Goal: Task Accomplishment & Management: Manage account settings

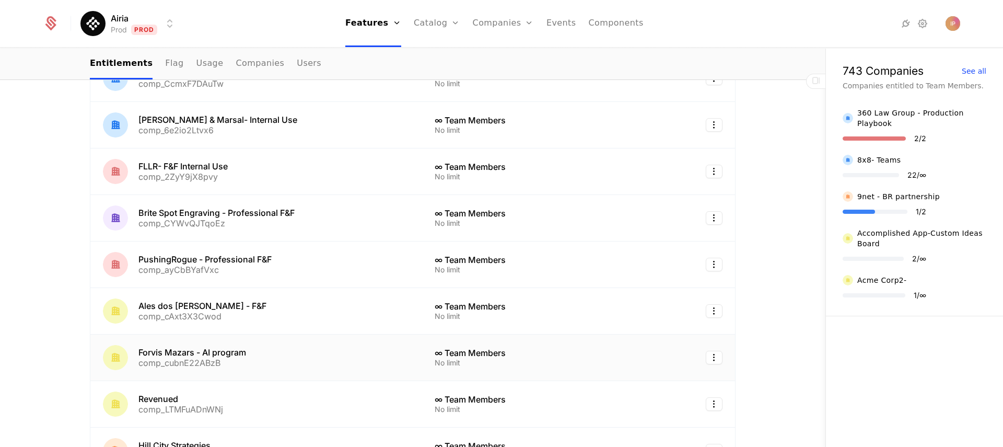
scroll to position [662, 0]
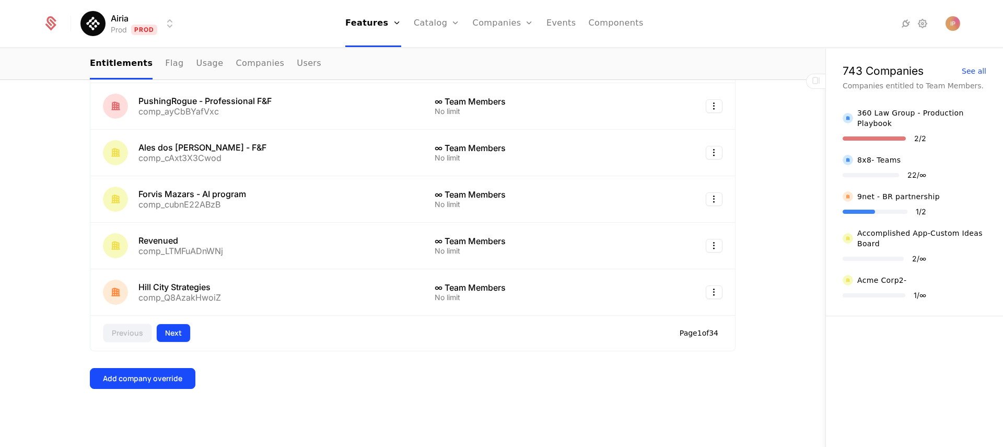
click at [172, 334] on button "Next" at bounding box center [173, 332] width 34 height 19
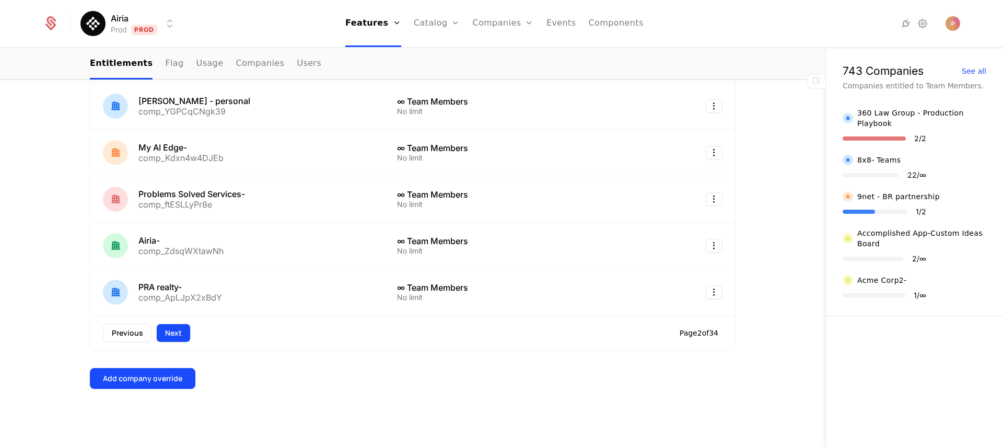
click at [173, 334] on button "Next" at bounding box center [173, 332] width 34 height 19
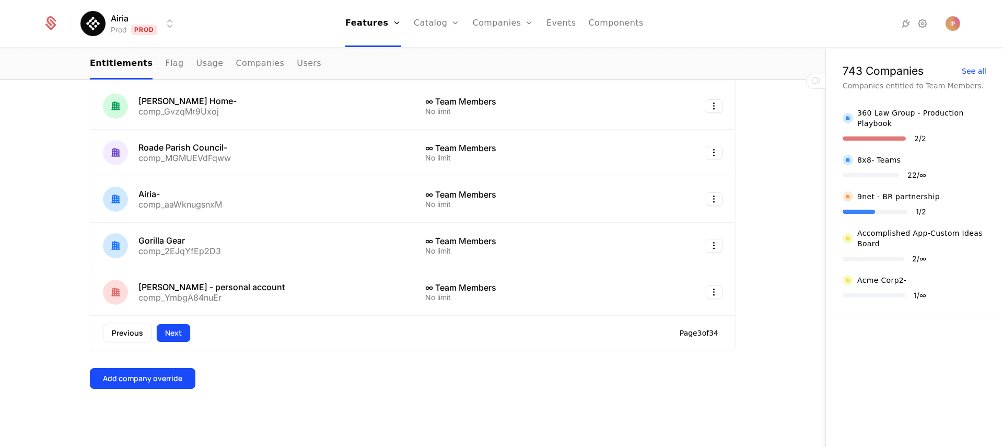
click at [173, 332] on button "Next" at bounding box center [173, 332] width 34 height 19
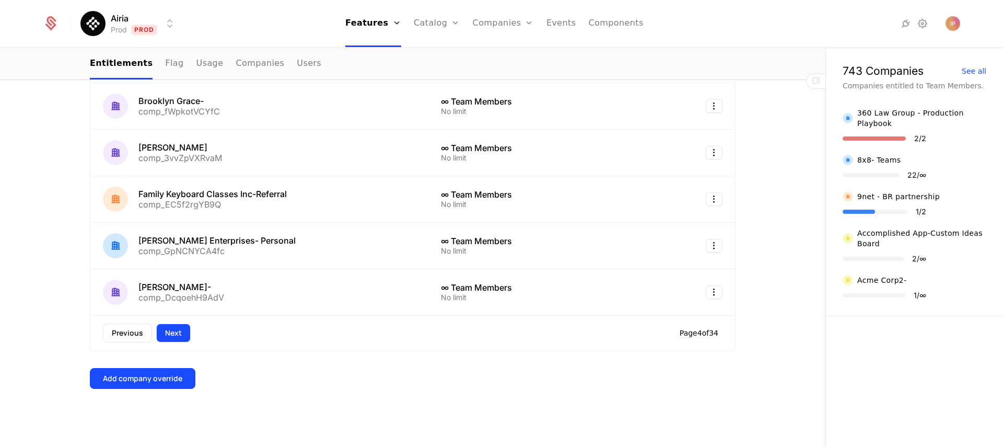
click at [172, 331] on button "Next" at bounding box center [173, 332] width 34 height 19
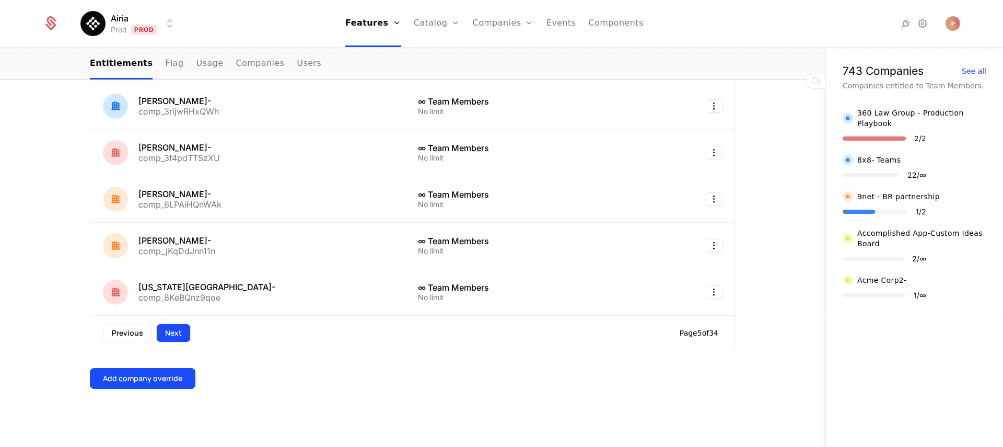
click at [180, 330] on button "Next" at bounding box center [173, 332] width 34 height 19
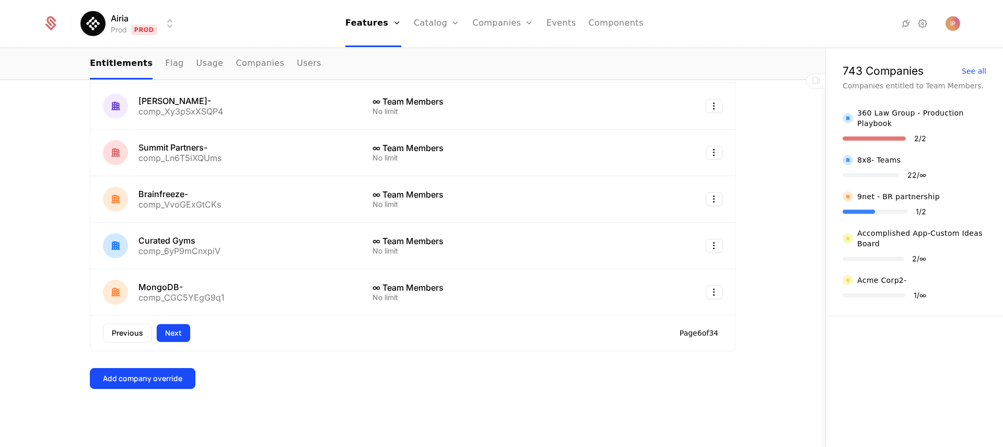
click at [180, 330] on button "Next" at bounding box center [173, 332] width 34 height 19
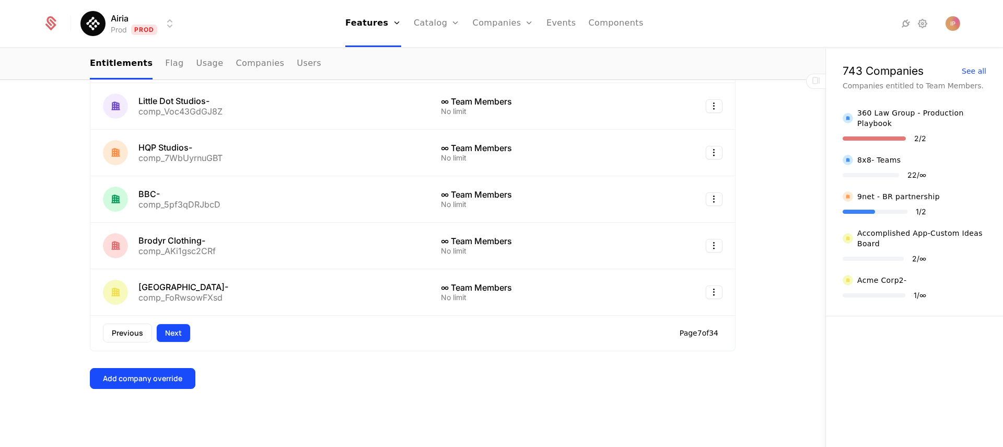
click at [180, 330] on button "Next" at bounding box center [173, 332] width 34 height 19
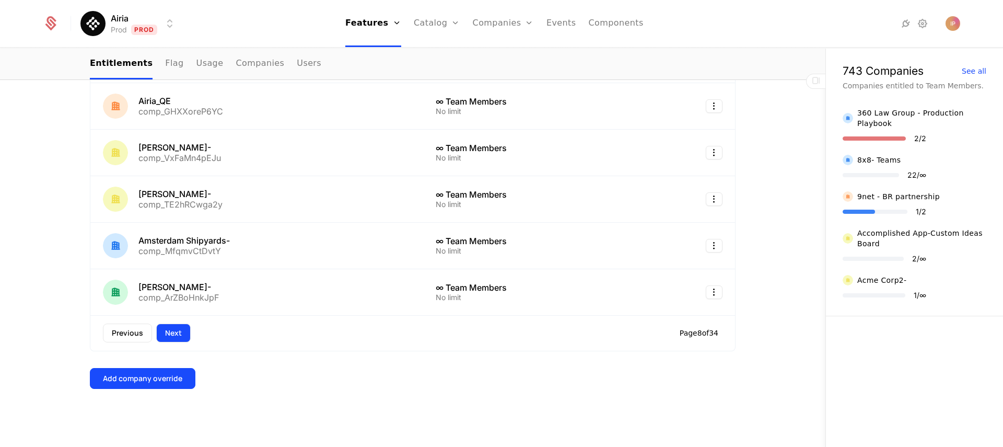
click at [180, 330] on button "Next" at bounding box center [173, 332] width 34 height 19
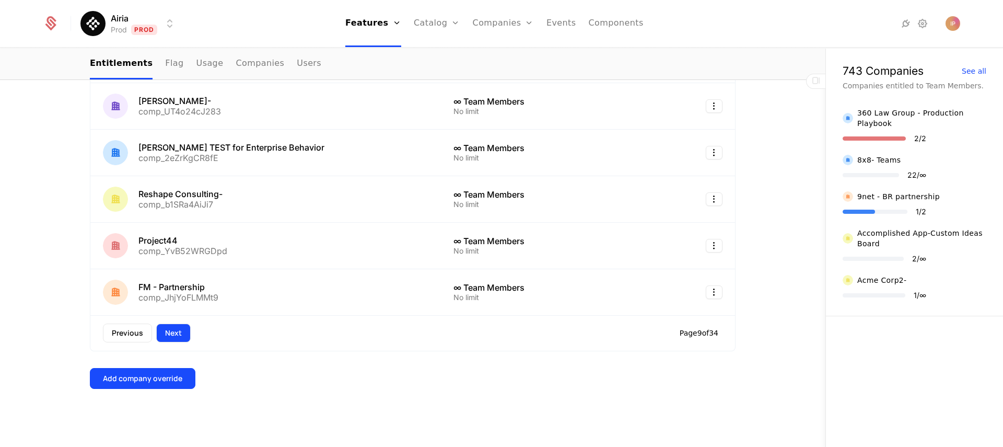
click at [180, 330] on button "Next" at bounding box center [173, 332] width 34 height 19
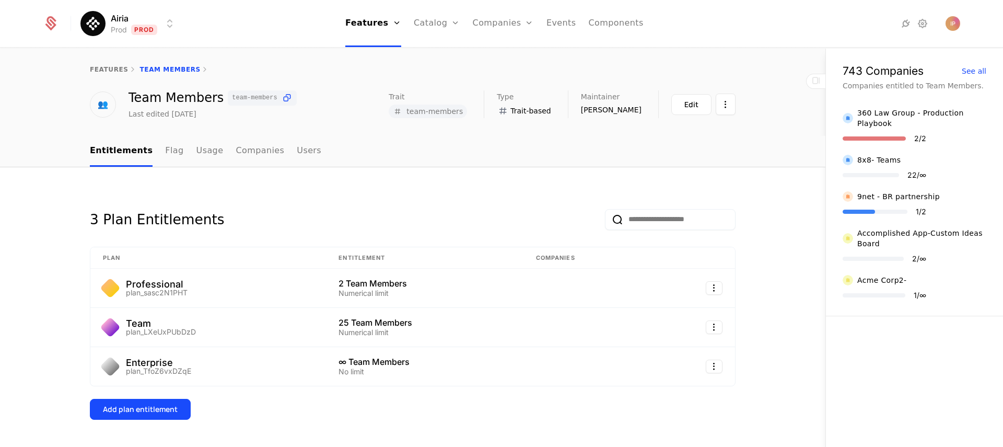
scroll to position [78, 0]
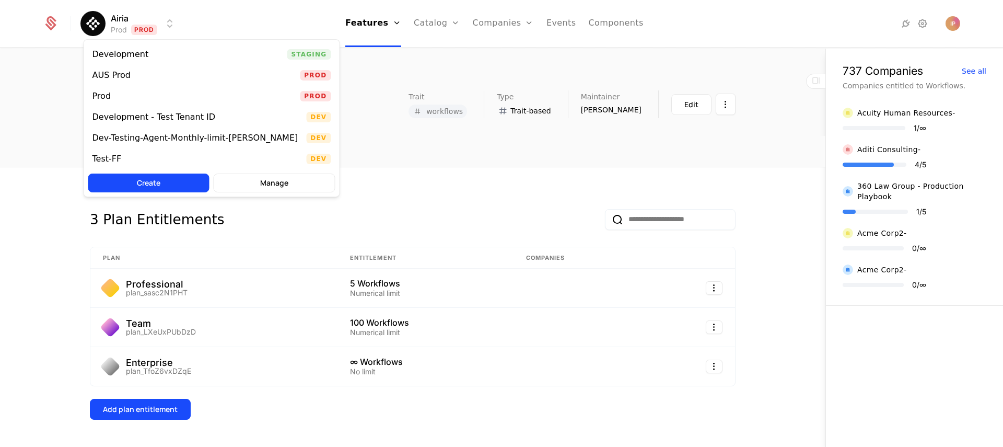
click at [168, 24] on html "Airia Prod Prod Features Features Flags Catalog Plans Add Ons Configuration Com…" at bounding box center [501, 223] width 1003 height 447
click at [188, 53] on div "Development Staging" at bounding box center [211, 54] width 255 height 21
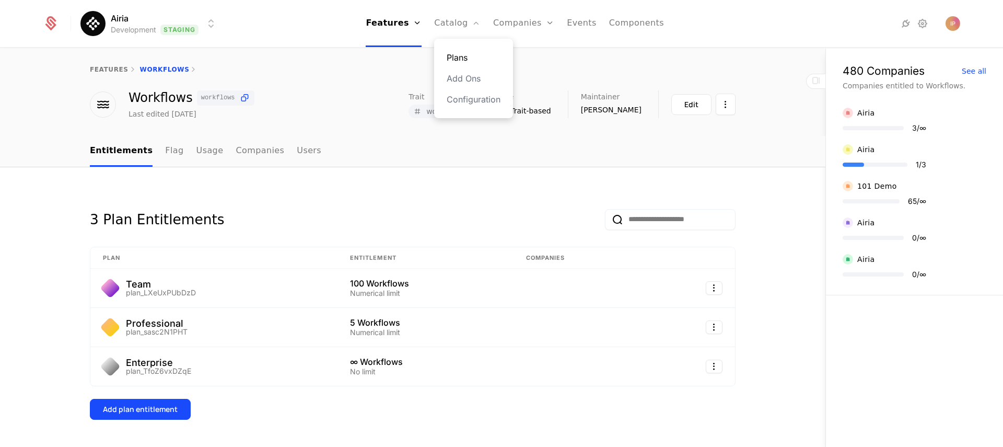
click at [463, 53] on link "Plans" at bounding box center [474, 57] width 54 height 13
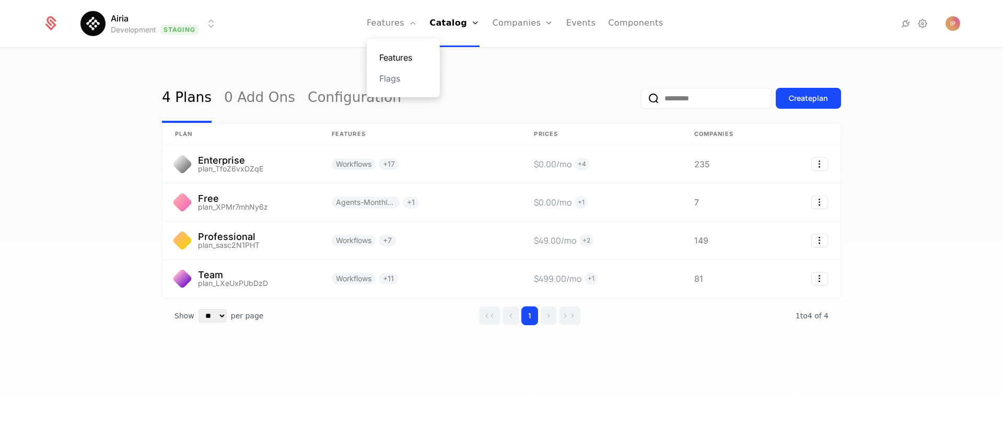
click at [414, 57] on link "Features" at bounding box center [403, 57] width 48 height 13
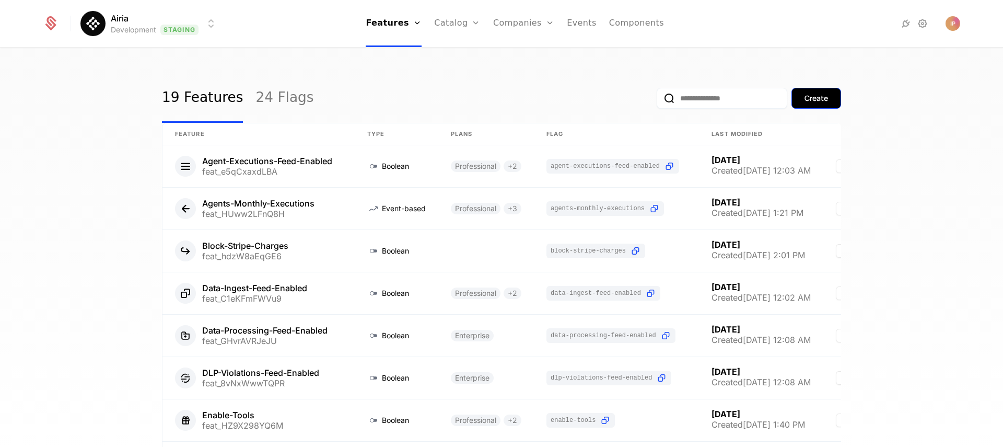
click at [816, 104] on button "Create" at bounding box center [816, 98] width 50 height 21
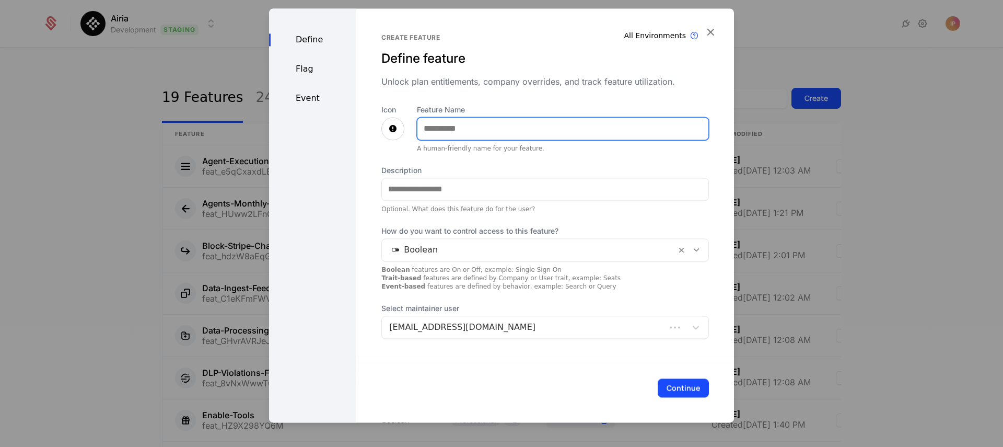
click at [547, 131] on input "Feature Name" at bounding box center [562, 129] width 291 height 22
type input "*******"
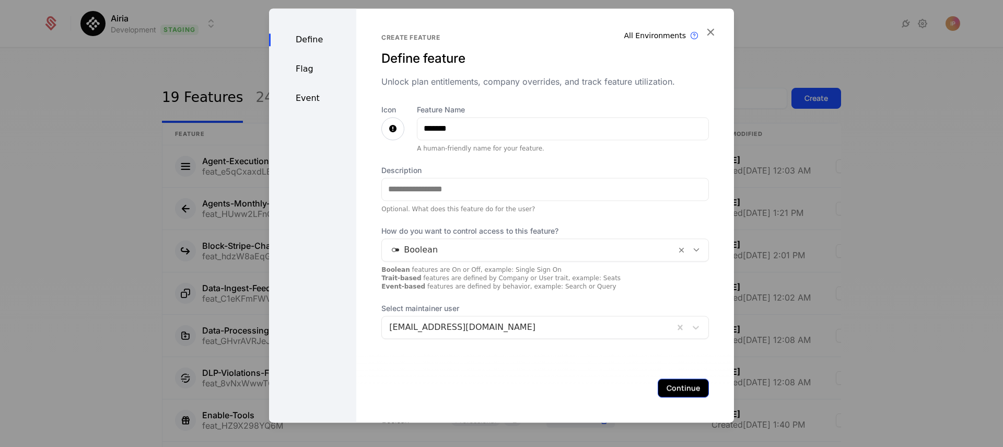
click at [674, 388] on button "Continue" at bounding box center [683, 387] width 51 height 19
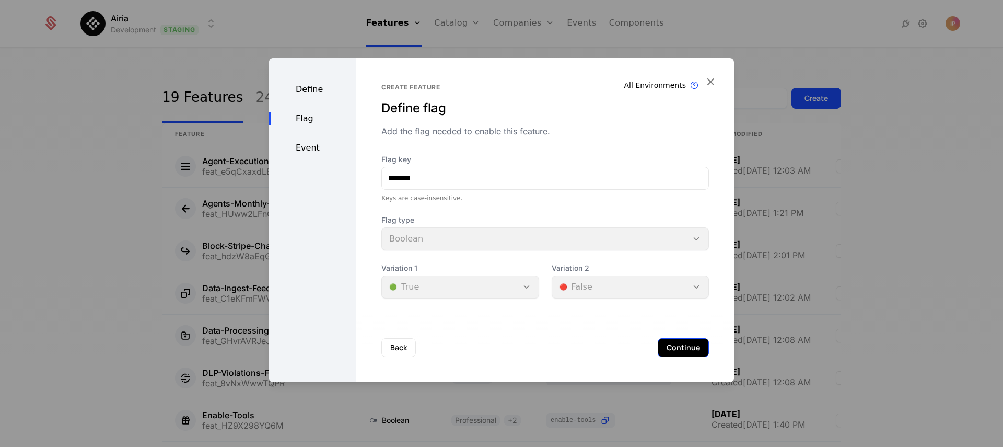
click at [665, 345] on button "Continue" at bounding box center [683, 347] width 51 height 19
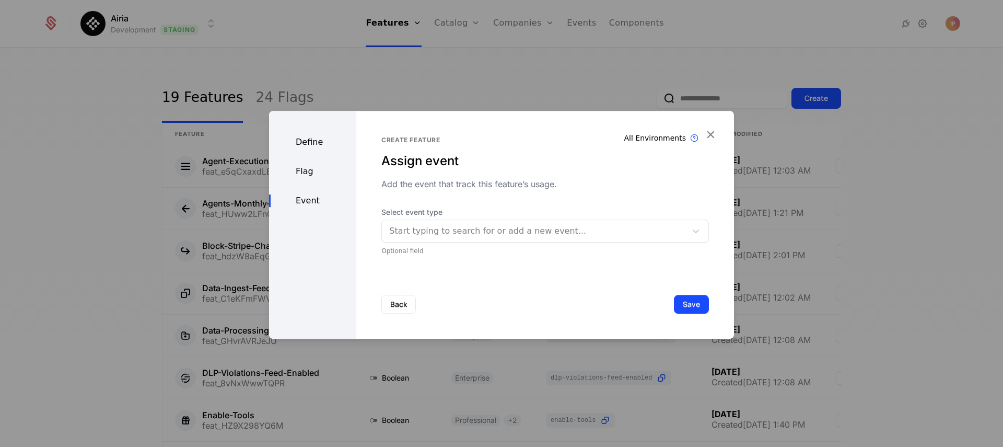
click at [490, 235] on div at bounding box center [534, 231] width 290 height 15
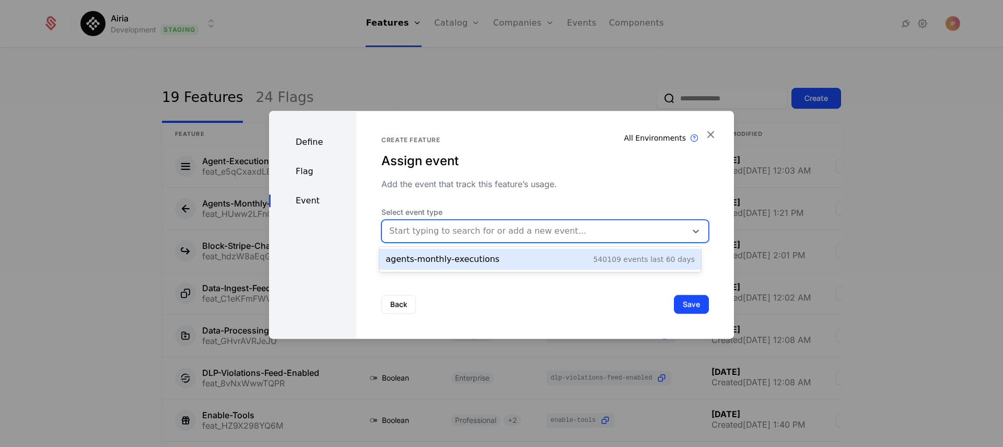
click at [481, 296] on div "Back Save" at bounding box center [545, 304] width 378 height 69
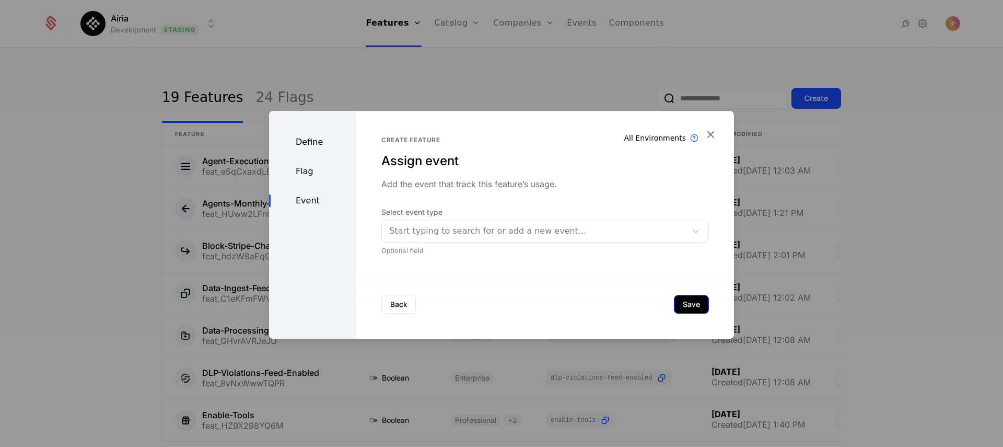
click at [683, 303] on button "Save" at bounding box center [691, 304] width 35 height 19
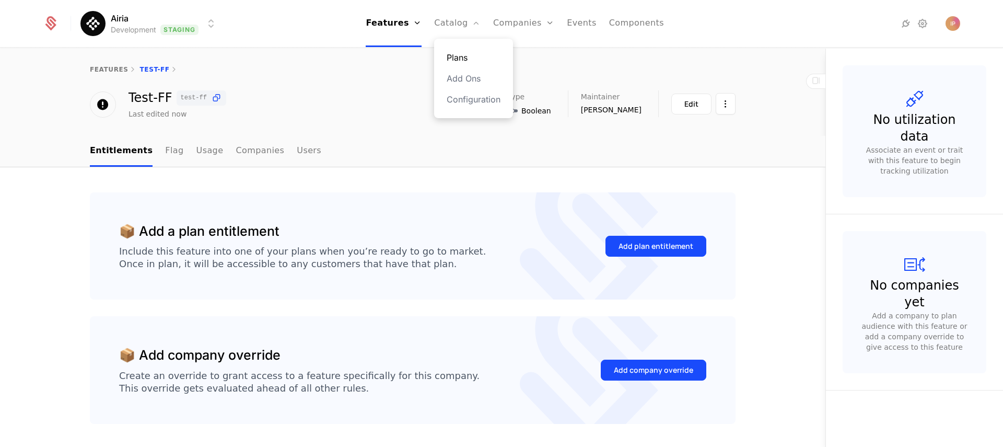
click at [460, 57] on link "Plans" at bounding box center [474, 57] width 54 height 13
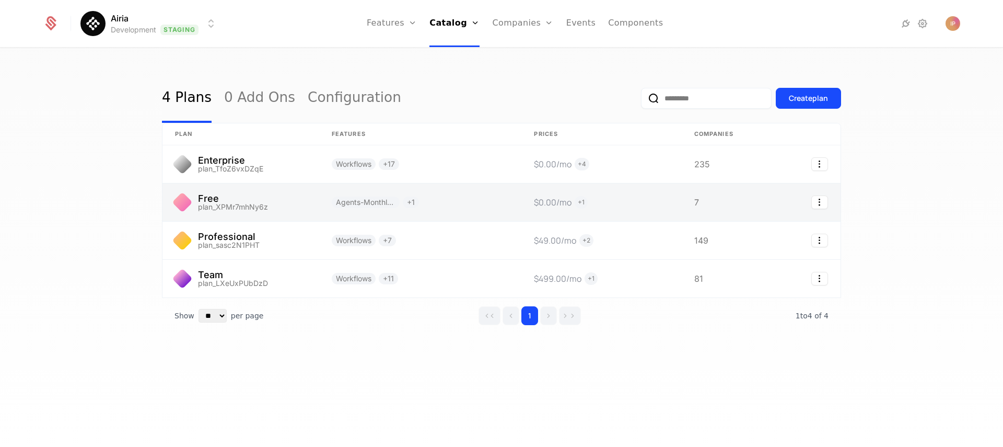
click at [771, 193] on link at bounding box center [802, 202] width 75 height 38
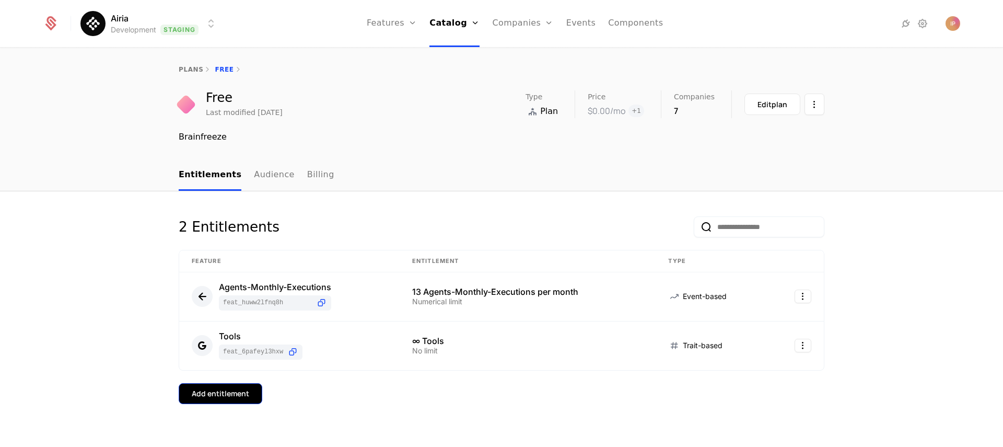
click at [240, 394] on div "Add entitlement" at bounding box center [220, 393] width 57 height 10
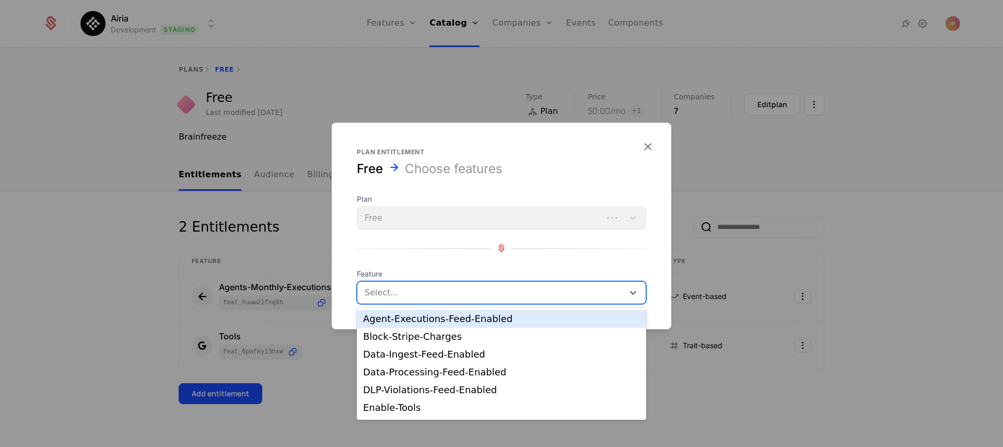
click at [541, 290] on div at bounding box center [492, 292] width 252 height 15
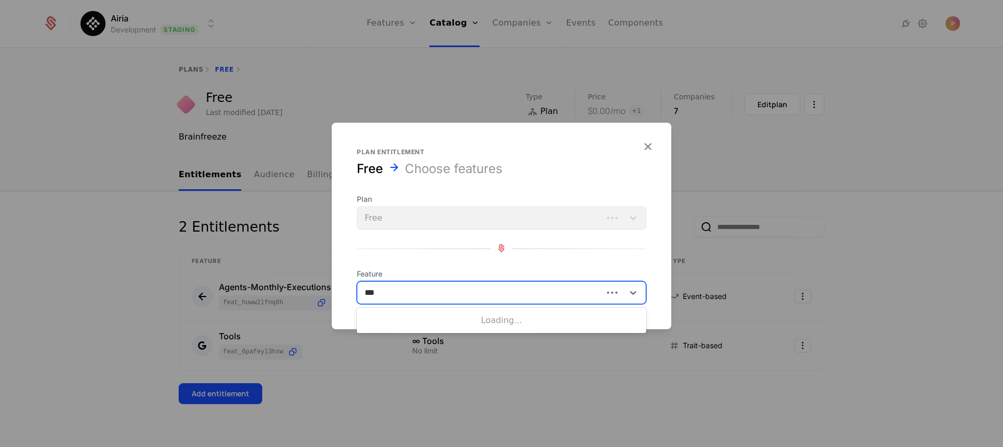
type input "****"
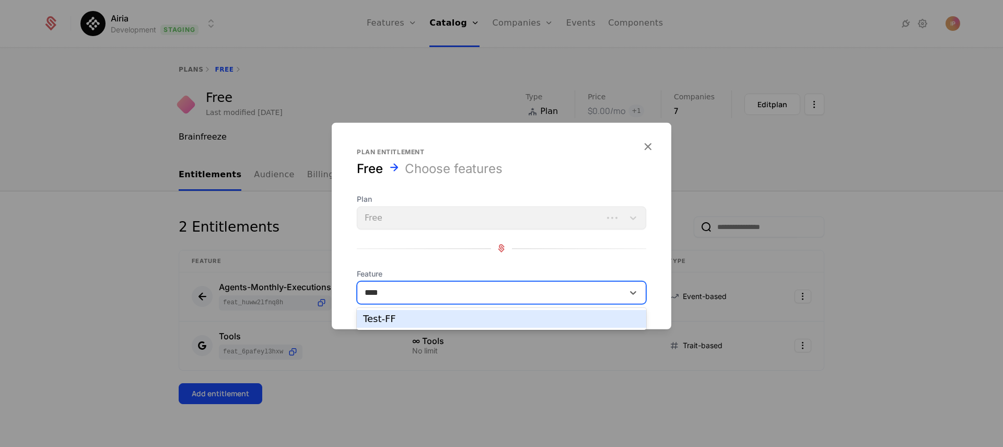
click at [541, 318] on div "Test-FF" at bounding box center [501, 318] width 277 height 9
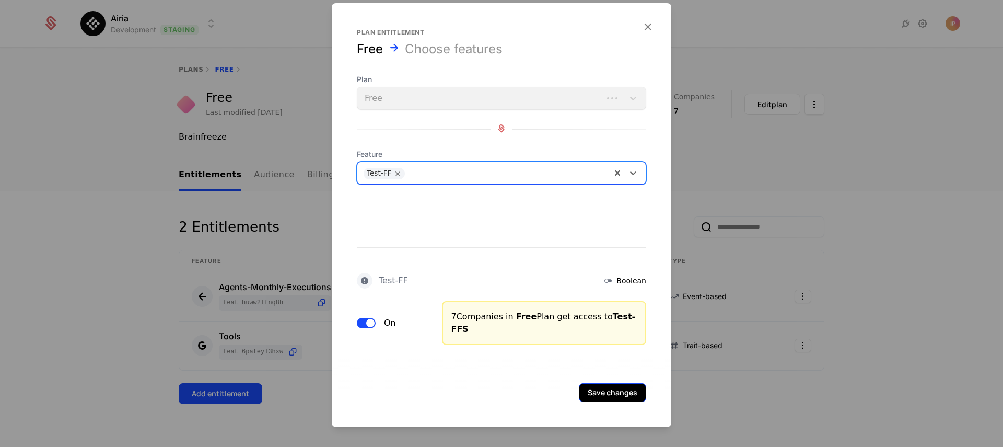
click at [629, 395] on button "Save changes" at bounding box center [612, 391] width 67 height 19
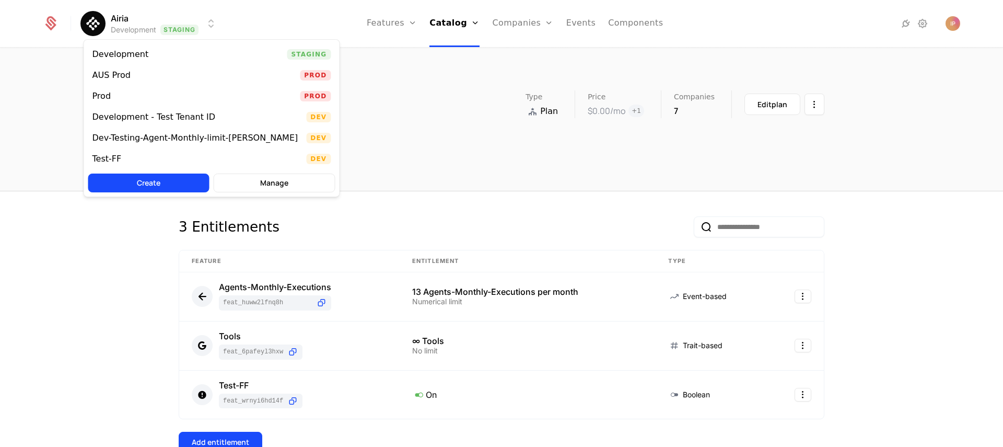
click at [193, 24] on html "Airia Development Staging Features Features Flags Catalog Plans Add Ons Configu…" at bounding box center [501, 223] width 1003 height 447
click at [197, 91] on div "Prod Prod" at bounding box center [211, 96] width 255 height 21
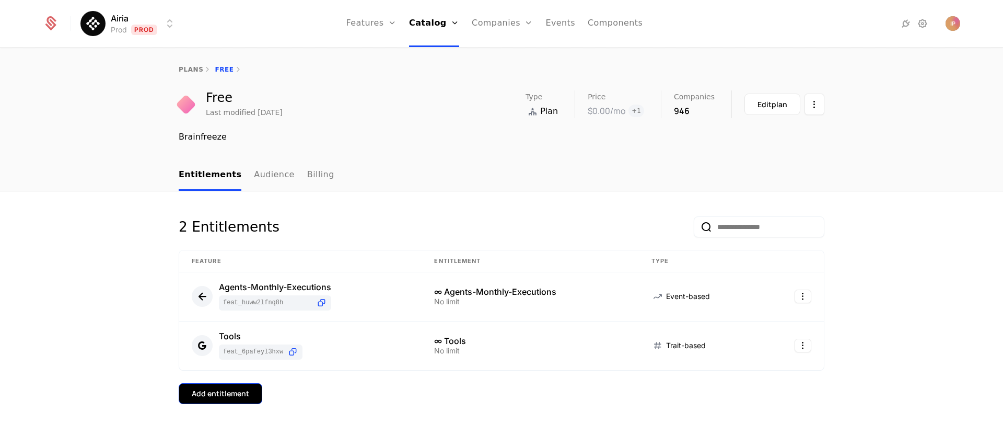
click at [227, 397] on div "Add entitlement" at bounding box center [220, 393] width 57 height 10
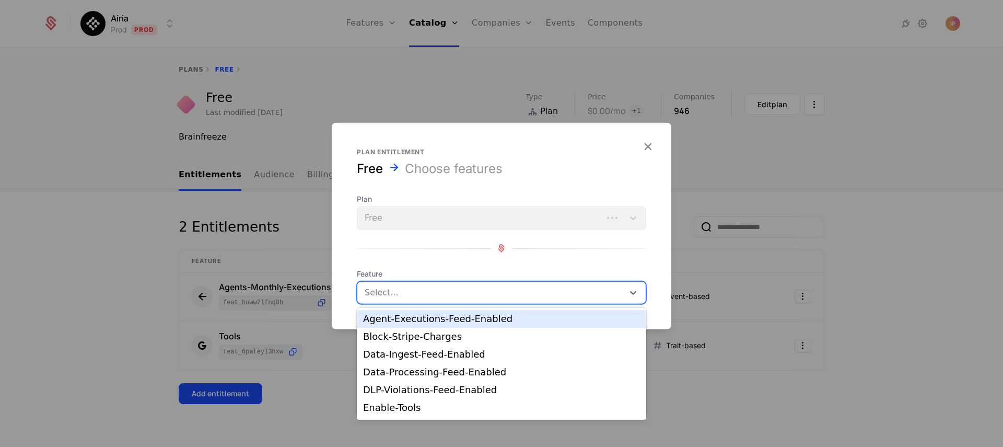
click at [414, 293] on div at bounding box center [492, 292] width 252 height 15
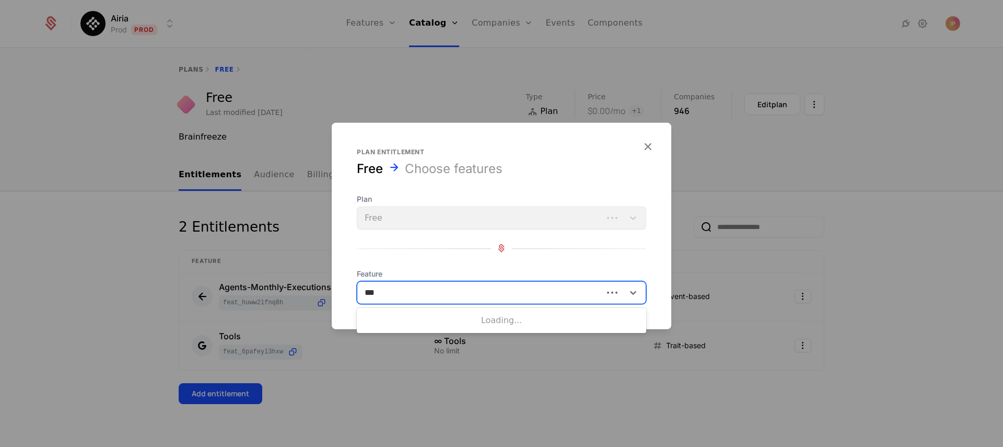
type input "****"
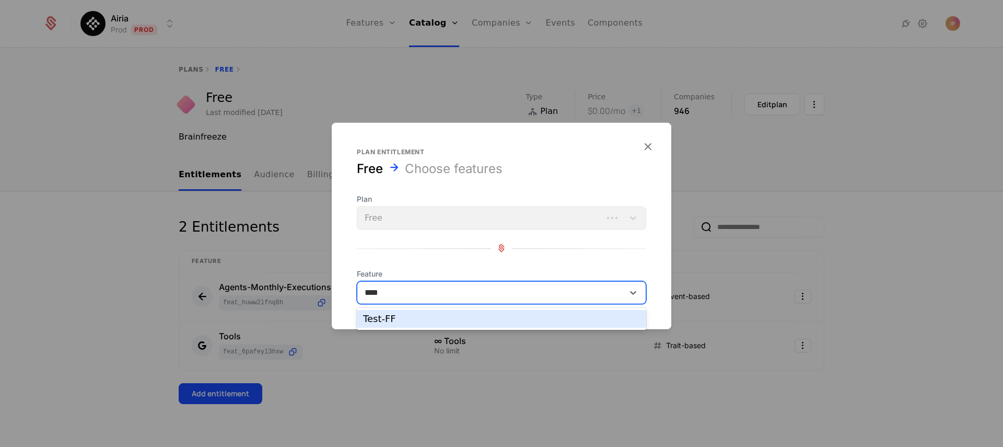
click at [457, 317] on div "Test-FF" at bounding box center [501, 318] width 277 height 9
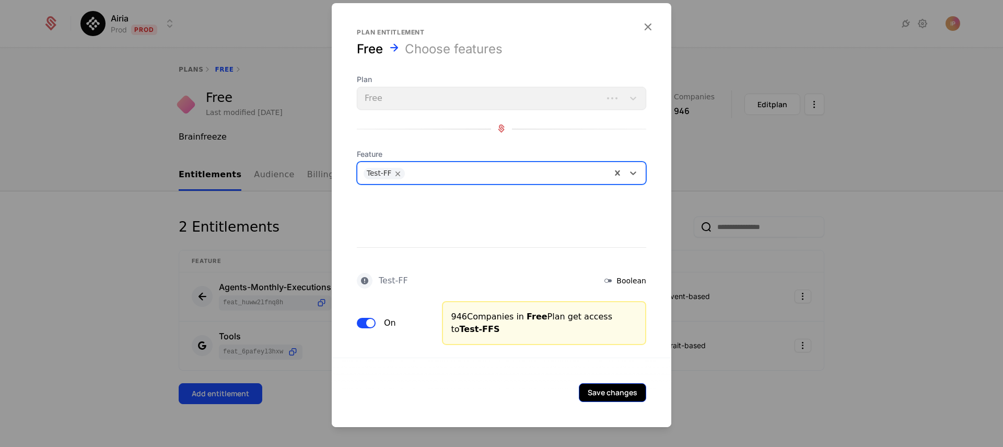
click at [626, 396] on button "Save changes" at bounding box center [612, 391] width 67 height 19
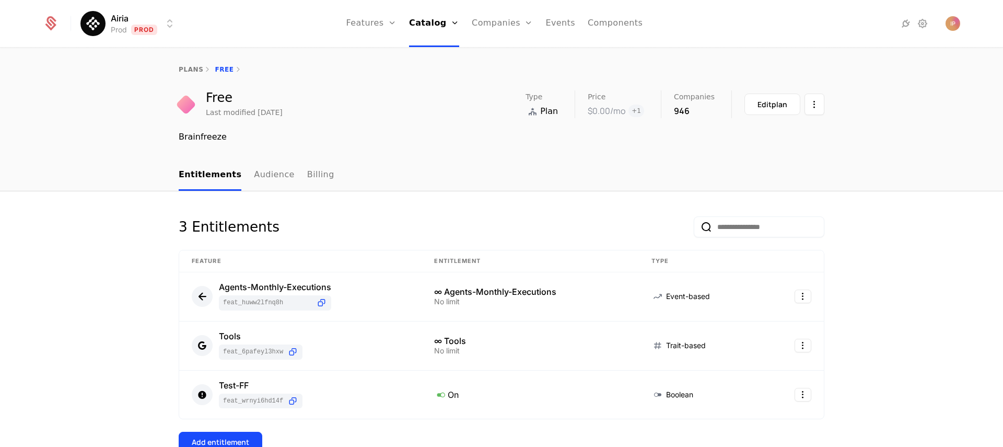
click at [151, 28] on html "Airia Prod Prod Features Features Flags Catalog Plans Add Ons Configuration Com…" at bounding box center [501, 223] width 1003 height 447
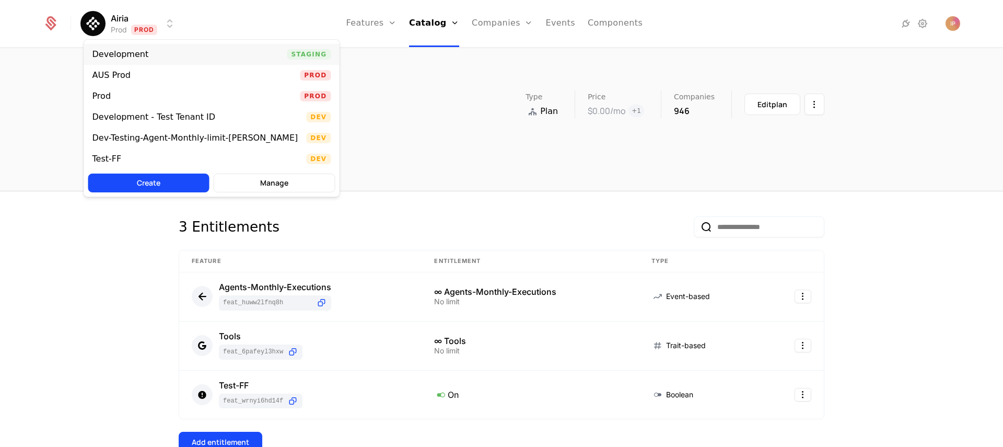
click at [141, 61] on div "Development Staging" at bounding box center [211, 54] width 255 height 21
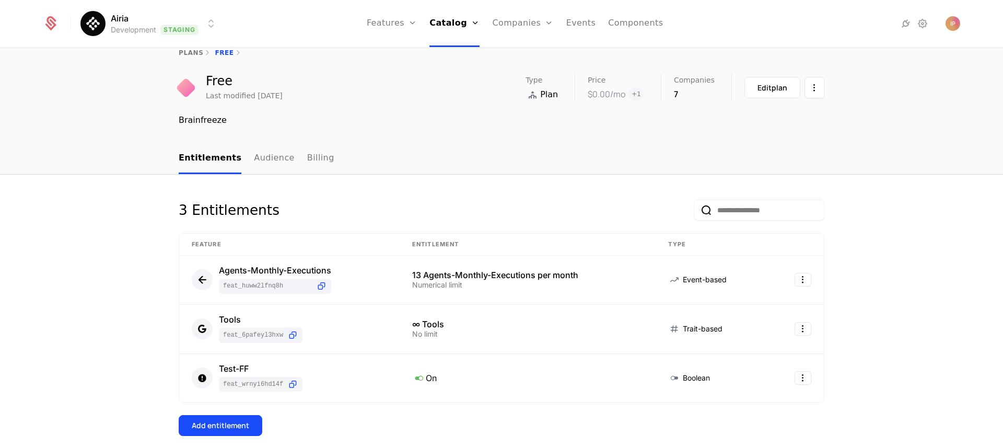
scroll to position [64, 0]
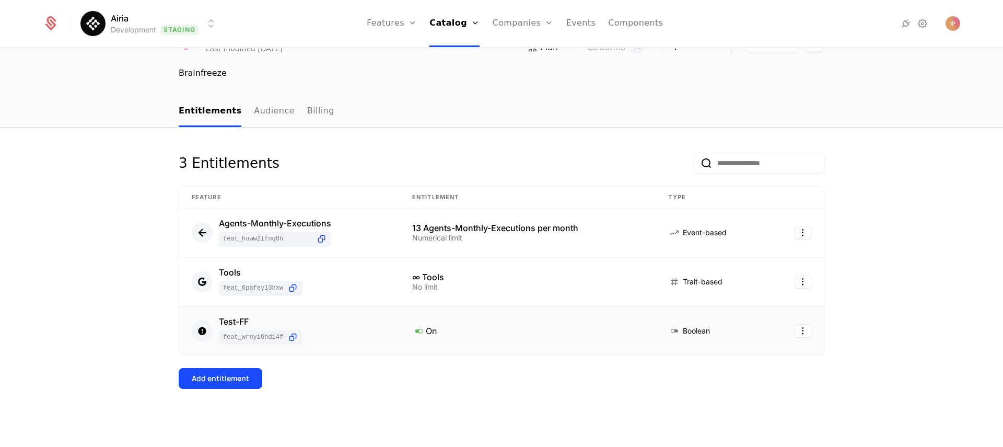
click at [415, 331] on icon at bounding box center [419, 331] width 14 height 14
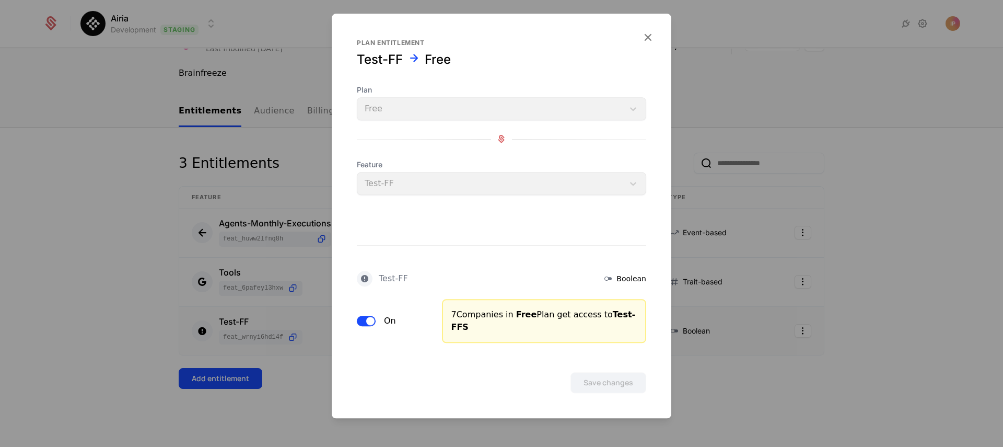
click at [371, 322] on span "button" at bounding box center [370, 321] width 8 height 8
click at [602, 384] on button "Save changes" at bounding box center [608, 382] width 76 height 21
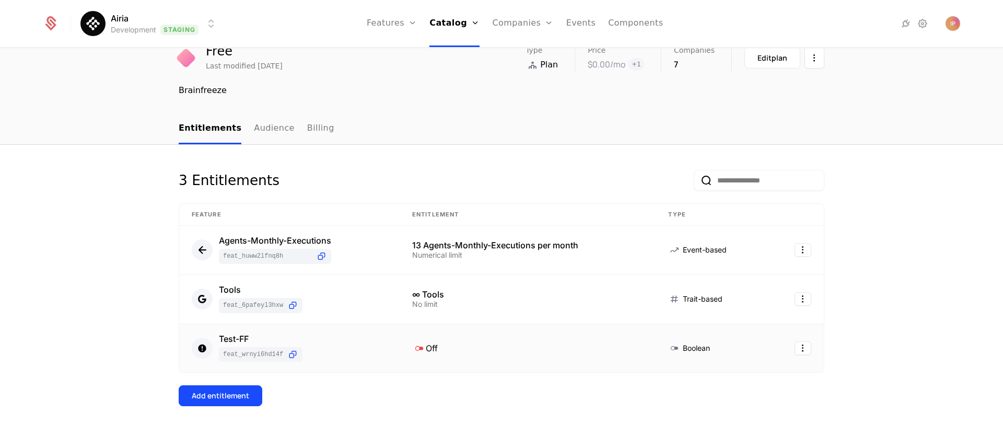
scroll to position [0, 0]
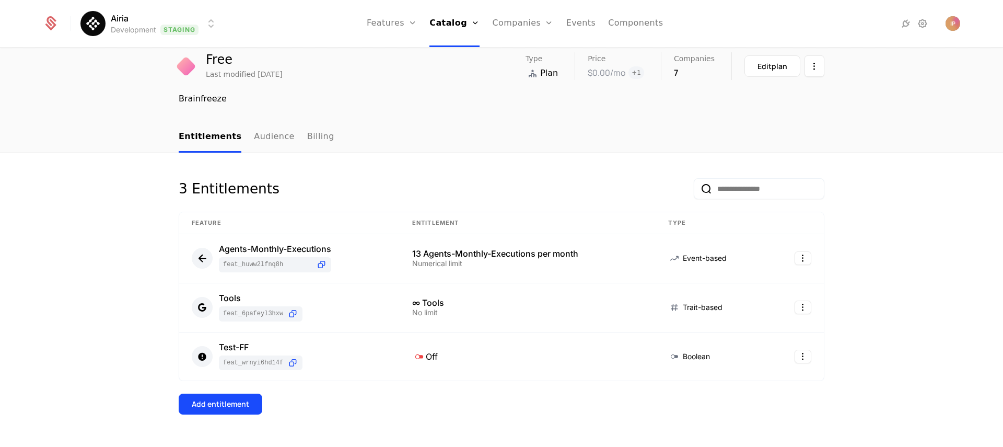
scroll to position [64, 0]
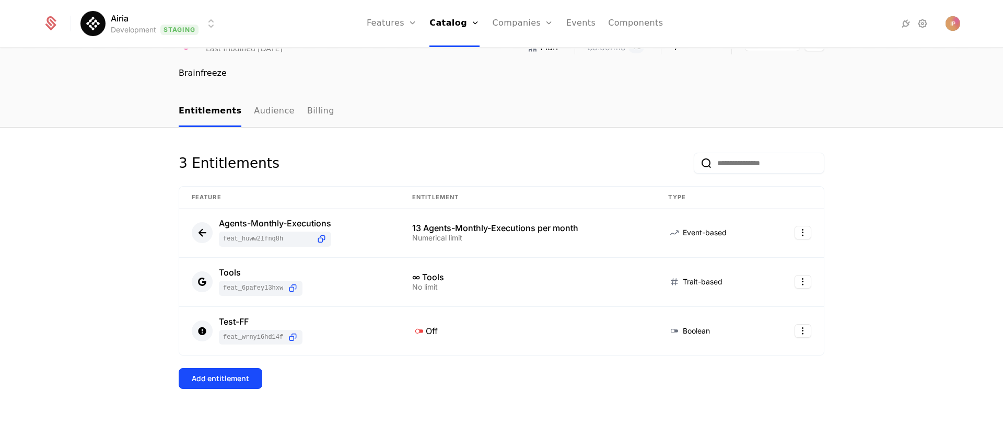
click at [181, 20] on html "Airia Development Staging Features Features Flags Catalog Plans Add Ons Configu…" at bounding box center [501, 223] width 1003 height 447
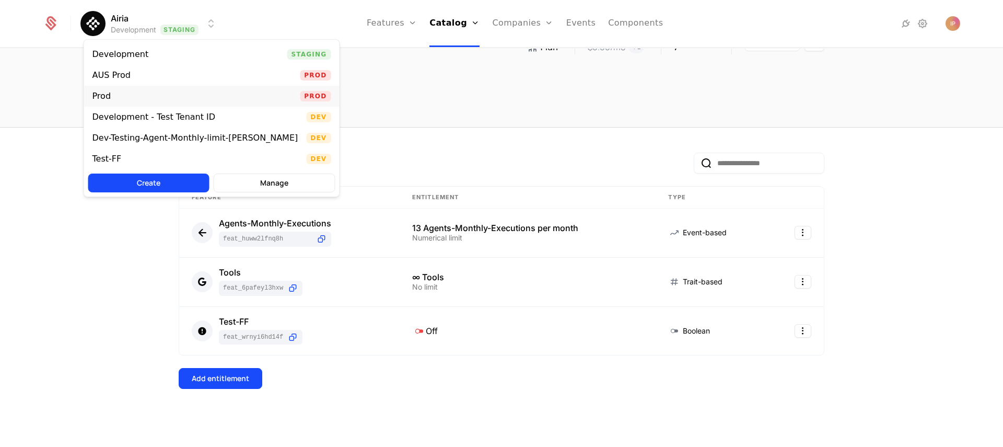
click at [168, 102] on div "Prod Prod" at bounding box center [211, 96] width 255 height 21
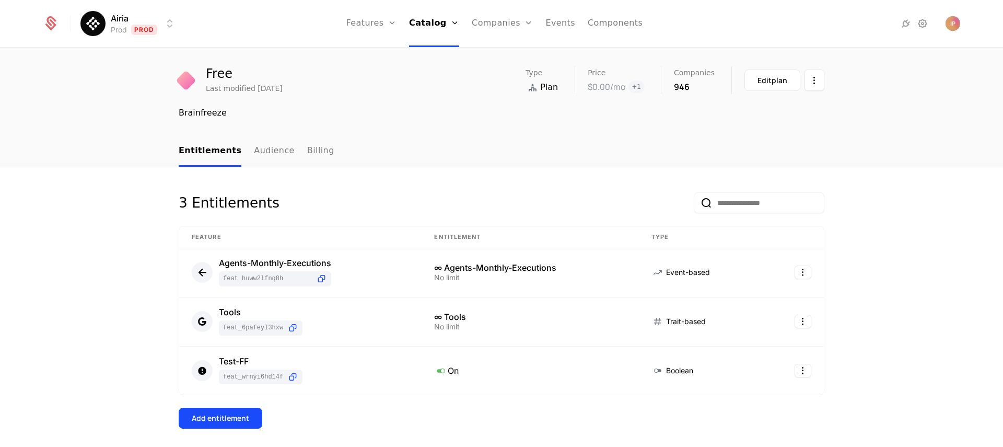
scroll to position [64, 0]
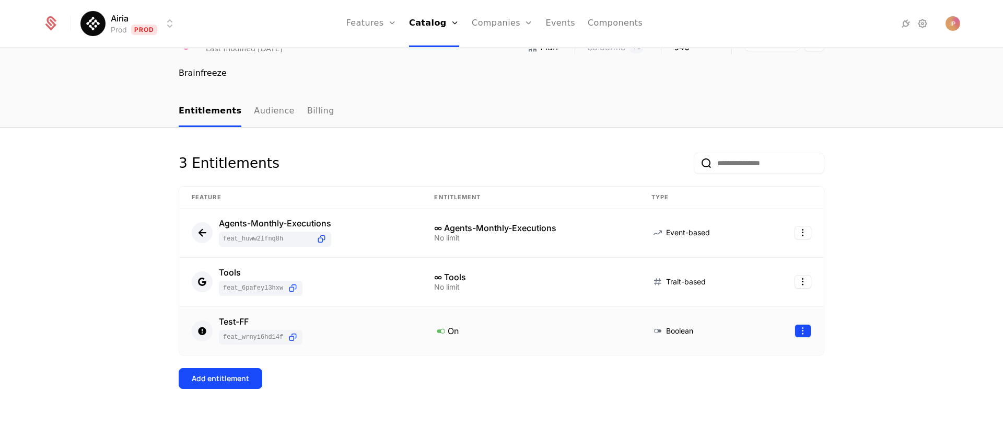
click at [796, 331] on html "Airia Prod Prod Features Features Flags Catalog Plans Add Ons Configuration Com…" at bounding box center [501, 223] width 1003 height 447
click at [757, 354] on div "Delete" at bounding box center [755, 357] width 79 height 15
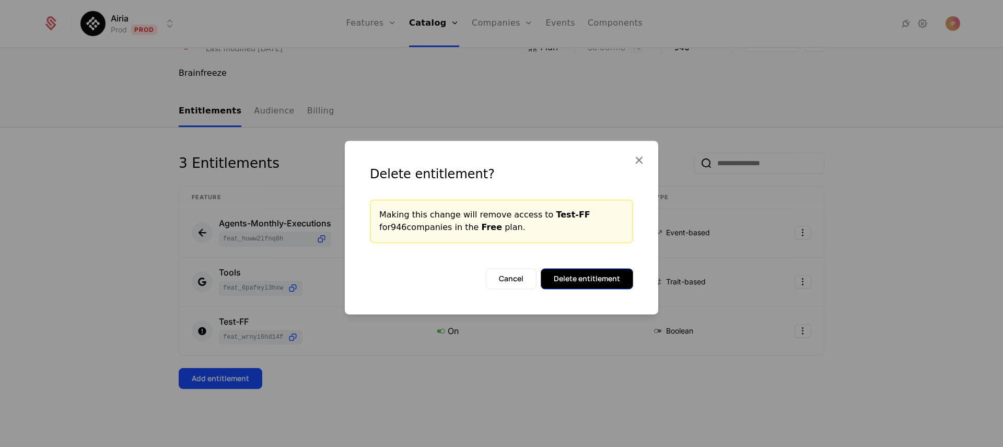
click at [589, 282] on button "Delete entitlement" at bounding box center [587, 278] width 92 height 21
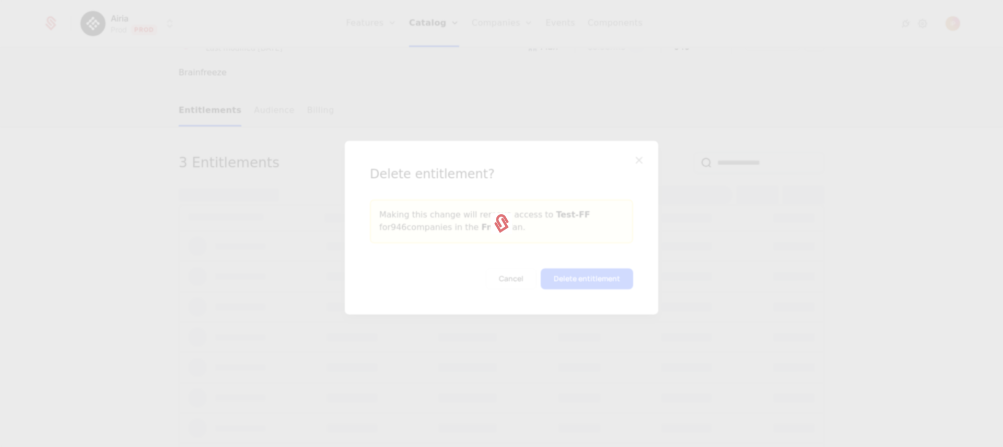
scroll to position [54, 0]
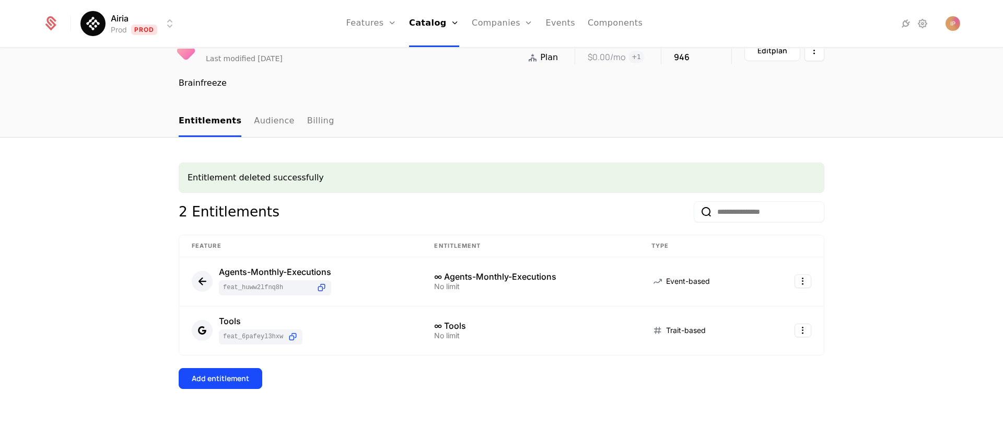
click at [127, 25] on html "Airia Prod Prod Features Features Flags Catalog Plans Add Ons Configuration Com…" at bounding box center [501, 223] width 1003 height 447
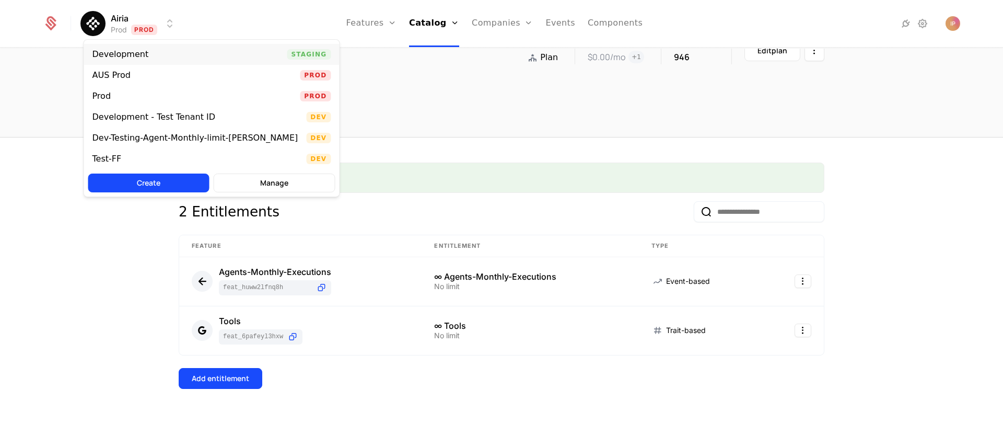
click at [134, 52] on div "Development" at bounding box center [120, 54] width 56 height 8
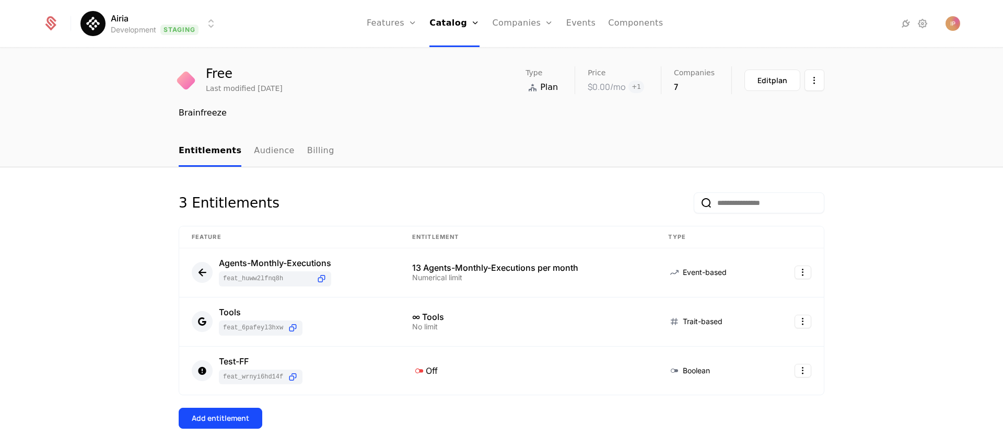
scroll to position [64, 0]
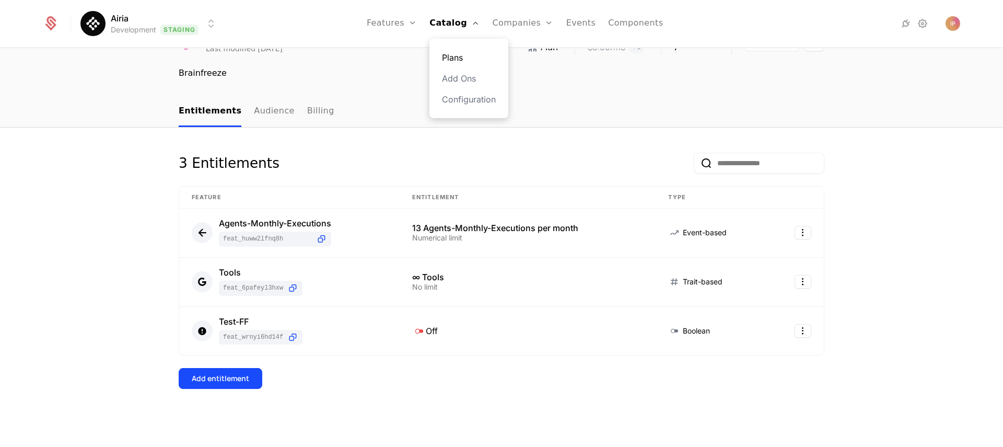
click at [469, 56] on link "Plans" at bounding box center [469, 57] width 54 height 13
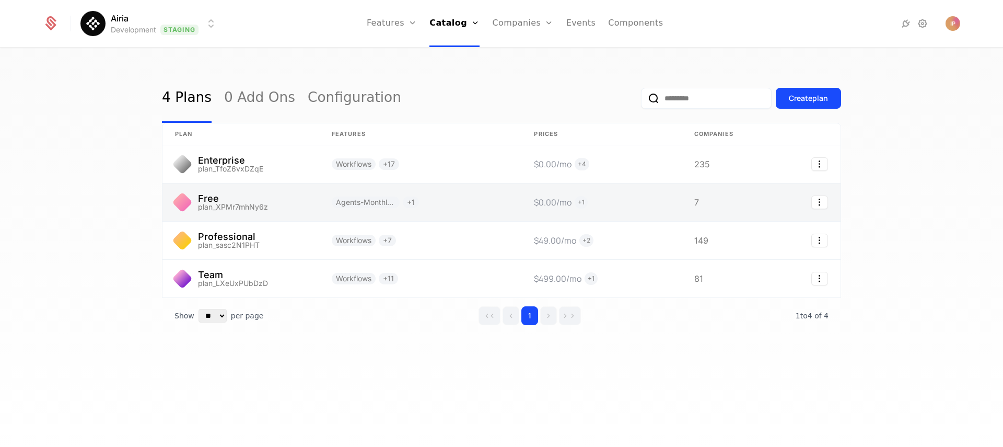
click at [271, 201] on link at bounding box center [240, 202] width 157 height 38
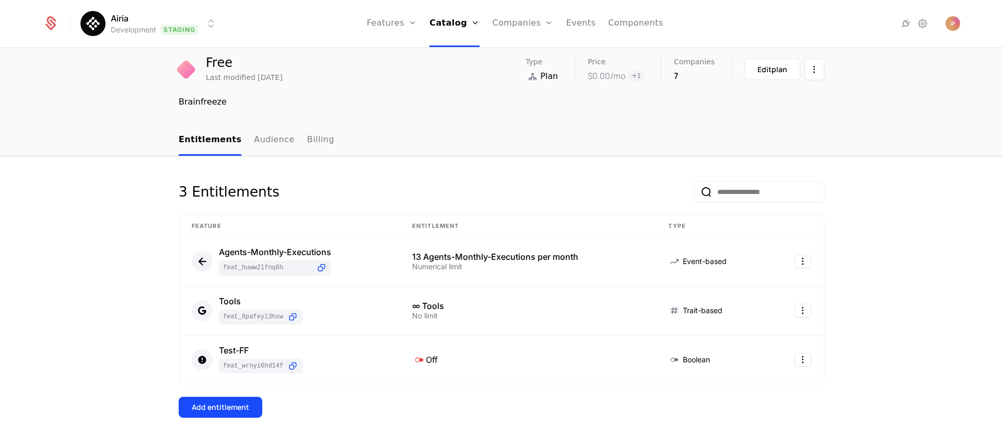
scroll to position [64, 0]
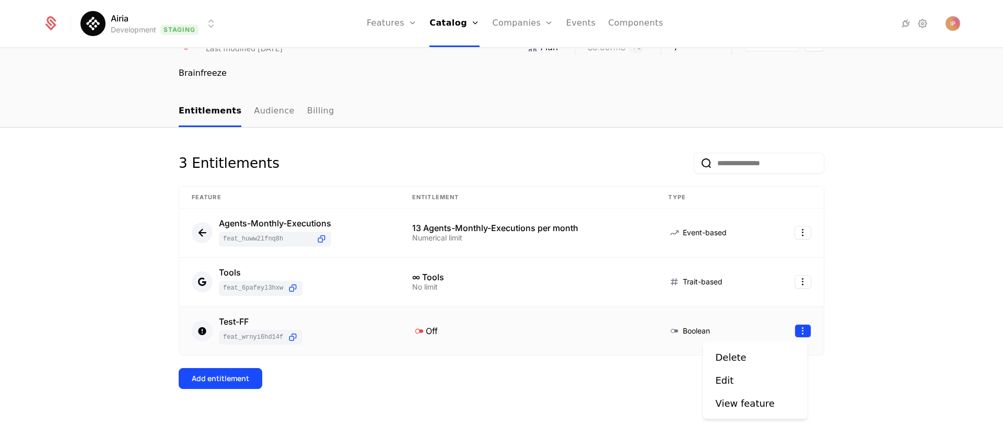
click at [800, 332] on html "Airia Development Staging Features Features Flags Catalog Plans Add Ons Configu…" at bounding box center [501, 223] width 1003 height 447
click at [764, 357] on div "Delete" at bounding box center [755, 357] width 79 height 15
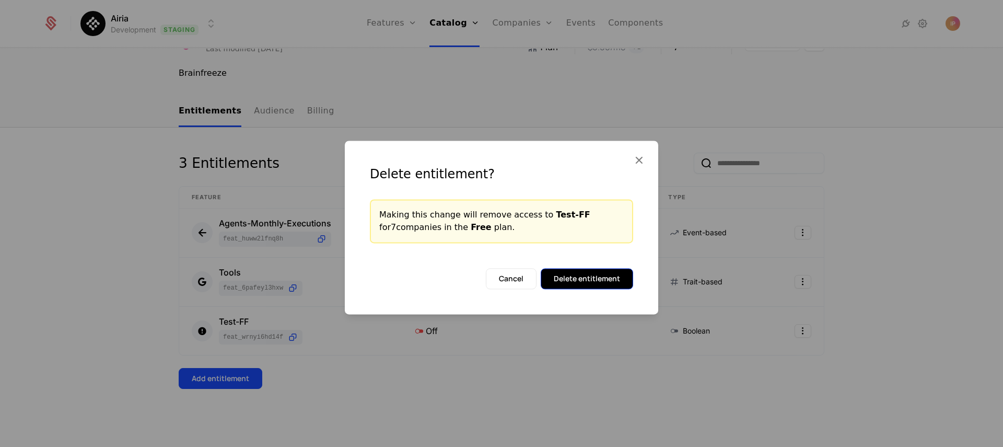
click at [571, 279] on button "Delete entitlement" at bounding box center [587, 278] width 92 height 21
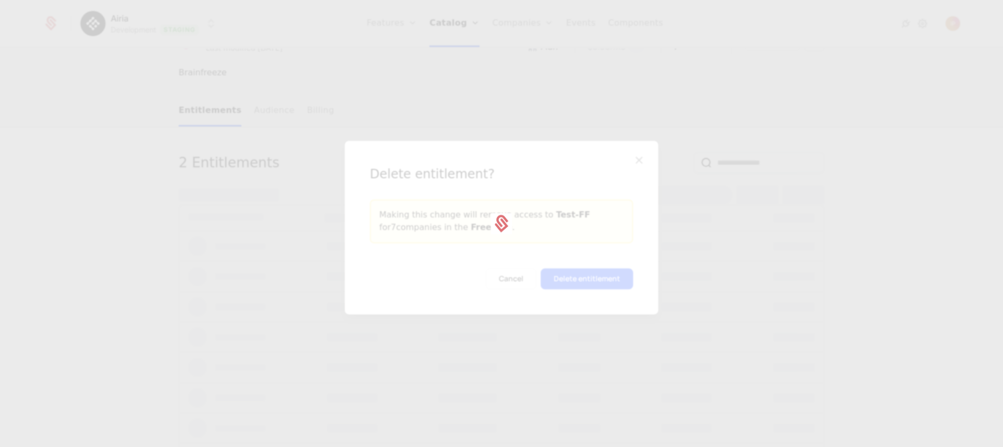
scroll to position [0, 0]
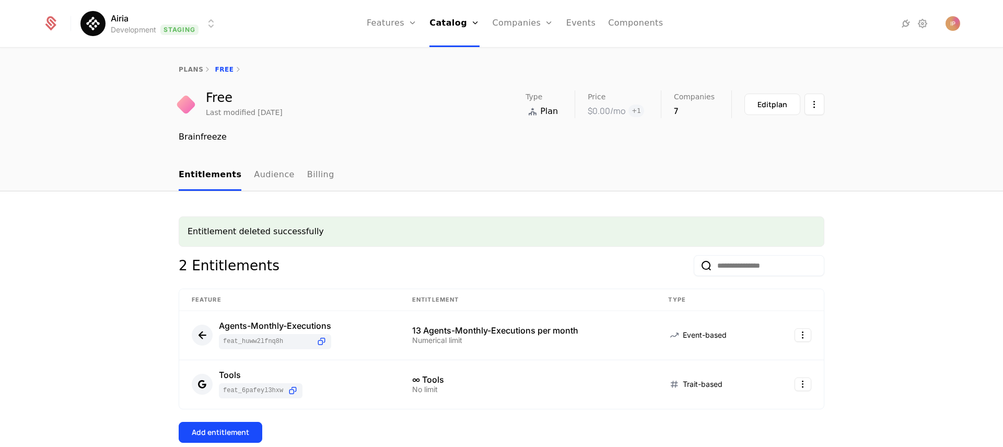
click at [188, 26] on html "Airia Development Staging Features Features Flags Catalog Plans Add Ons Configu…" at bounding box center [501, 223] width 1003 height 447
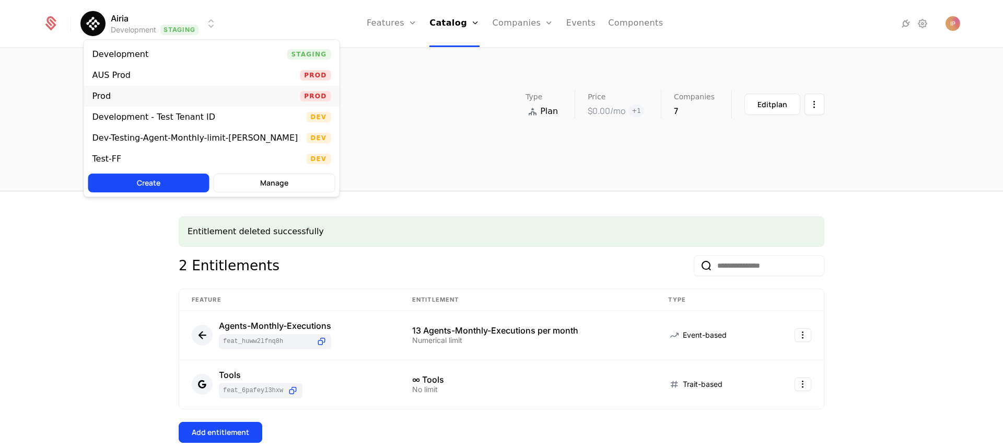
click at [169, 89] on div "Prod Prod" at bounding box center [211, 96] width 255 height 21
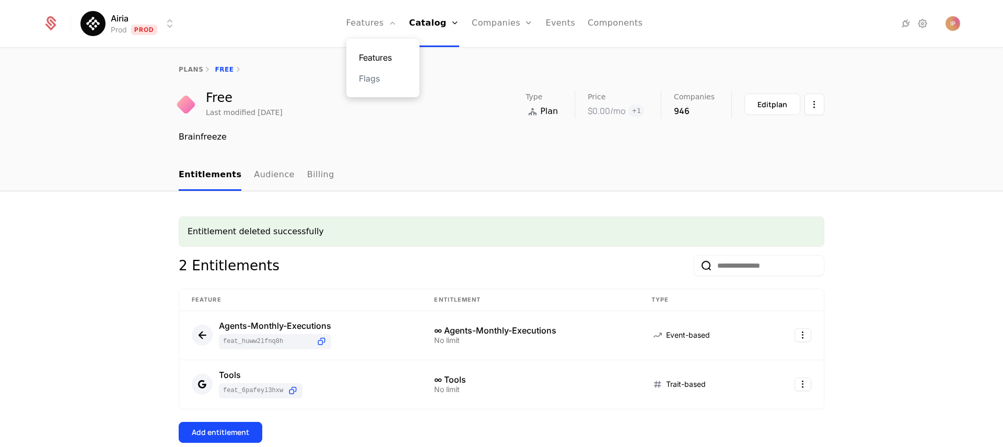
click at [398, 56] on link "Features" at bounding box center [383, 57] width 48 height 13
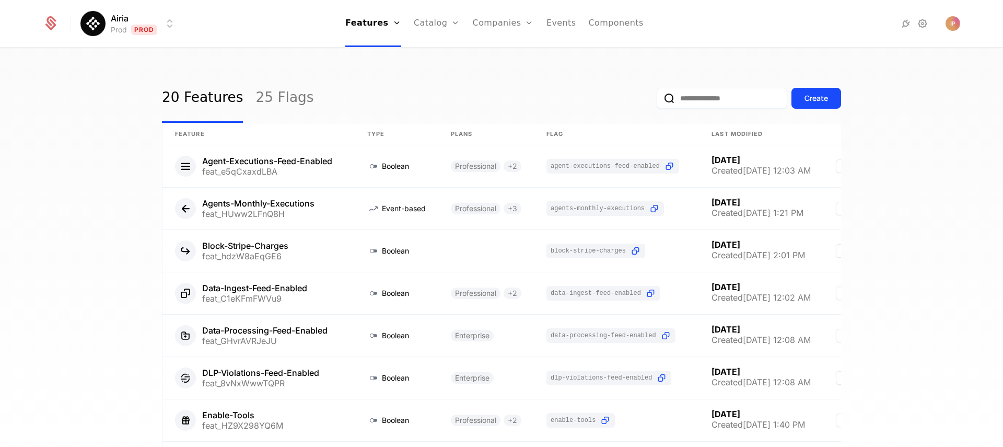
click at [524, 72] on div "20 Features 25 Flags Create Feature Type Plans Flag Last Modified Agent-Executi…" at bounding box center [501, 251] width 1003 height 404
click at [699, 98] on input "email" at bounding box center [722, 98] width 131 height 21
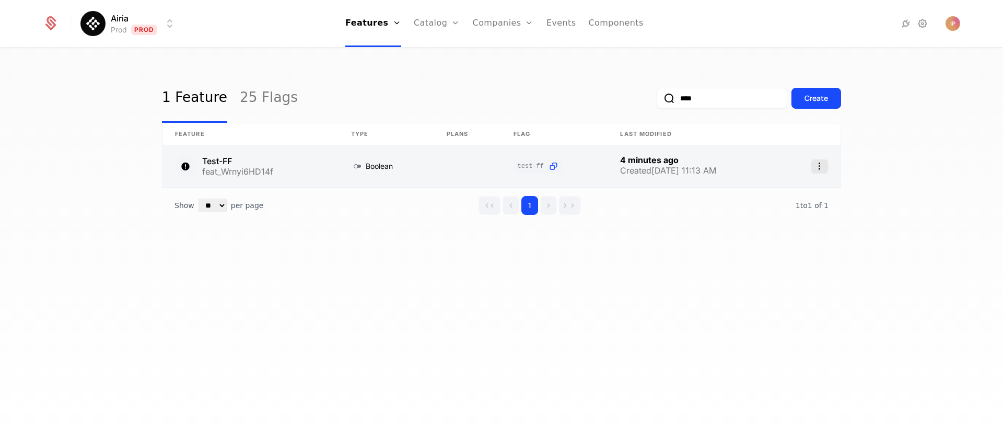
type input "****"
click at [817, 167] on icon "Select action" at bounding box center [819, 166] width 17 height 14
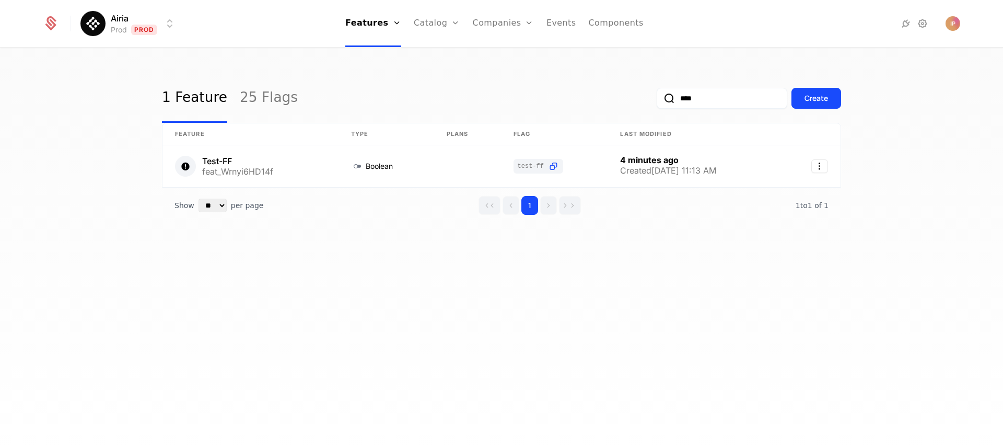
click at [692, 214] on html "Airia Prod Prod Features Features Flags Catalog Plans Add Ons Configuration Com…" at bounding box center [501, 223] width 1003 height 447
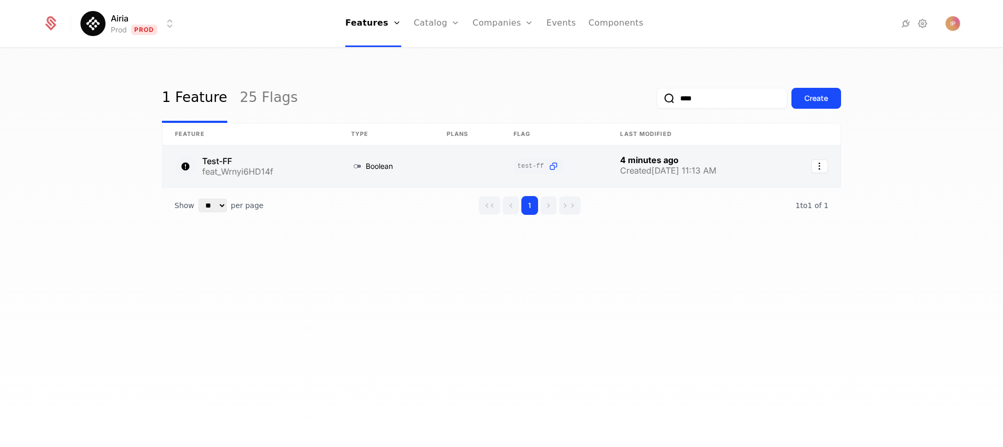
click at [311, 168] on link at bounding box center [250, 166] width 176 height 42
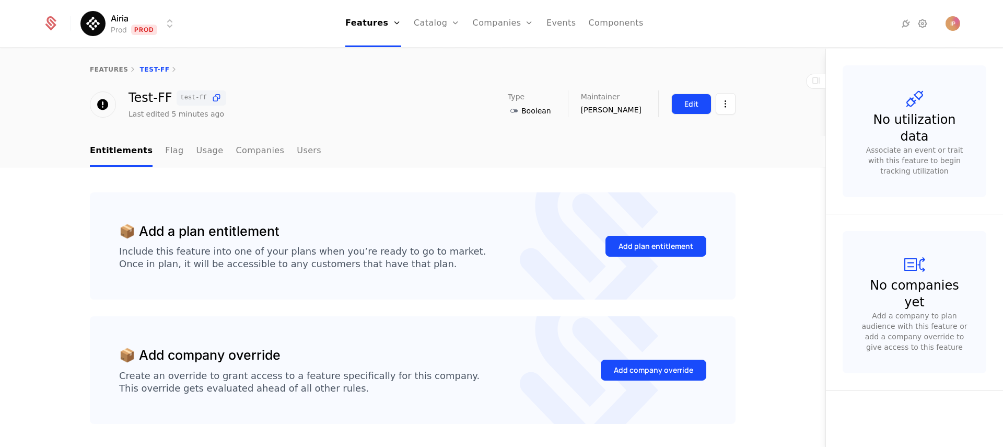
click at [699, 104] on button "Edit" at bounding box center [691, 103] width 40 height 21
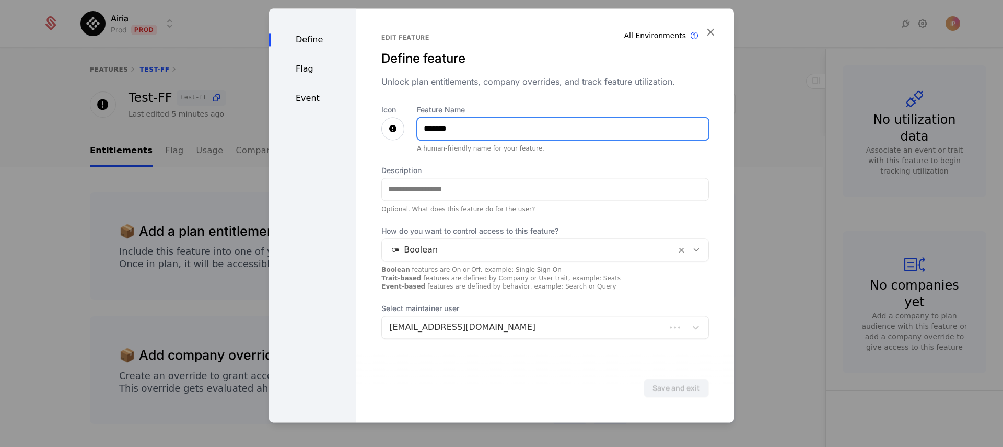
click at [476, 124] on input "*******" at bounding box center [562, 129] width 291 height 22
type input "*********"
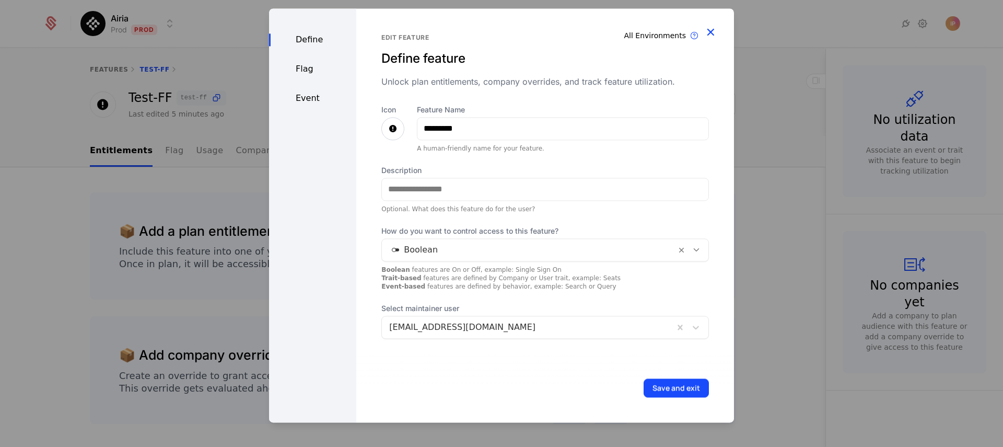
click at [712, 31] on icon "button" at bounding box center [711, 32] width 14 height 14
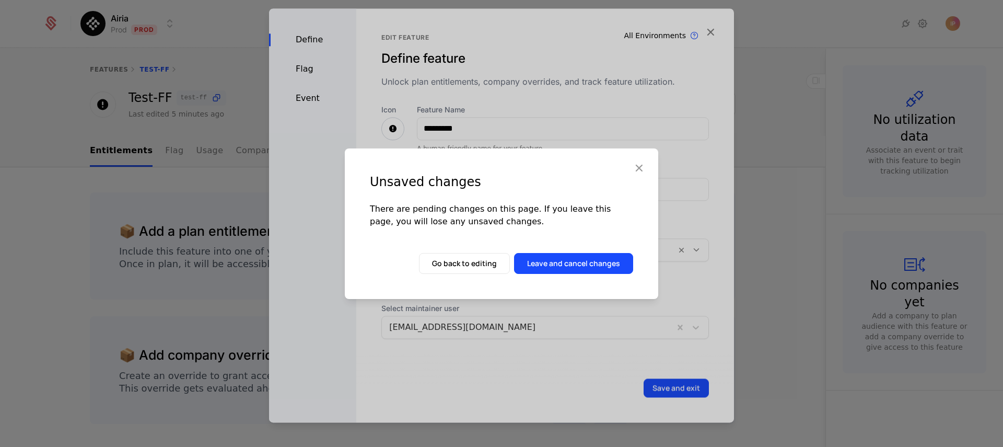
click at [638, 167] on icon "button" at bounding box center [639, 168] width 14 height 14
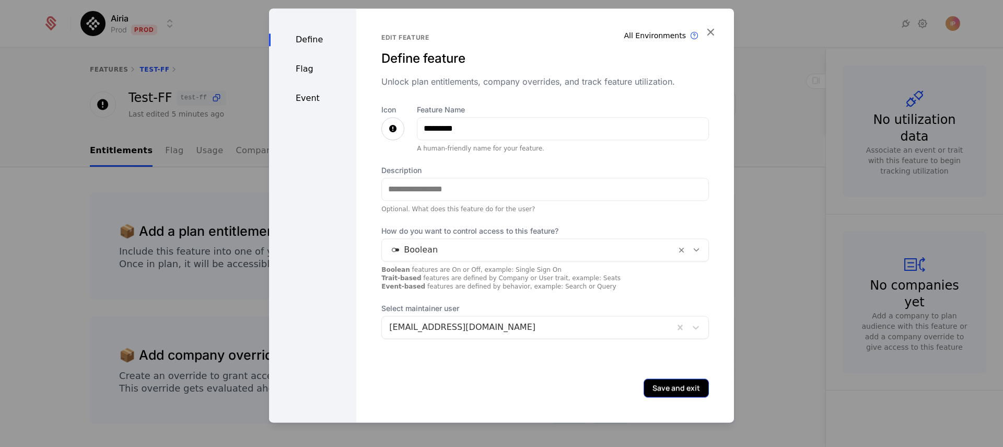
click at [682, 389] on button "Save and exit" at bounding box center [676, 387] width 65 height 19
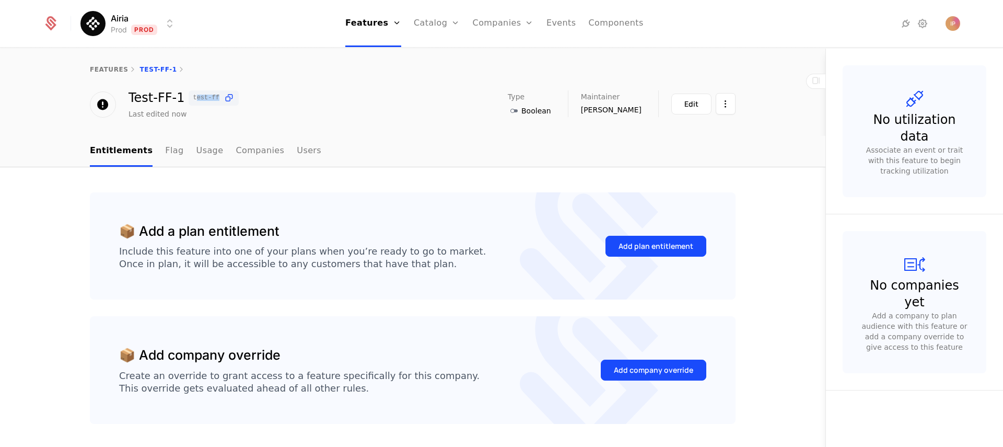
drag, startPoint x: 188, startPoint y: 97, endPoint x: 221, endPoint y: 97, distance: 33.4
click at [221, 97] on span "test-ff" at bounding box center [213, 97] width 41 height 11
click at [236, 110] on div "Last edited now" at bounding box center [183, 114] width 110 height 10
drag, startPoint x: 127, startPoint y: 97, endPoint x: 174, endPoint y: 97, distance: 47.0
click at [174, 97] on div "Test-FF-1 test-ff" at bounding box center [183, 97] width 110 height 15
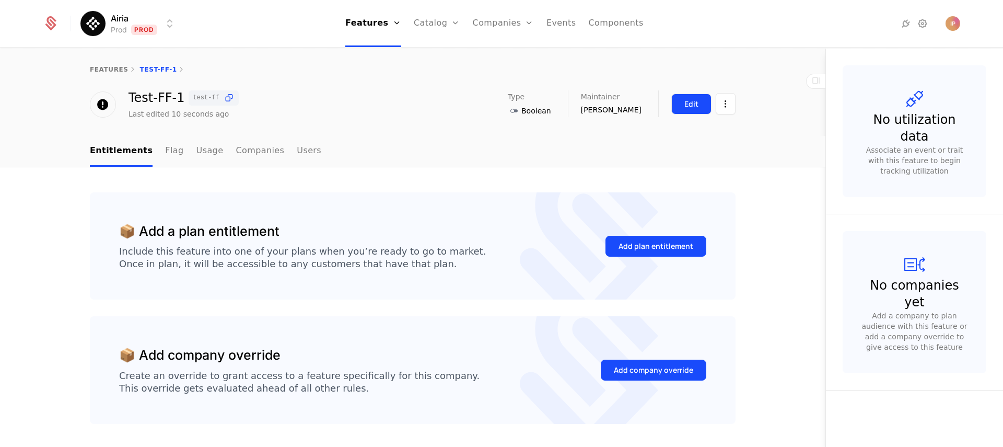
click at [691, 108] on div "Edit" at bounding box center [691, 104] width 14 height 10
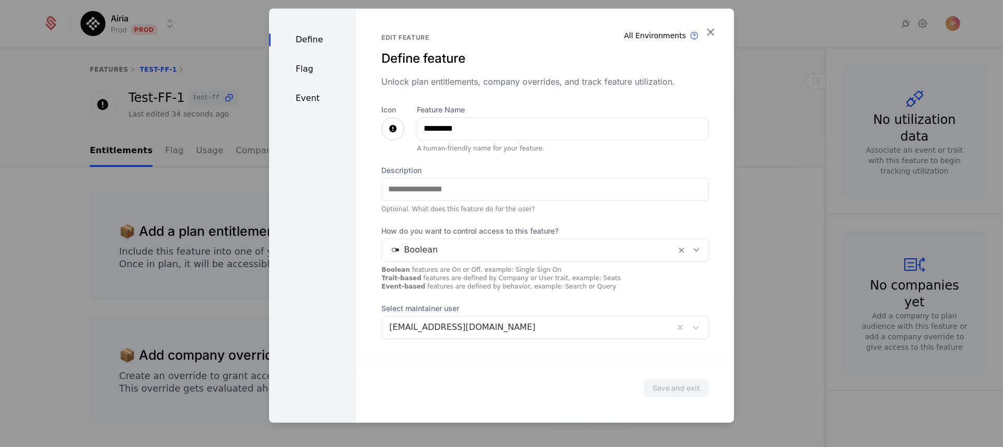
click at [309, 77] on div "Define Flag Event" at bounding box center [312, 215] width 87 height 414
click at [307, 71] on div "Flag" at bounding box center [312, 69] width 87 height 13
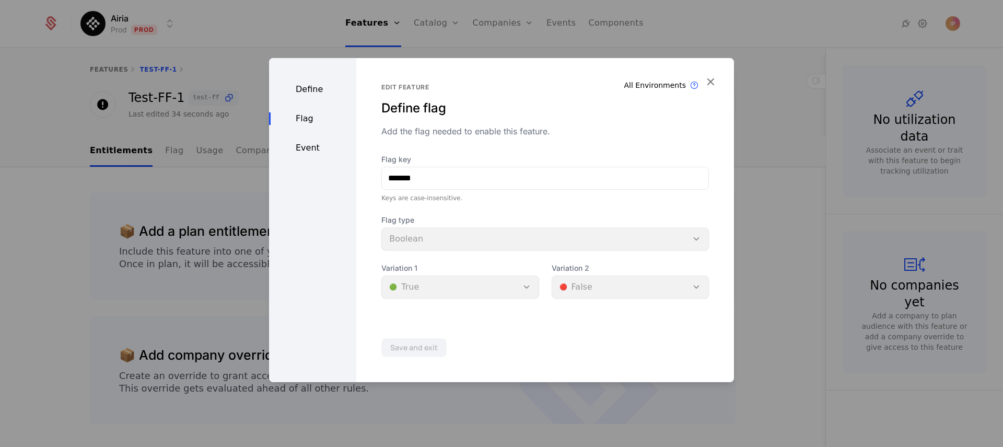
click at [313, 146] on div "Event" at bounding box center [312, 148] width 87 height 13
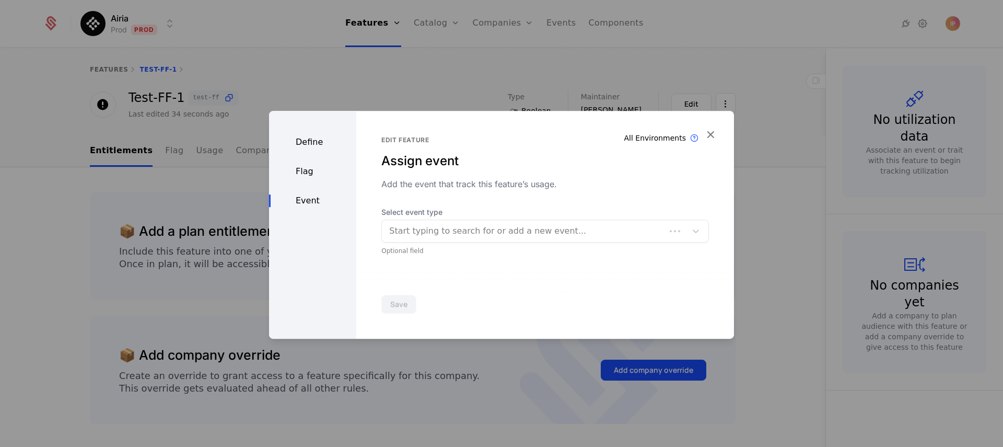
click at [310, 142] on div "Define" at bounding box center [312, 142] width 87 height 13
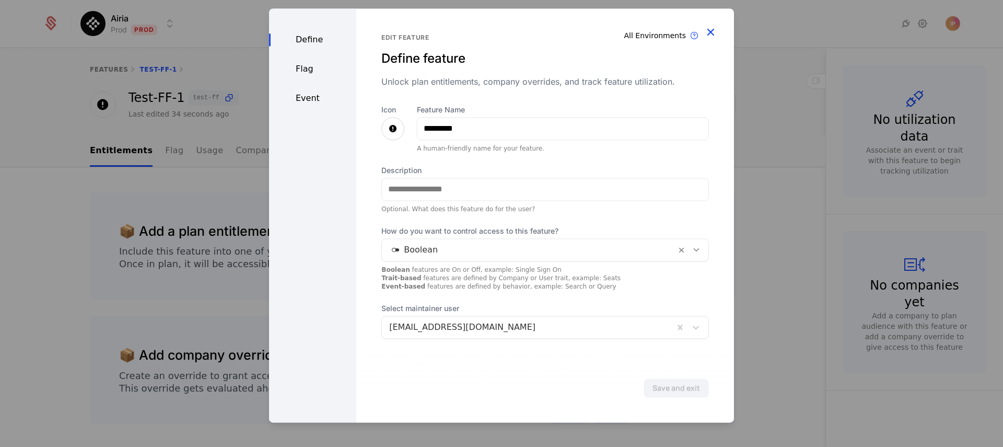
click at [706, 35] on icon "button" at bounding box center [711, 32] width 14 height 14
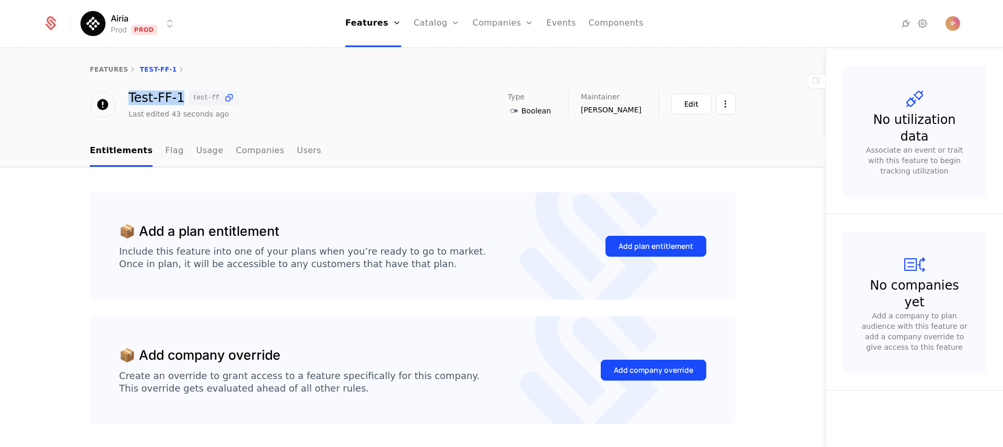
drag, startPoint x: 123, startPoint y: 95, endPoint x: 178, endPoint y: 101, distance: 54.7
click at [178, 101] on div "Test-FF-1 test-ff Last edited 43 seconds ago" at bounding box center [164, 104] width 149 height 29
click at [277, 113] on div "Test-FF-1 test-ff Last edited 43 seconds ago Type Boolean Maintainer Ivana Popo…" at bounding box center [413, 104] width 646 height 29
drag, startPoint x: 127, startPoint y: 95, endPoint x: 179, endPoint y: 96, distance: 51.7
click at [179, 96] on div "Test-FF-1 test-ff" at bounding box center [183, 97] width 110 height 15
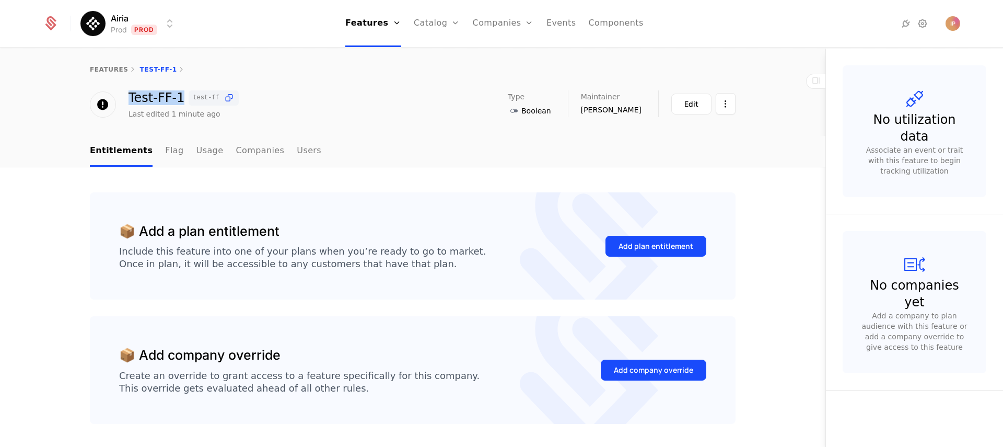
drag, startPoint x: 126, startPoint y: 97, endPoint x: 176, endPoint y: 99, distance: 49.1
click at [176, 99] on div "Test-FF-1 test-ff" at bounding box center [183, 97] width 110 height 15
click at [224, 116] on div "Last edited 1 minute ago" at bounding box center [183, 114] width 110 height 10
drag, startPoint x: 127, startPoint y: 98, endPoint x: 182, endPoint y: 101, distance: 54.4
click at [182, 101] on div "Test-FF-1 test-ff" at bounding box center [183, 97] width 110 height 15
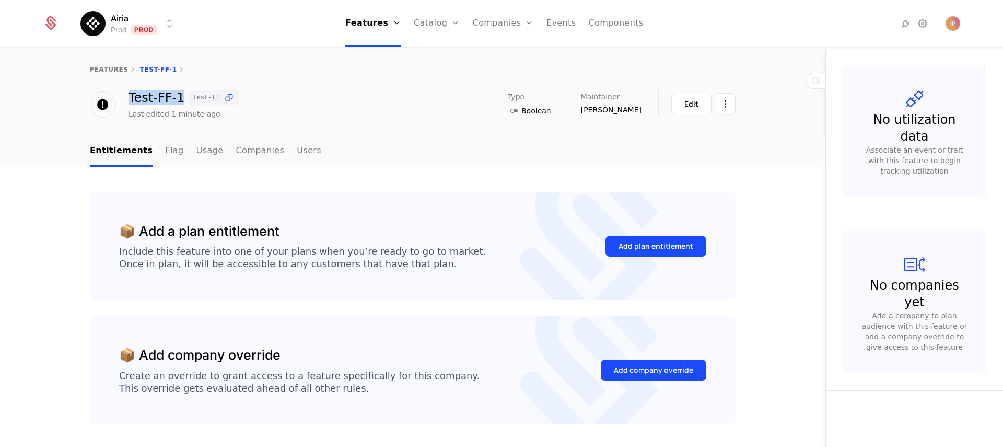
drag, startPoint x: 125, startPoint y: 97, endPoint x: 177, endPoint y: 97, distance: 51.7
click at [177, 97] on div "Test-FF-1 test-ff" at bounding box center [183, 97] width 110 height 15
click at [232, 115] on div "Last edited 1 minute ago" at bounding box center [183, 114] width 110 height 10
click at [445, 55] on link "Plans" at bounding box center [453, 57] width 54 height 13
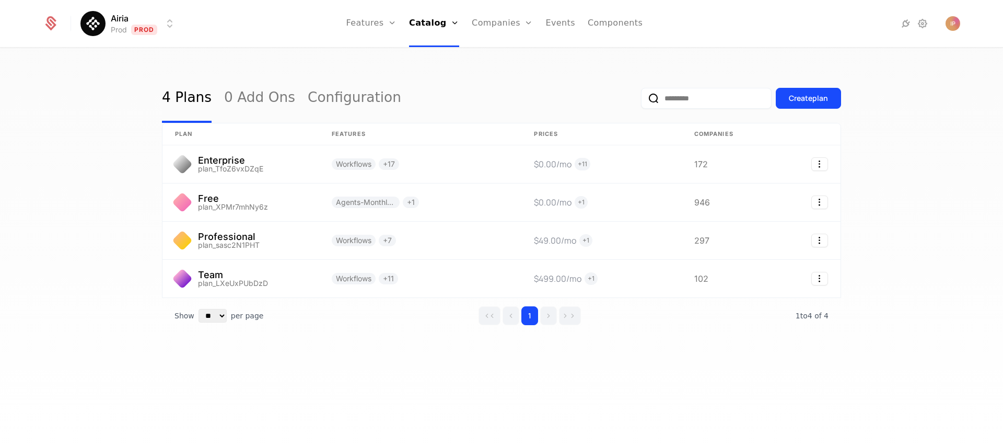
click at [160, 25] on html "Airia Prod Prod Features Features Flags Catalog Plans Add Ons Configuration Com…" at bounding box center [501, 223] width 1003 height 447
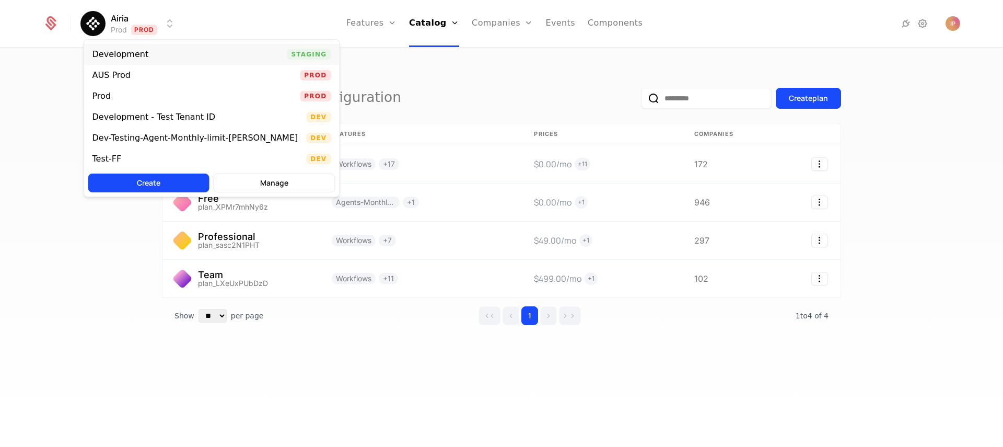
click at [169, 52] on div "Development Staging" at bounding box center [211, 54] width 255 height 21
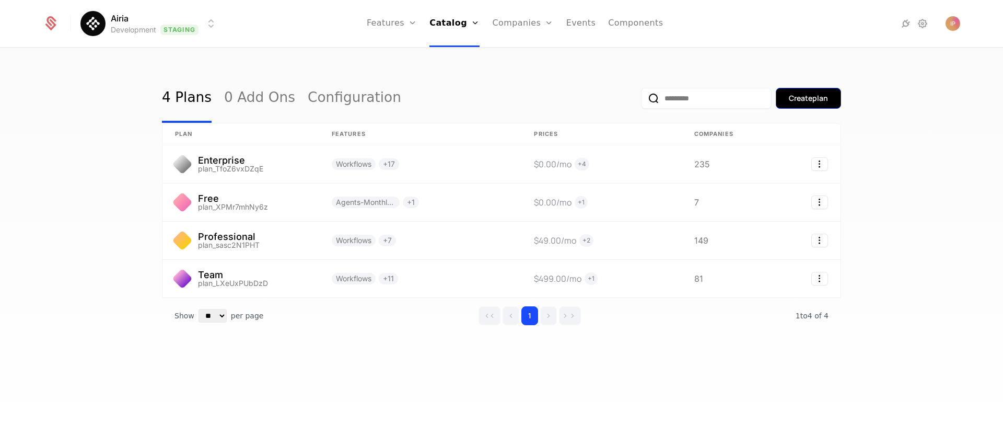
click at [816, 99] on div "Create plan" at bounding box center [808, 98] width 39 height 10
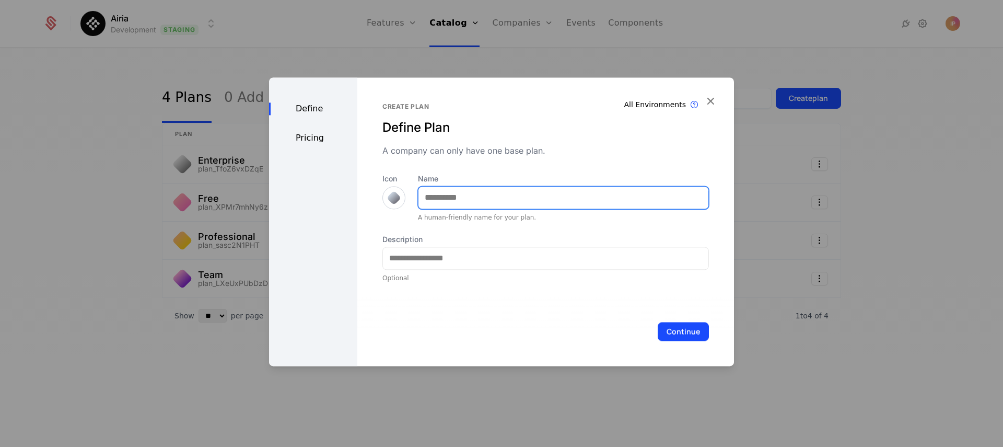
click at [454, 195] on input "Name" at bounding box center [563, 197] width 290 height 22
type input "*********"
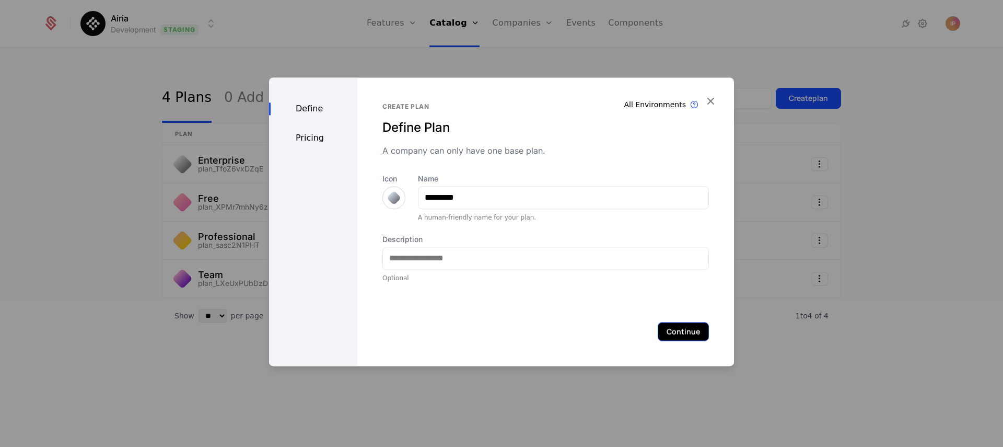
click at [687, 337] on button "Continue" at bounding box center [683, 331] width 51 height 19
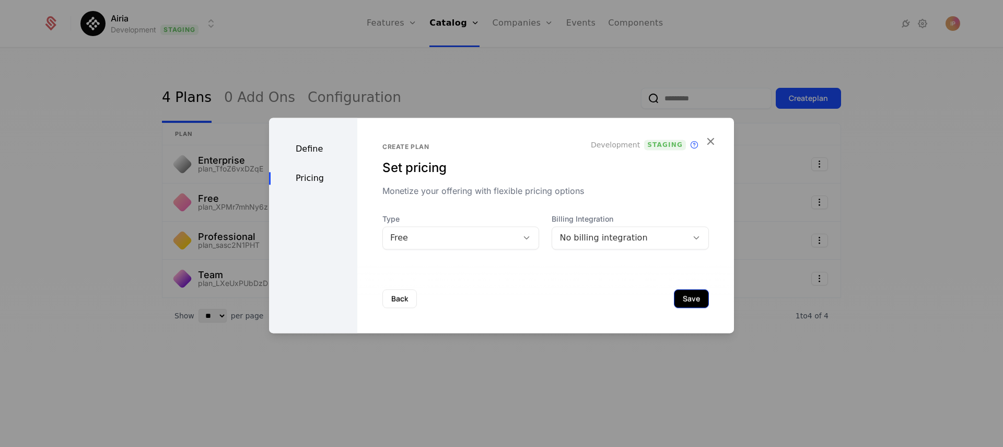
click at [684, 300] on button "Save" at bounding box center [691, 298] width 35 height 19
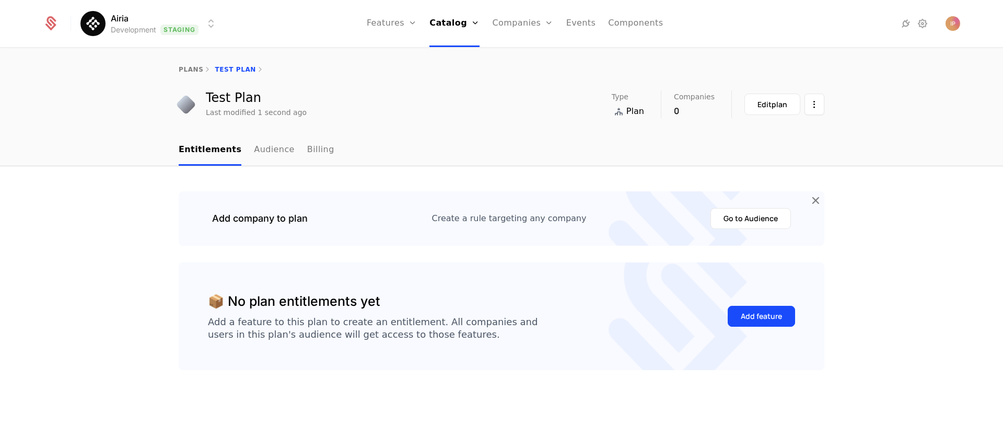
click at [176, 27] on html "Airia Development Staging Features Features Flags Catalog Plans Add Ons Configu…" at bounding box center [501, 223] width 1003 height 447
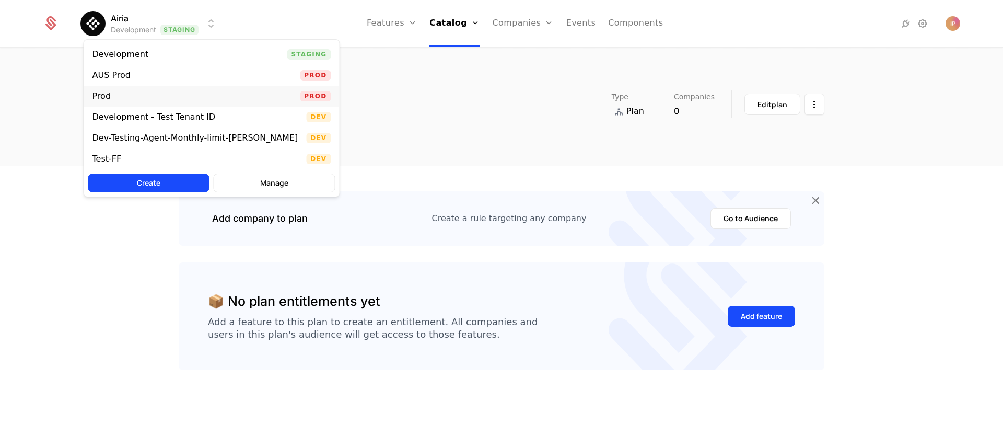
click at [160, 92] on div "Prod Prod" at bounding box center [211, 96] width 255 height 21
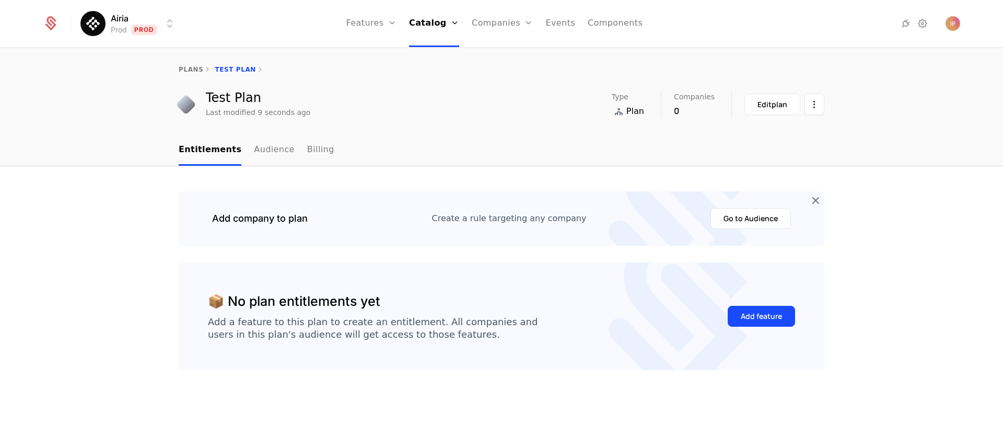
click at [156, 22] on html "Airia Prod Prod Features Features Flags Catalog Plans Add Ons Configuration Com…" at bounding box center [501, 223] width 1003 height 447
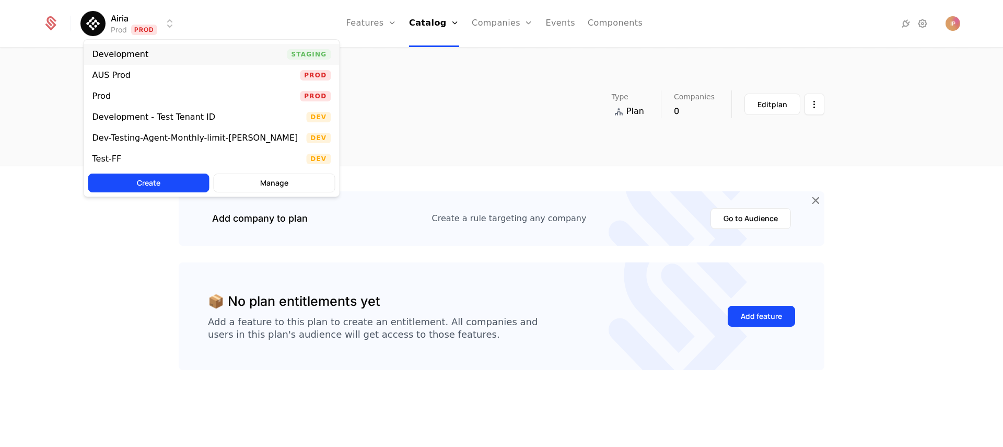
click at [189, 54] on div "Development Staging" at bounding box center [211, 54] width 255 height 21
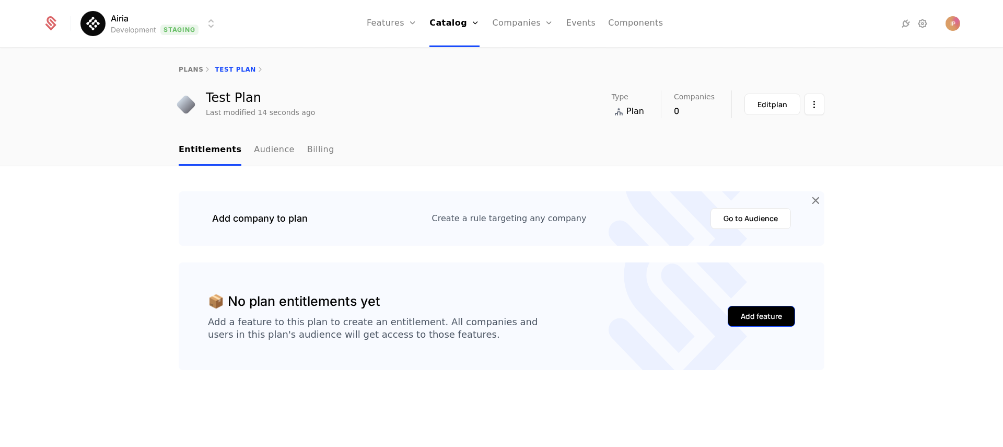
click at [747, 320] on div "Add feature" at bounding box center [761, 316] width 41 height 10
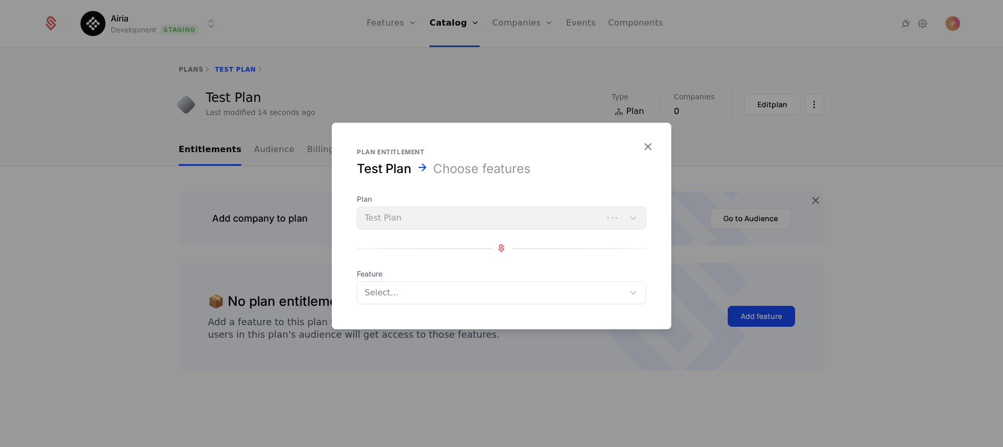
click at [583, 291] on div at bounding box center [492, 292] width 252 height 15
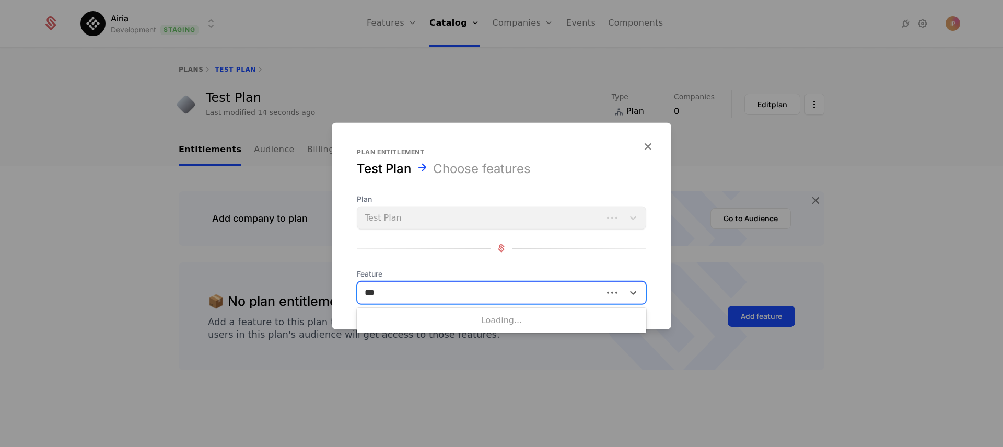
type input "****"
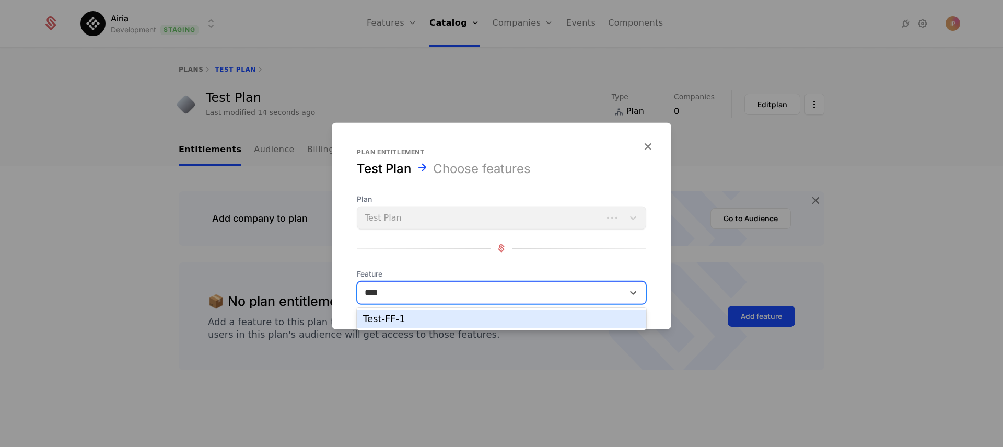
click at [567, 312] on div "Test-FF-1" at bounding box center [501, 319] width 289 height 18
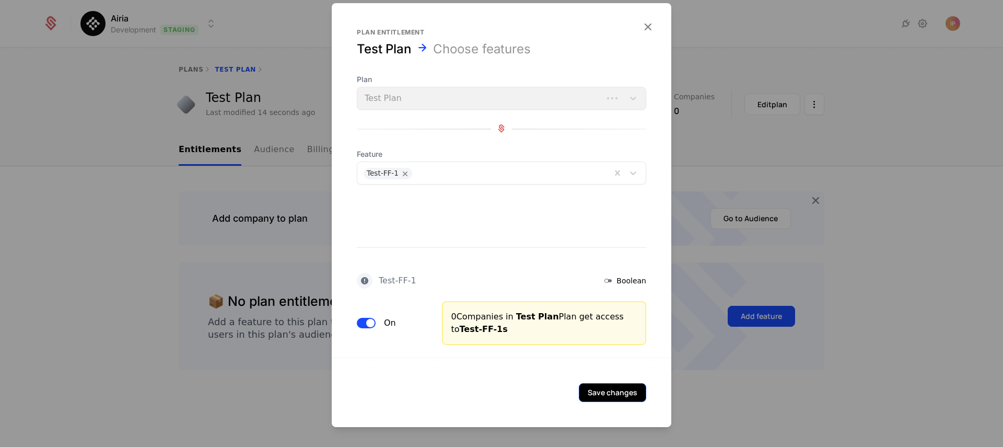
click at [618, 390] on button "Save changes" at bounding box center [612, 391] width 67 height 19
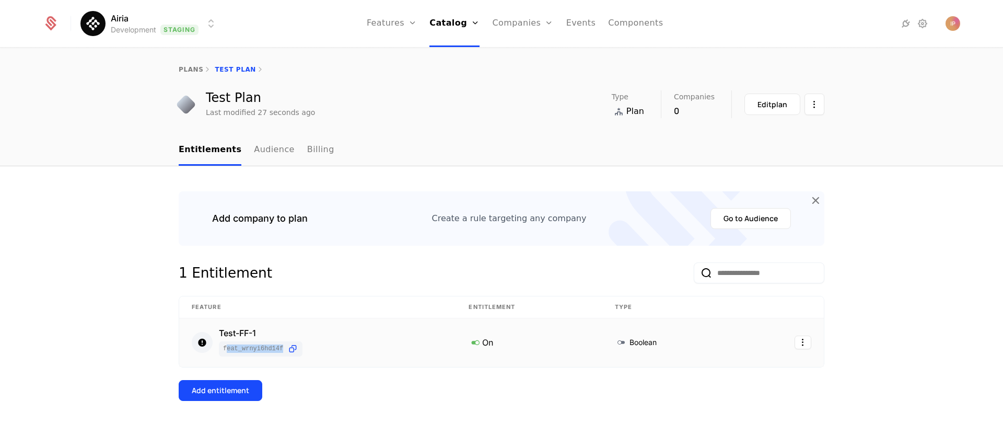
drag, startPoint x: 221, startPoint y: 347, endPoint x: 281, endPoint y: 349, distance: 59.6
click at [281, 349] on span "feat_Wrnyi6HD14f" at bounding box center [260, 348] width 75 height 11
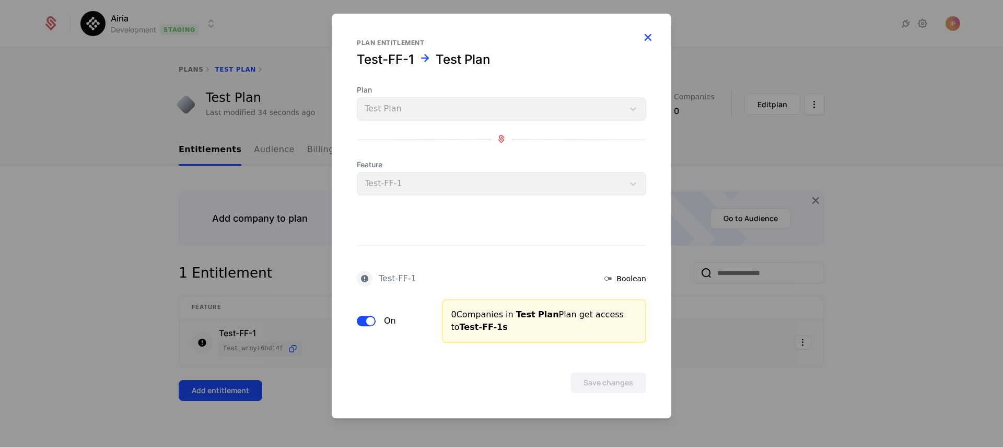
click at [650, 38] on icon "button" at bounding box center [648, 37] width 14 height 14
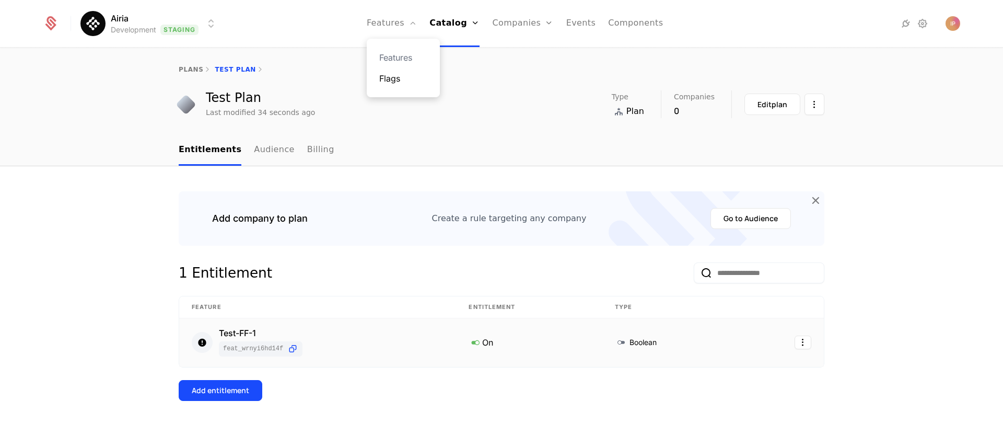
click at [406, 79] on link "Flags" at bounding box center [403, 78] width 48 height 13
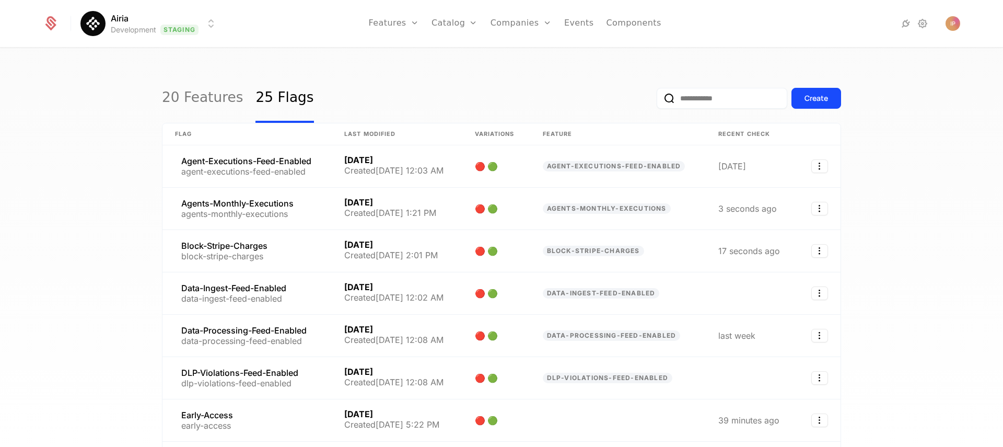
click at [689, 98] on input "email" at bounding box center [722, 98] width 131 height 21
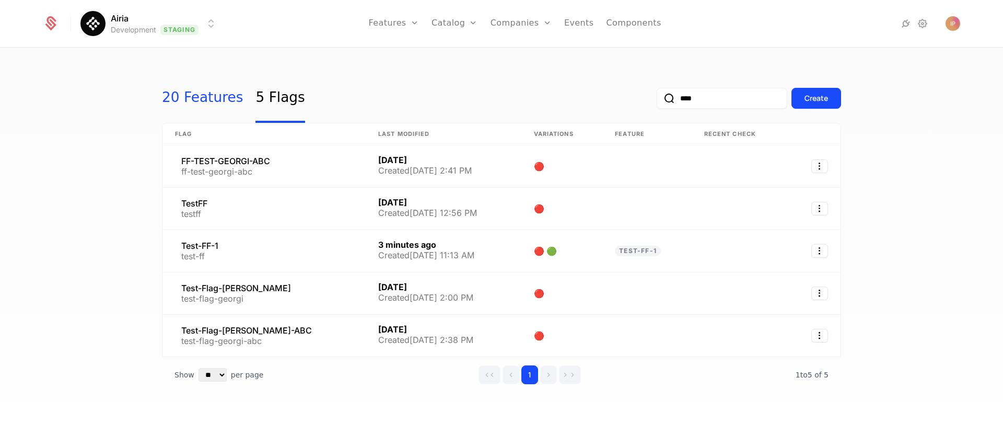
type input "****"
click at [193, 101] on link "20 Features" at bounding box center [202, 98] width 81 height 49
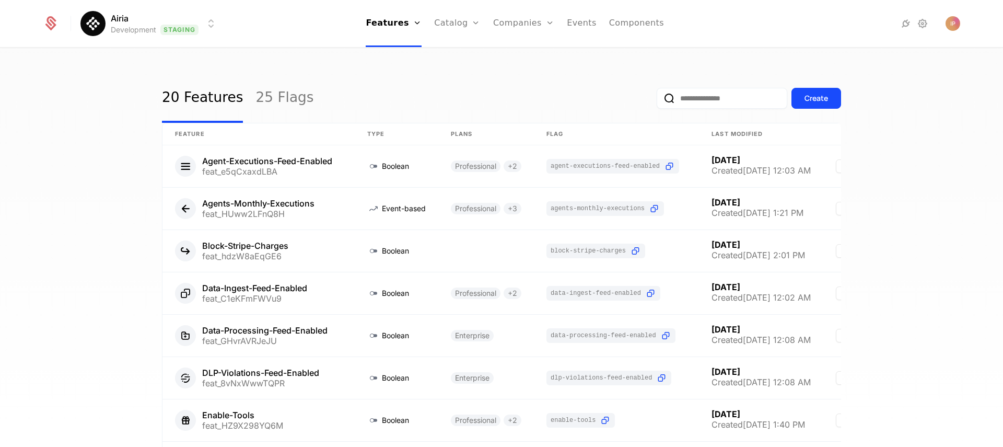
click at [694, 100] on input "email" at bounding box center [722, 98] width 131 height 21
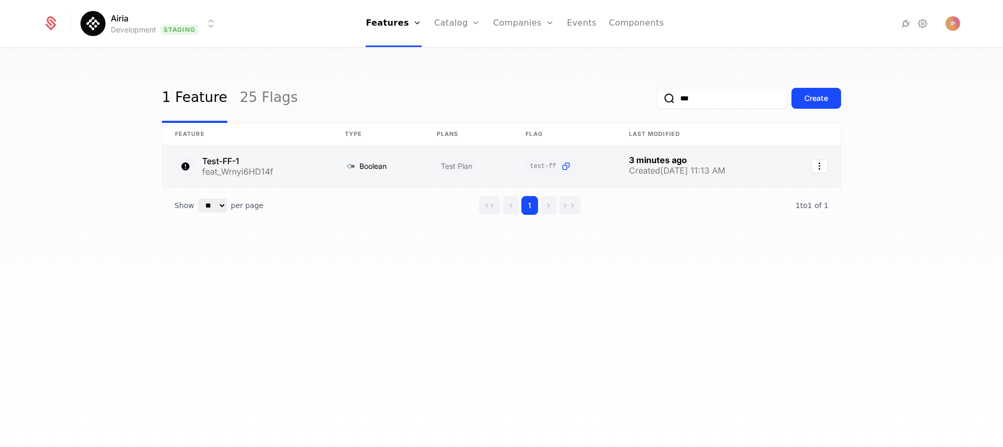
type input "***"
click at [302, 171] on link at bounding box center [247, 166] width 170 height 42
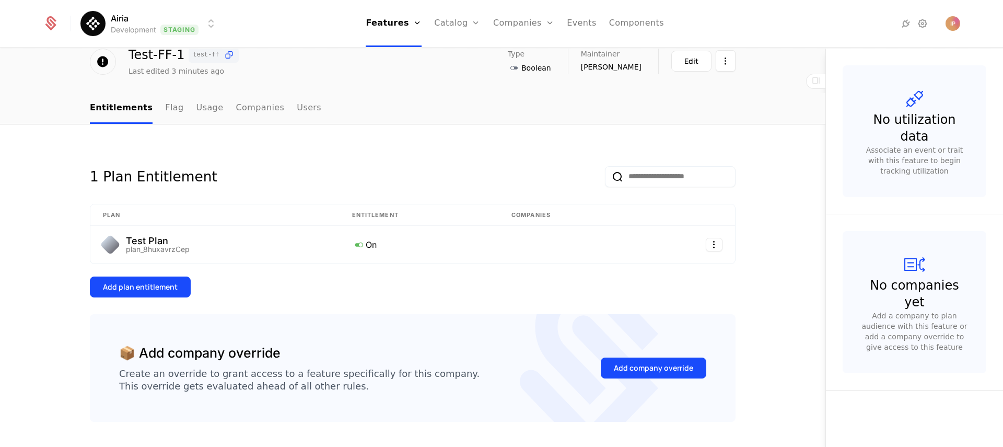
scroll to position [25, 0]
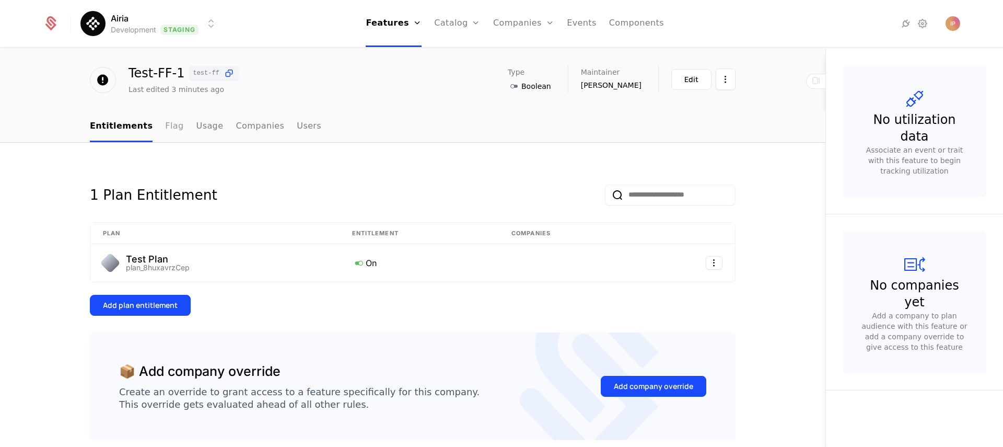
click at [165, 127] on link "Flag" at bounding box center [174, 126] width 18 height 31
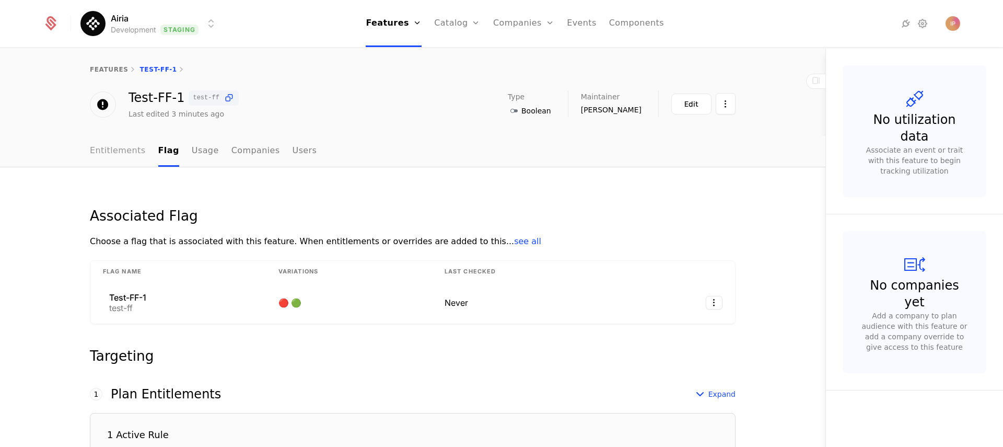
click at [106, 152] on link "Entitlements" at bounding box center [118, 151] width 56 height 31
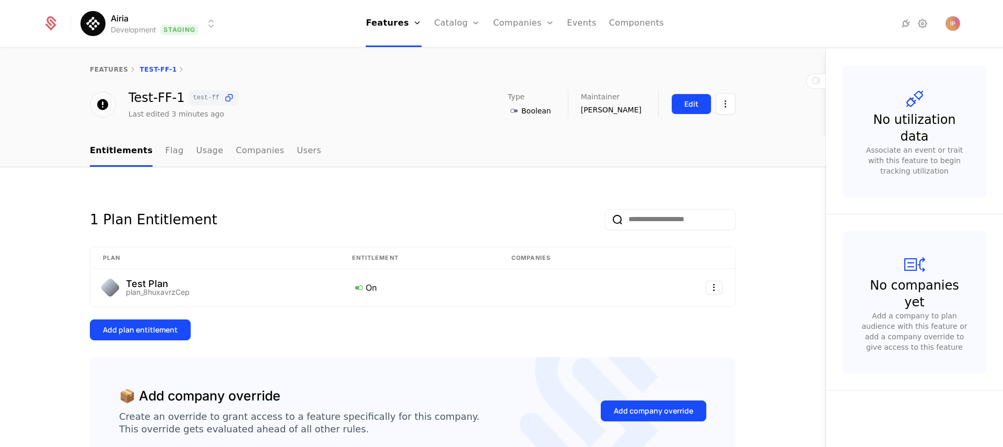
click at [687, 104] on div "Edit" at bounding box center [691, 104] width 14 height 10
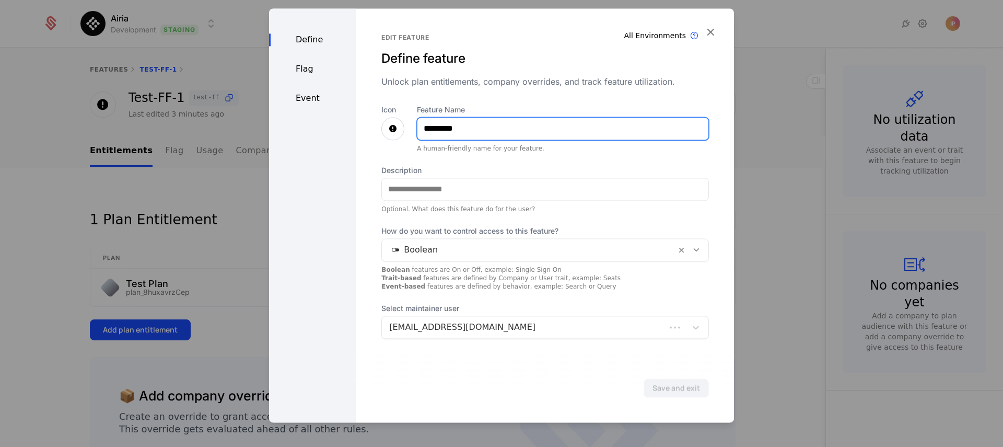
click at [460, 134] on input "*********" at bounding box center [562, 129] width 291 height 22
type input "*******"
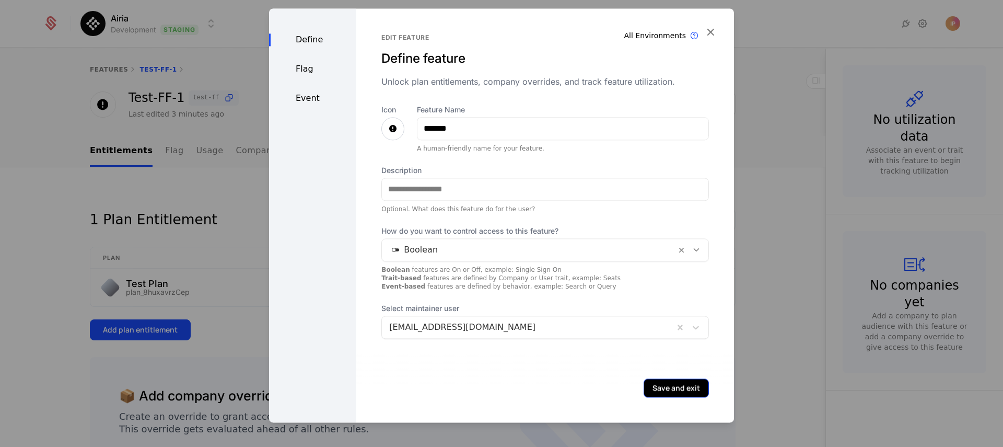
click at [660, 388] on button "Save and exit" at bounding box center [676, 387] width 65 height 19
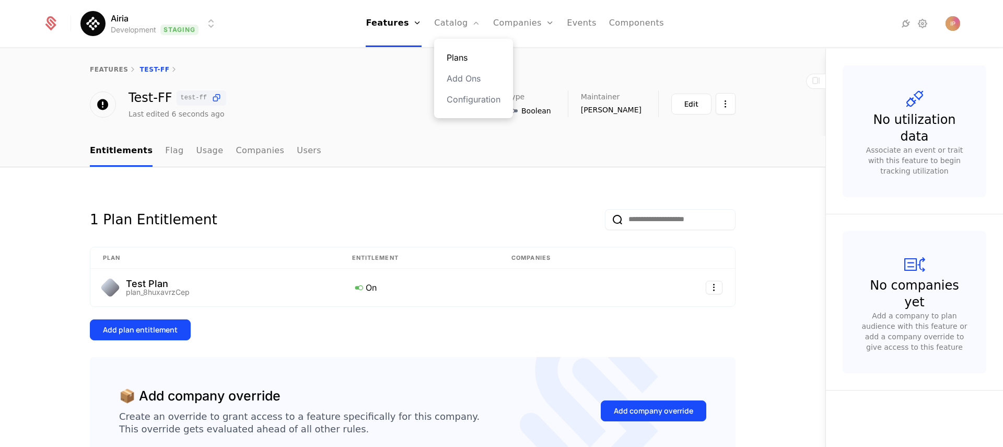
click at [470, 54] on link "Plans" at bounding box center [474, 57] width 54 height 13
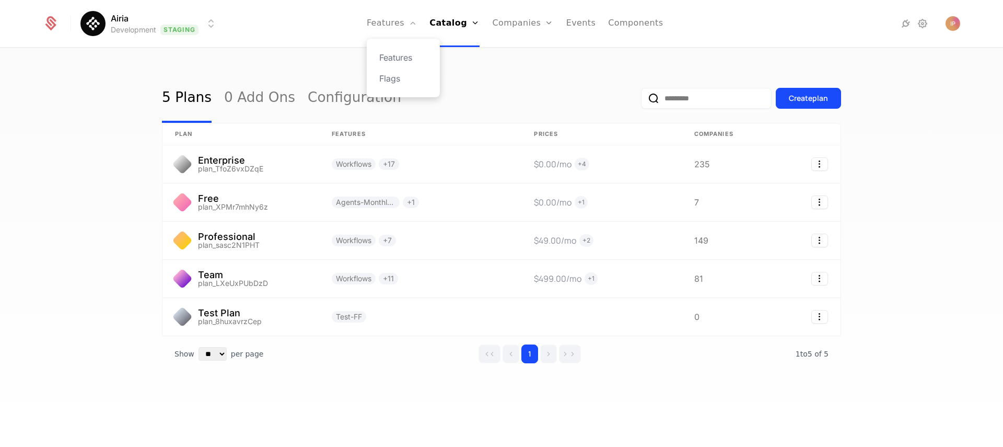
click at [400, 50] on div "Features Flags" at bounding box center [403, 68] width 73 height 59
click at [401, 54] on link "Features" at bounding box center [403, 57] width 48 height 13
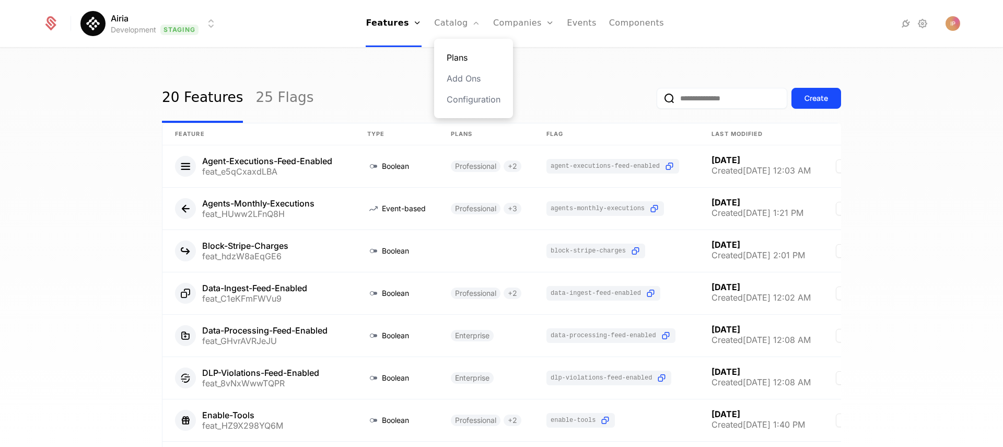
click at [476, 55] on link "Plans" at bounding box center [474, 57] width 54 height 13
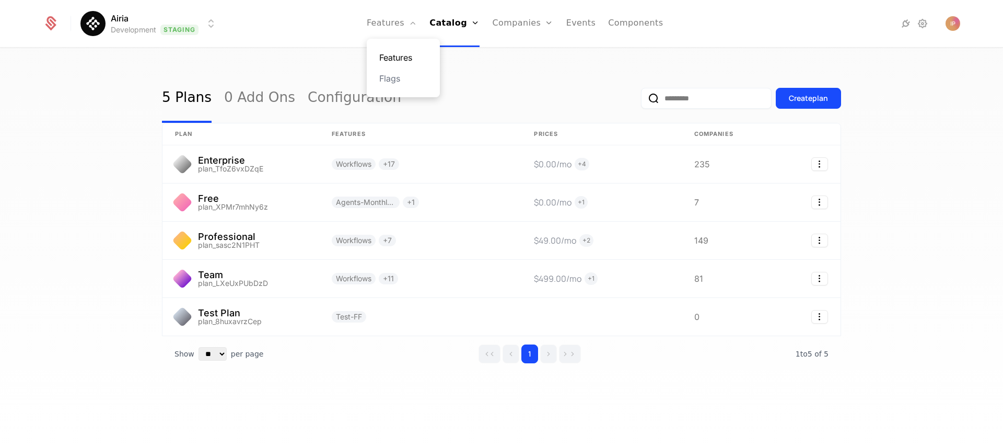
click at [407, 56] on link "Features" at bounding box center [403, 57] width 48 height 13
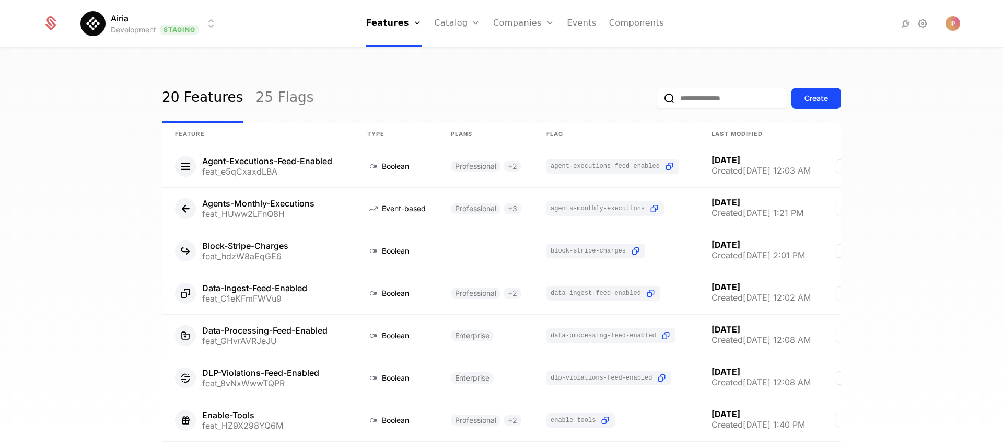
click at [705, 106] on input "email" at bounding box center [722, 98] width 131 height 21
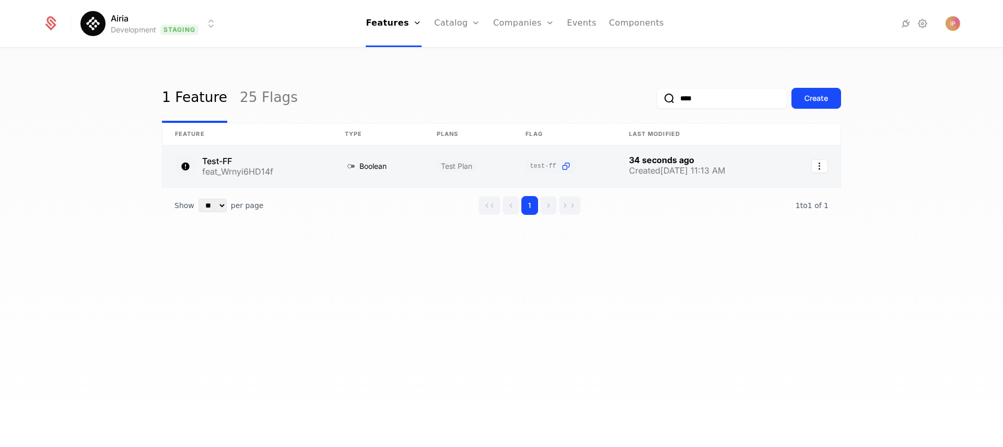
type input "****"
click at [279, 162] on link at bounding box center [247, 166] width 170 height 42
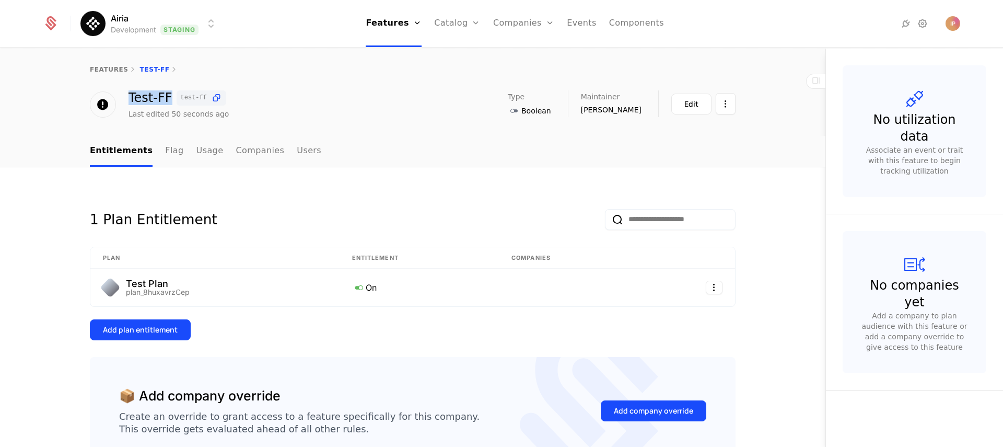
drag, startPoint x: 126, startPoint y: 99, endPoint x: 168, endPoint y: 100, distance: 41.3
click at [168, 100] on div "Test-FF test-ff" at bounding box center [178, 97] width 100 height 15
click at [167, 128] on div "features Test-FF Test-FF test-ff Last edited 50 seconds ago Type Boolean Mainta…" at bounding box center [412, 92] width 825 height 87
drag, startPoint x: 123, startPoint y: 96, endPoint x: 165, endPoint y: 96, distance: 41.8
click at [165, 96] on div "Test-FF test-ff Last edited 50 seconds ago" at bounding box center [159, 104] width 139 height 29
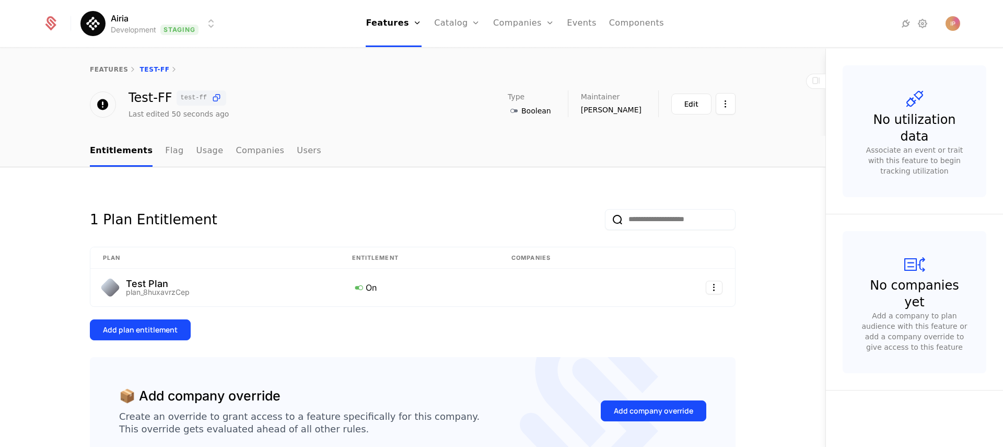
click at [168, 127] on div "features Test-FF Test-FF test-ff Last edited 50 seconds ago Type Boolean Mainta…" at bounding box center [412, 92] width 825 height 87
drag, startPoint x: 128, startPoint y: 98, endPoint x: 154, endPoint y: 99, distance: 25.6
click at [154, 99] on div "Test-FF test-ff" at bounding box center [178, 97] width 100 height 15
drag, startPoint x: 127, startPoint y: 99, endPoint x: 163, endPoint y: 98, distance: 36.0
click at [163, 98] on div "Test-FF test-ff" at bounding box center [178, 97] width 100 height 15
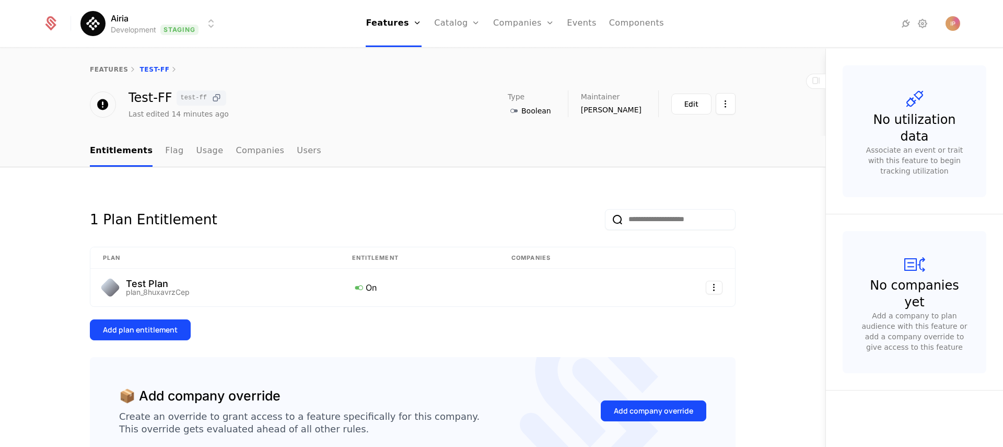
click at [215, 100] on icon at bounding box center [216, 97] width 11 height 11
drag, startPoint x: 125, startPoint y: 114, endPoint x: 262, endPoint y: 116, distance: 137.4
click at [262, 116] on div "Test-FF test-ff Last edited 15 minutes ago Type Boolean Maintainer Ivana Popova…" at bounding box center [413, 104] width 646 height 29
click at [264, 118] on div "Test-FF test-ff Last edited 15 minutes ago Type Boolean Maintainer Ivana Popova…" at bounding box center [413, 104] width 646 height 29
click at [513, 51] on link "Companies" at bounding box center [530, 57] width 48 height 13
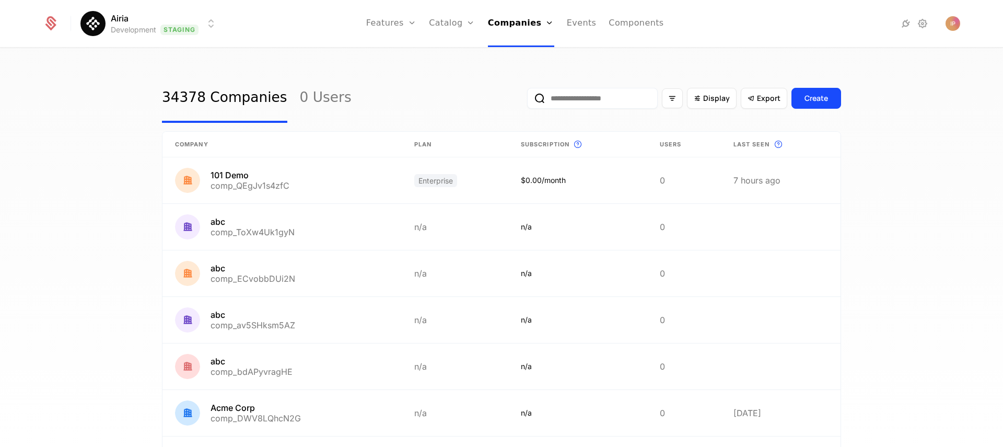
click at [562, 100] on input "email" at bounding box center [592, 98] width 131 height 21
click at [445, 90] on div "34378 Companies 0 Users Display Export Create" at bounding box center [501, 98] width 679 height 49
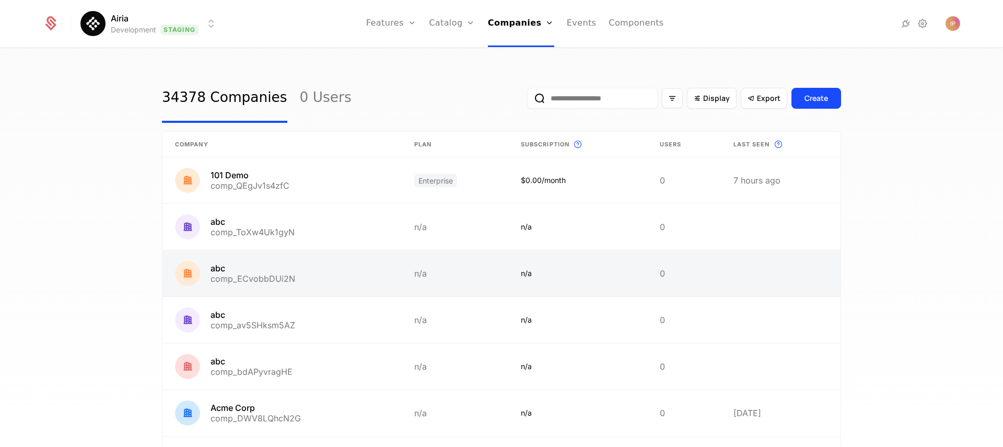
click at [335, 281] on link at bounding box center [281, 273] width 239 height 46
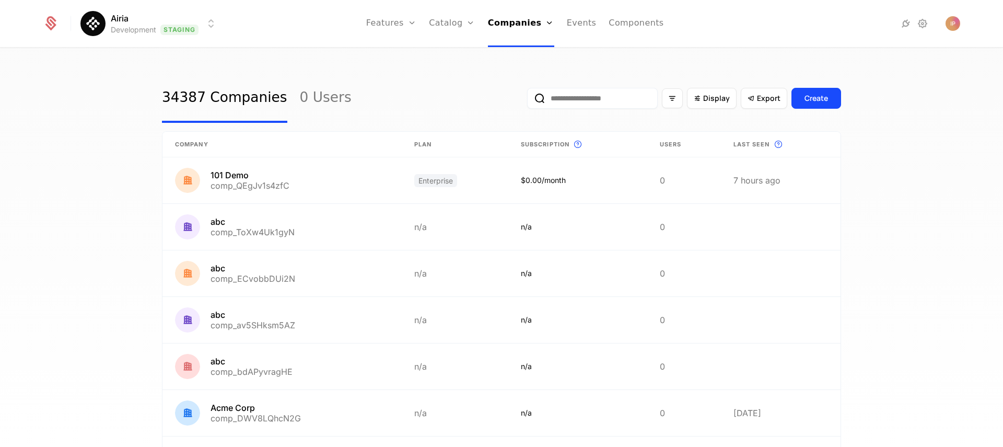
click at [576, 103] on input "email" at bounding box center [592, 98] width 131 height 21
paste input "**********"
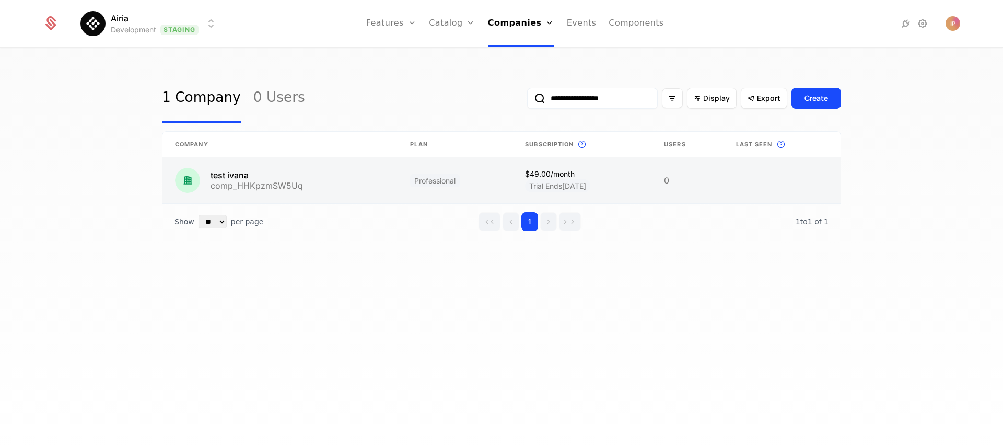
type input "**********"
click at [275, 184] on link at bounding box center [279, 180] width 235 height 46
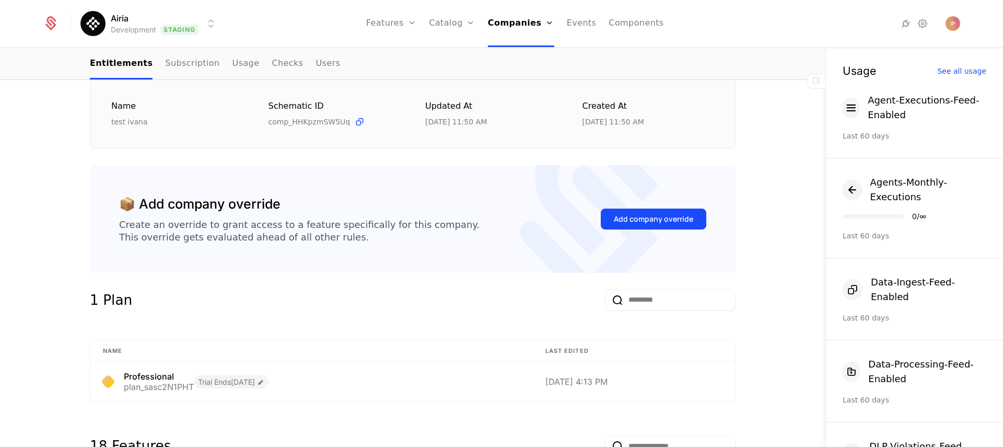
scroll to position [159, 0]
click at [644, 223] on div "Add company override" at bounding box center [653, 219] width 79 height 10
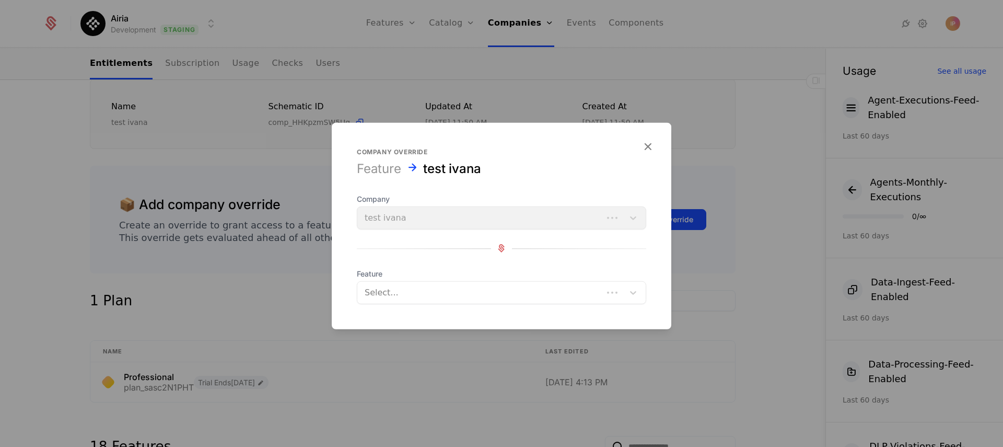
click at [509, 296] on div at bounding box center [480, 292] width 231 height 15
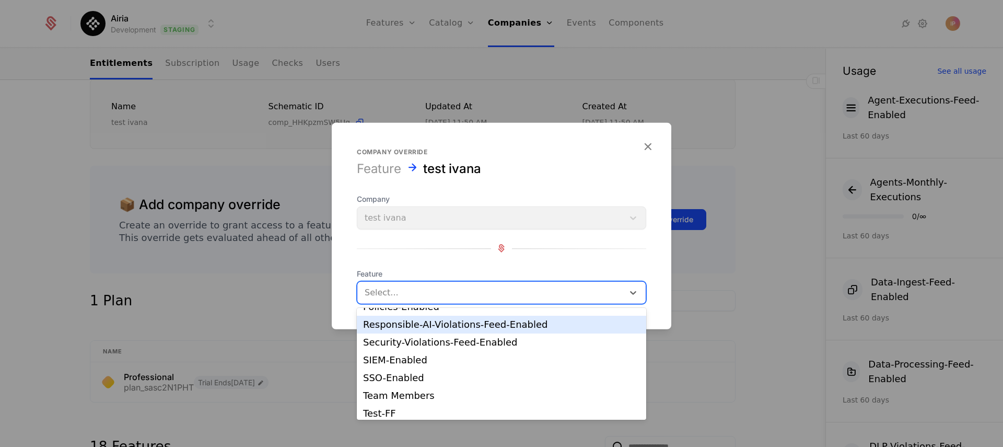
scroll to position [248, 0]
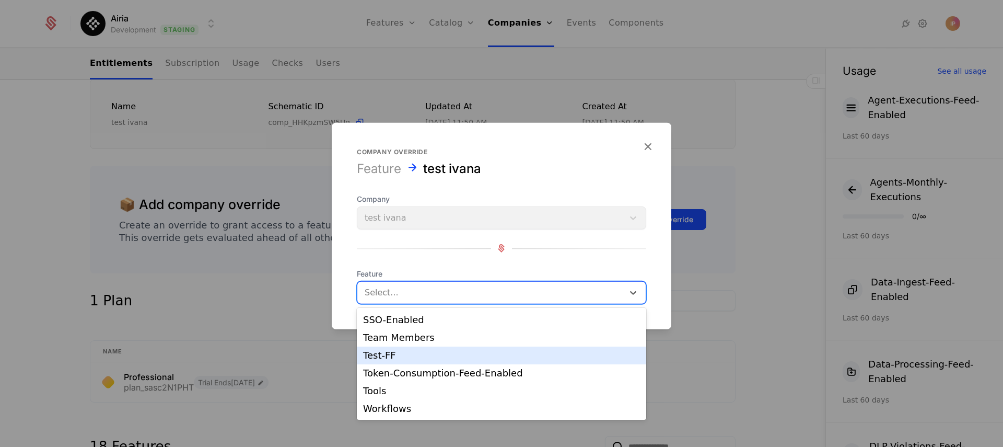
click at [482, 354] on div "Test-FF" at bounding box center [501, 354] width 277 height 9
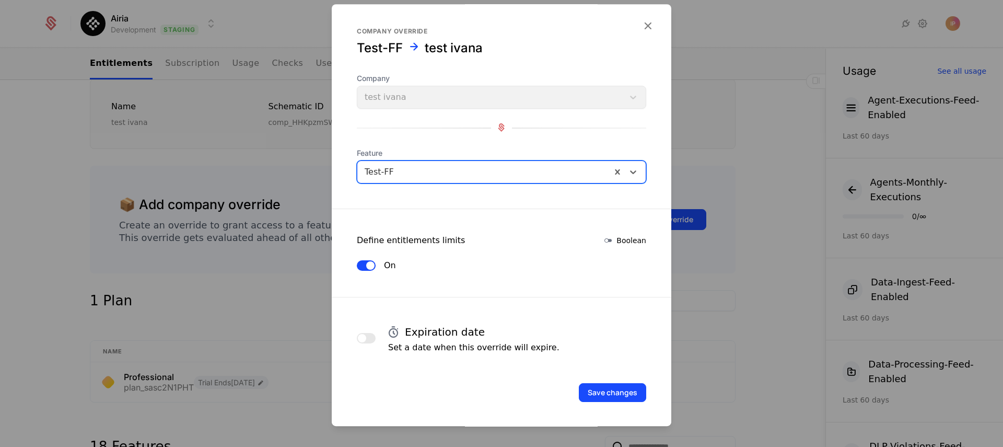
scroll to position [3, 0]
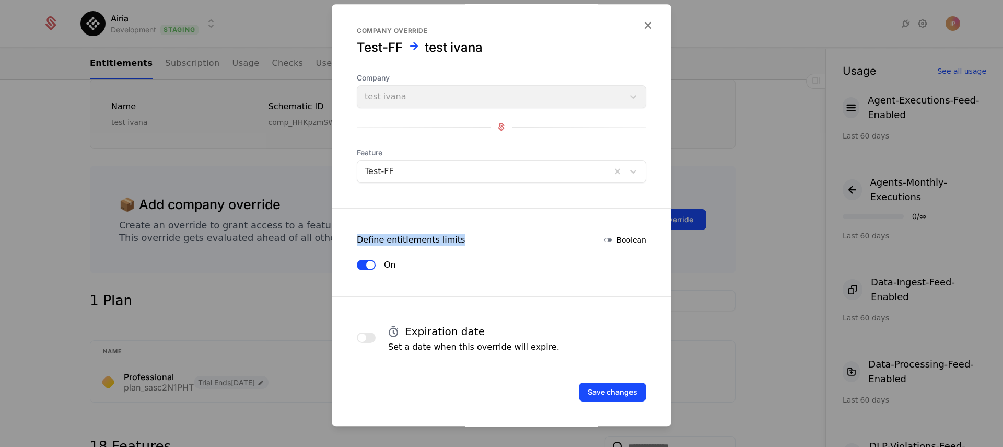
drag, startPoint x: 357, startPoint y: 240, endPoint x: 489, endPoint y: 247, distance: 132.9
click at [481, 241] on div "Define entitlements limits Boolean" at bounding box center [502, 239] width 340 height 13
click at [492, 249] on form "Company override Test-FF test ivana Company test ivana Feature Test-FF Define e…" at bounding box center [502, 214] width 340 height 425
click at [618, 392] on button "Save changes" at bounding box center [612, 391] width 67 height 19
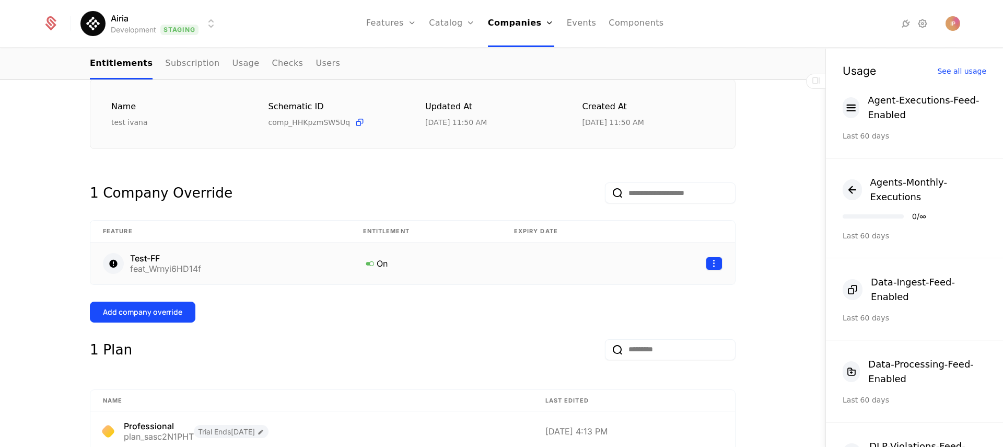
click at [712, 263] on html "Airia Development Staging Features Features Flags Catalog Plans Add Ons Configu…" at bounding box center [501, 223] width 1003 height 447
click at [750, 277] on html "Airia Development Staging Features Features Flags Catalog Plans Add Ons Configu…" at bounding box center [501, 223] width 1003 height 447
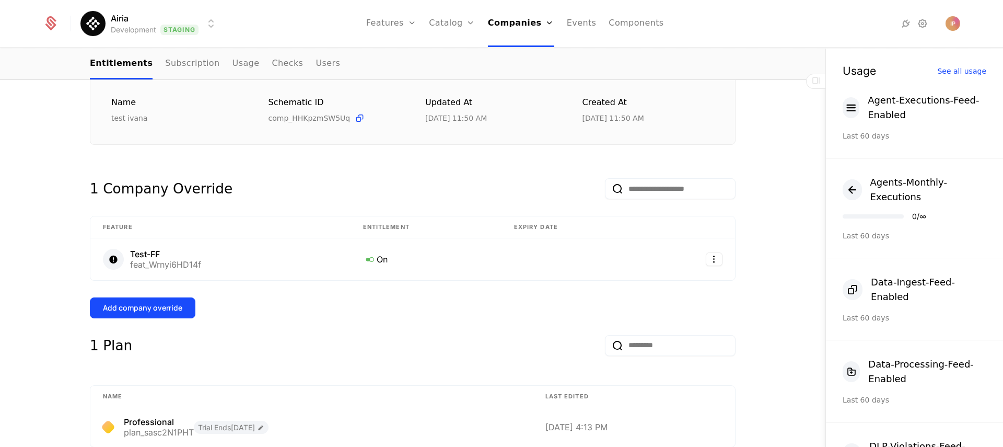
scroll to position [128, 0]
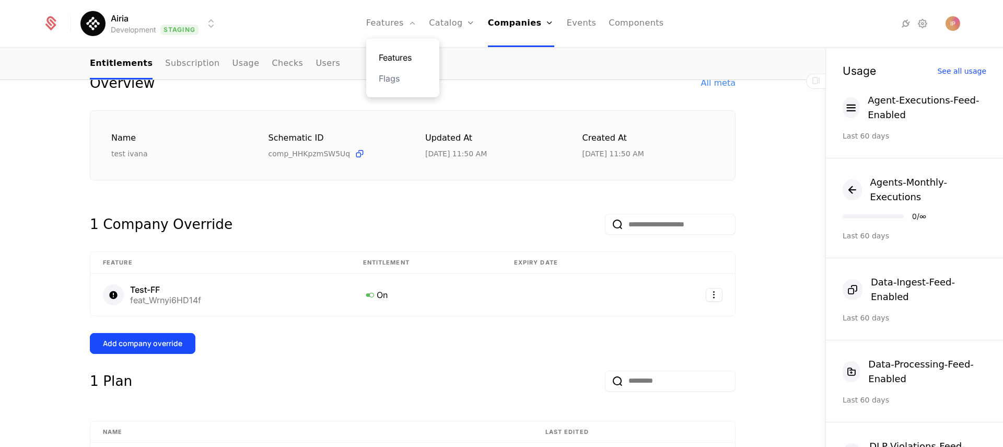
click at [408, 56] on link "Features" at bounding box center [403, 57] width 48 height 13
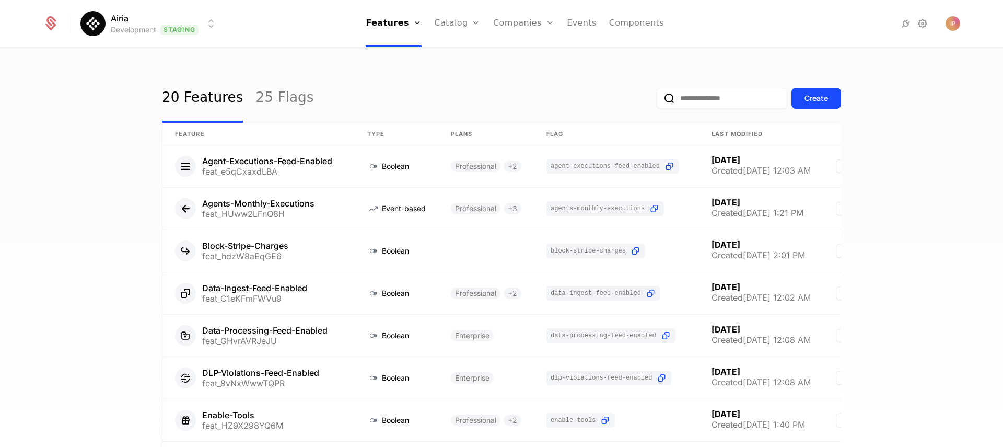
click at [688, 98] on input "email" at bounding box center [722, 98] width 131 height 21
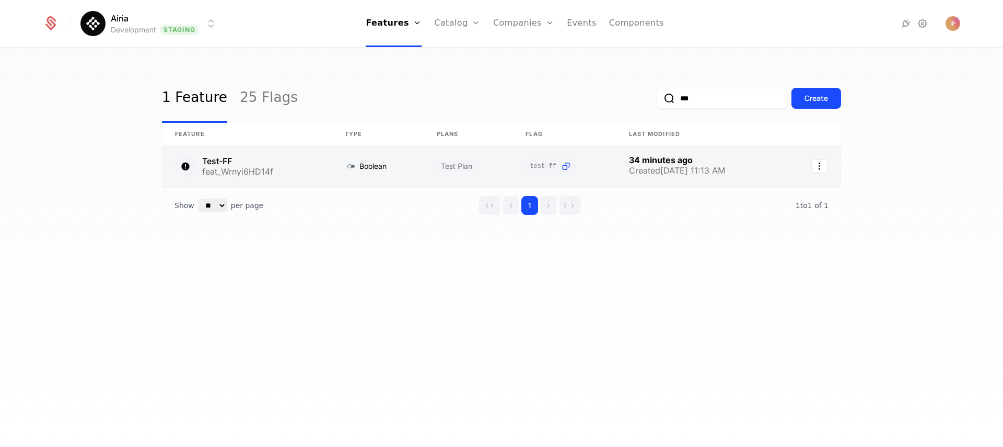
type input "***"
click at [308, 172] on link at bounding box center [247, 166] width 170 height 42
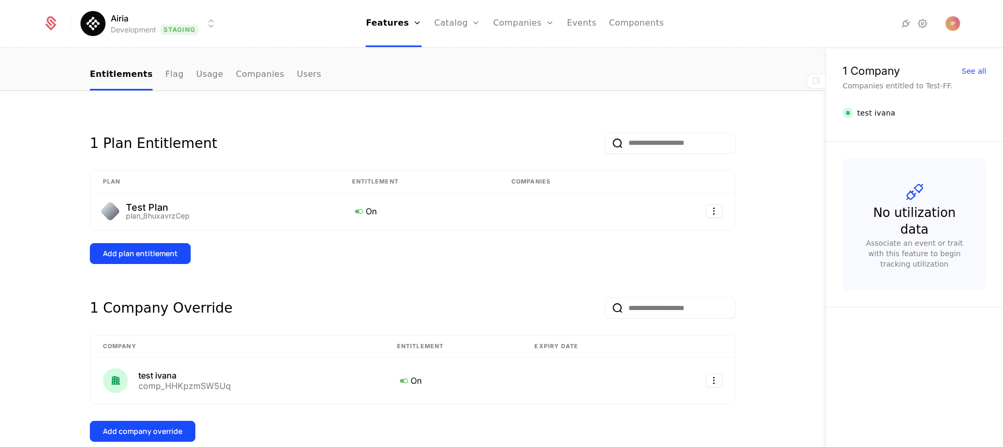
scroll to position [3, 0]
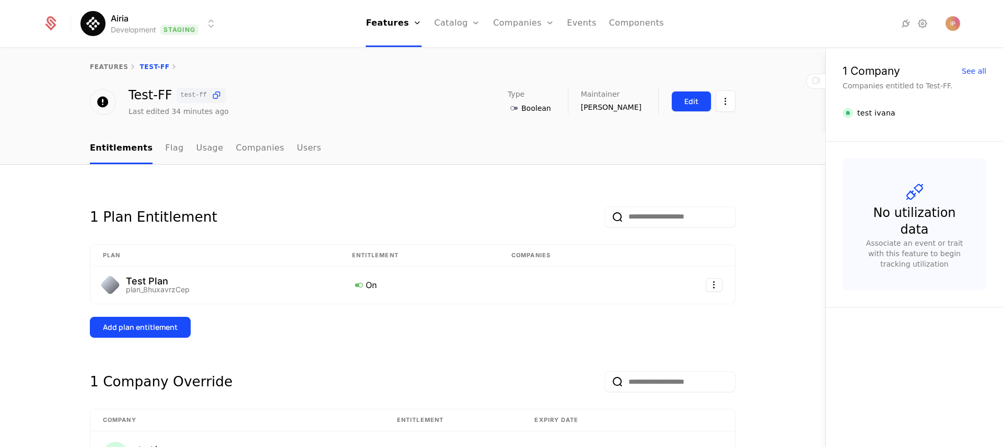
click at [690, 97] on div "Edit" at bounding box center [691, 101] width 14 height 10
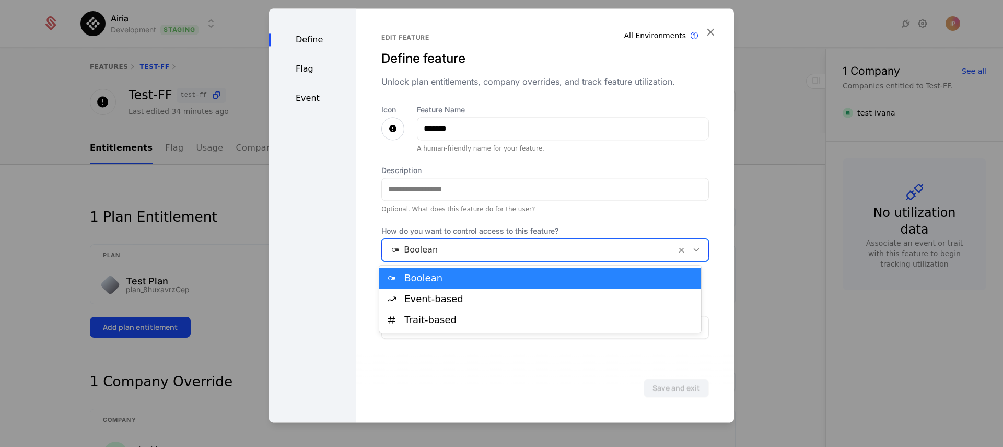
click at [693, 249] on icon at bounding box center [696, 249] width 9 height 9
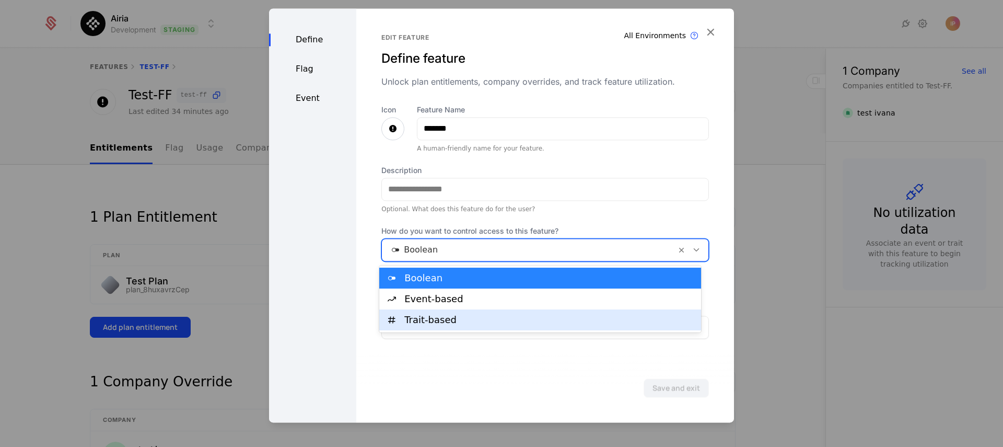
click at [464, 321] on div "Trait-based" at bounding box center [549, 319] width 290 height 9
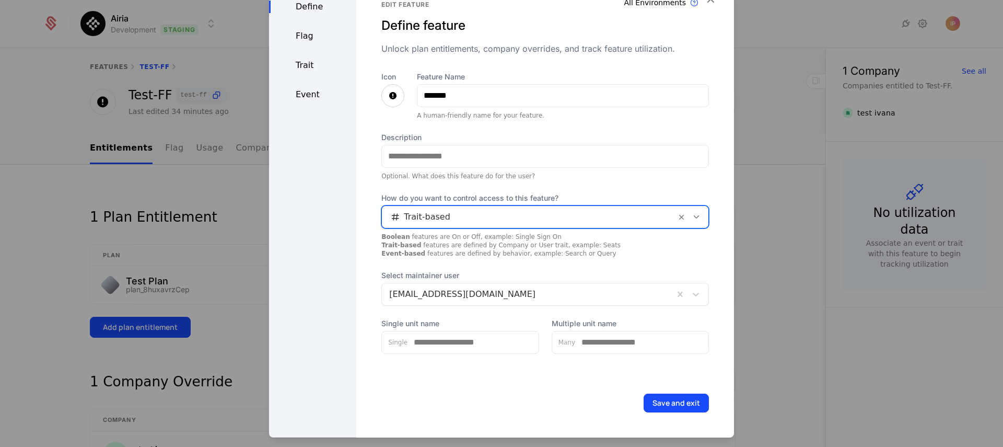
scroll to position [0, 0]
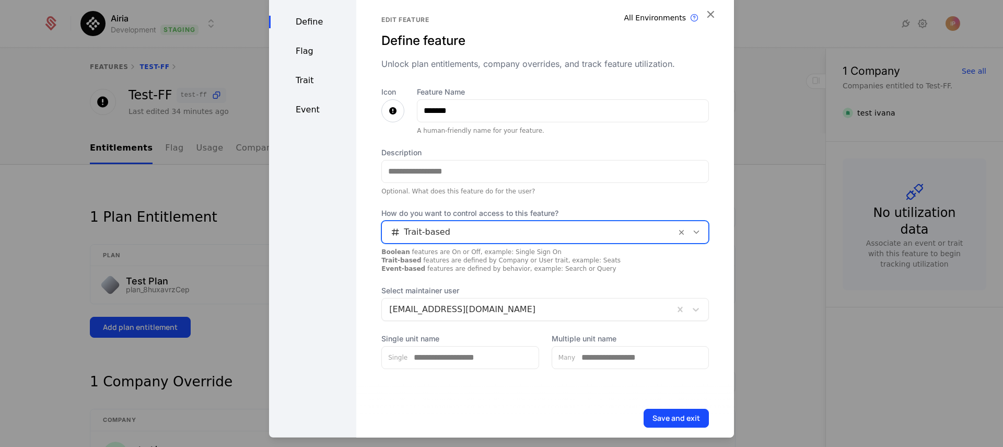
click at [312, 84] on div "Trait" at bounding box center [312, 80] width 87 height 13
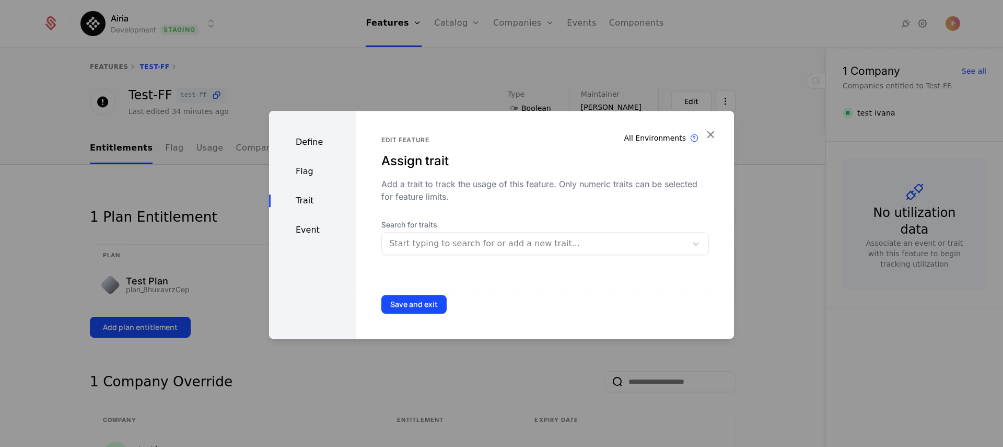
click at [451, 243] on div at bounding box center [534, 243] width 290 height 15
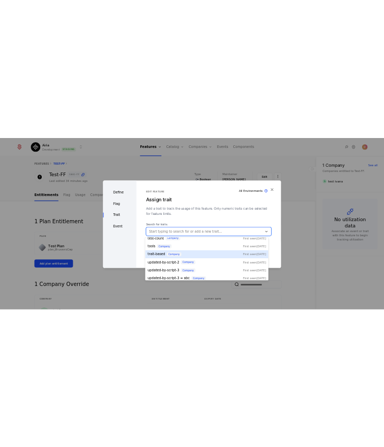
scroll to position [100, 0]
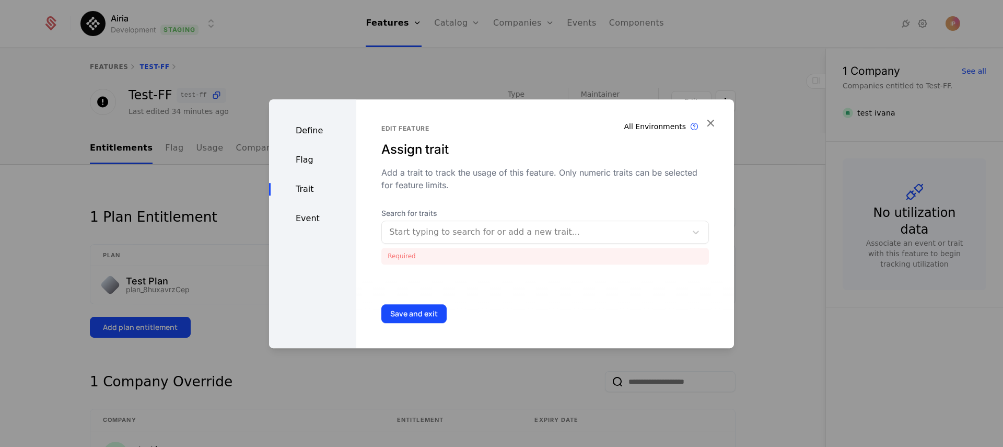
click at [353, 264] on div "Define Flag Trait Event" at bounding box center [312, 223] width 87 height 249
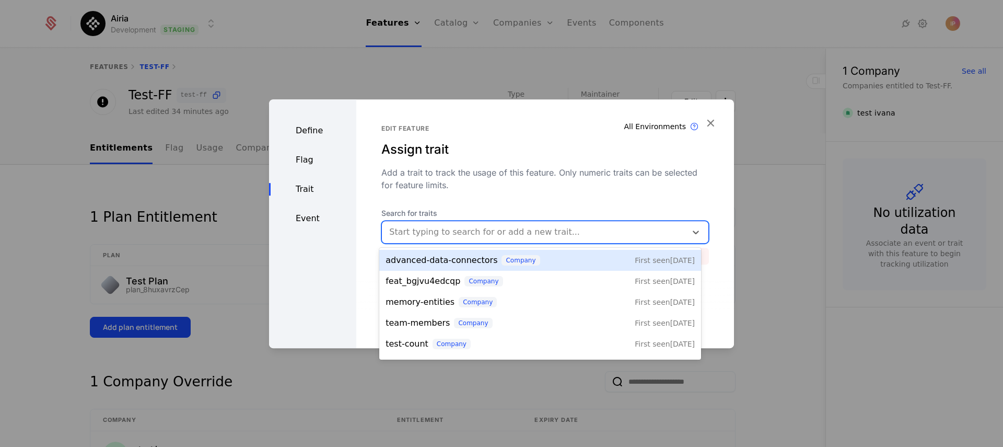
click at [404, 230] on div at bounding box center [534, 232] width 290 height 15
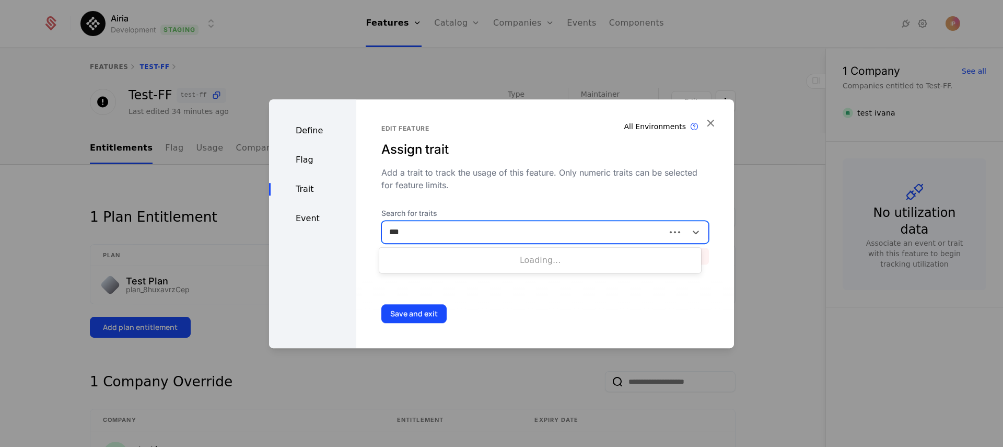
type input "****"
drag, startPoint x: 411, startPoint y: 230, endPoint x: 399, endPoint y: 231, distance: 12.5
click at [398, 231] on div at bounding box center [534, 232] width 290 height 15
click at [407, 229] on div at bounding box center [534, 232] width 290 height 15
type input "**********"
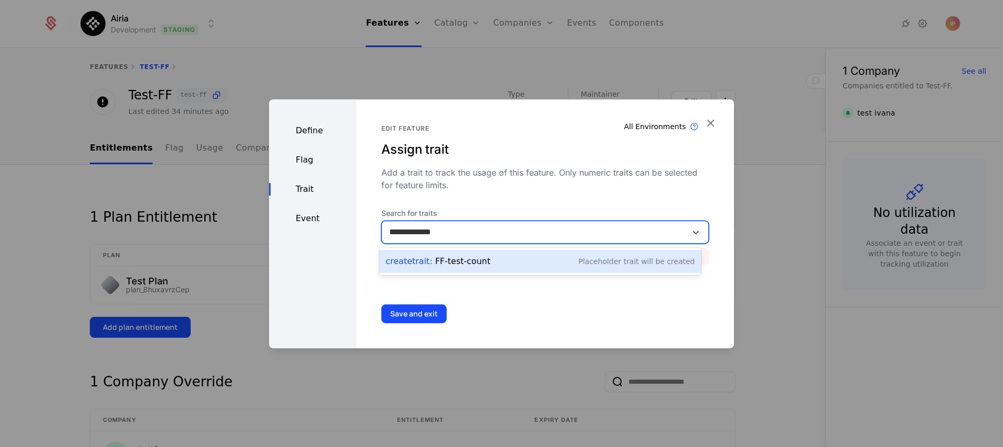
click at [477, 263] on div "Create Trait : FF-test-count" at bounding box center [437, 261] width 104 height 13
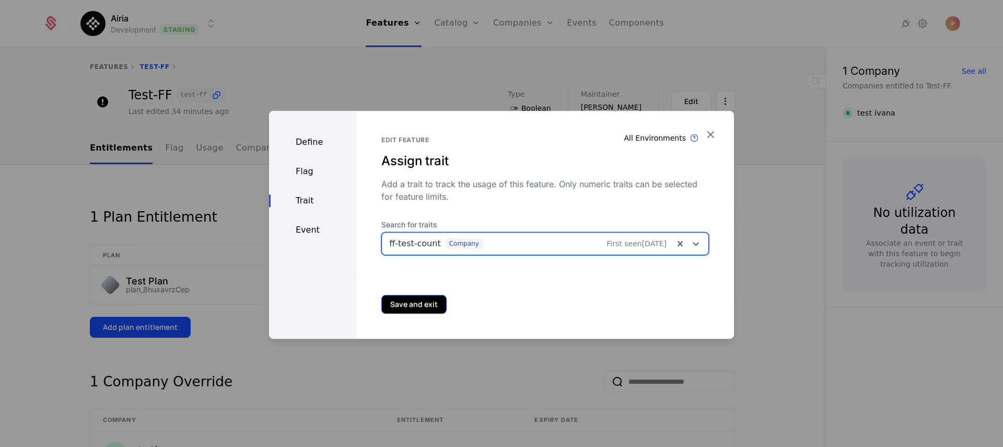
click at [417, 305] on button "Save and exit" at bounding box center [413, 304] width 65 height 19
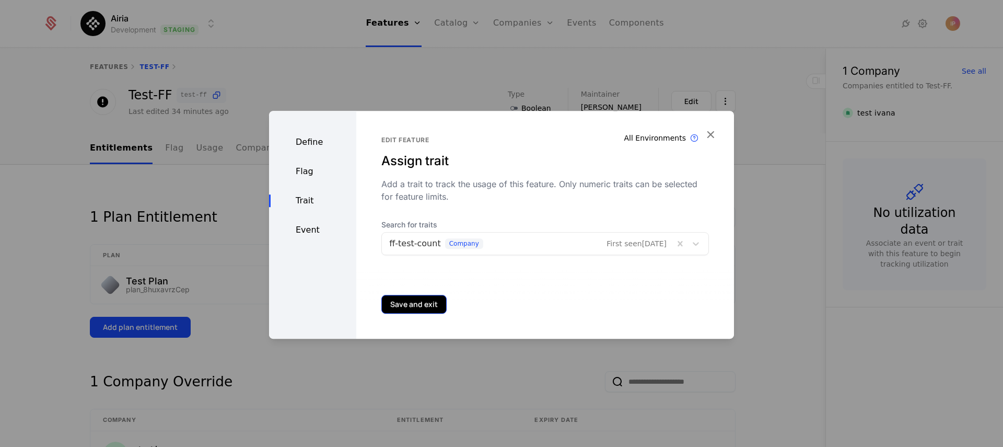
click at [421, 307] on button "Save and exit" at bounding box center [413, 304] width 65 height 19
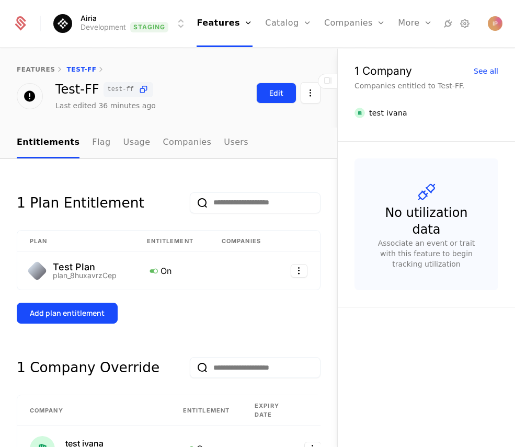
click at [274, 95] on div "Edit" at bounding box center [276, 93] width 14 height 10
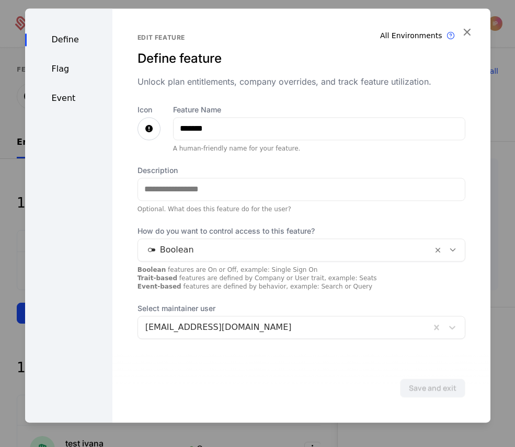
click at [391, 252] on icon at bounding box center [452, 249] width 9 height 9
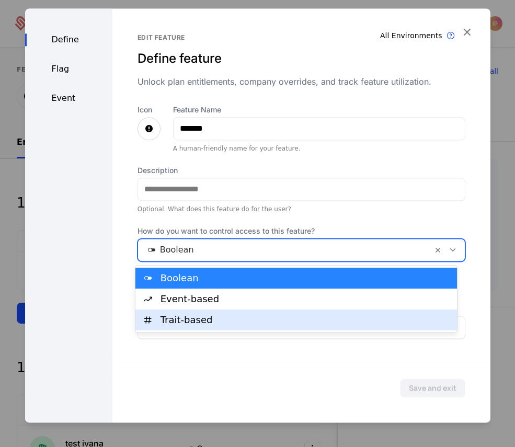
click at [236, 319] on div "Trait-based" at bounding box center [305, 319] width 290 height 9
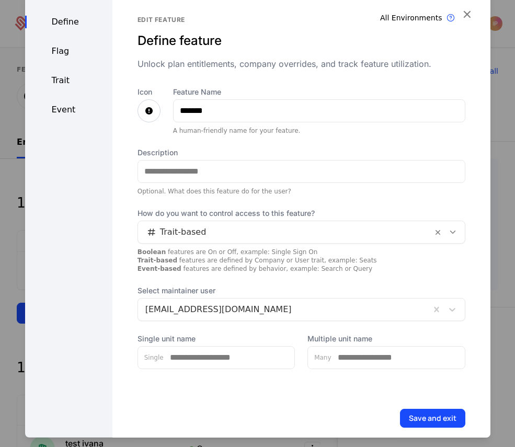
click at [63, 84] on div "Trait" at bounding box center [68, 80] width 87 height 13
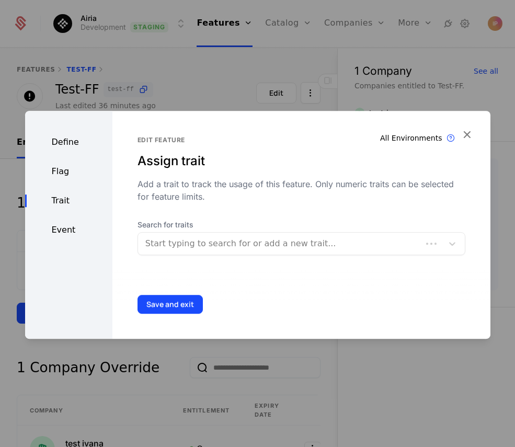
click at [212, 244] on div at bounding box center [279, 243] width 269 height 15
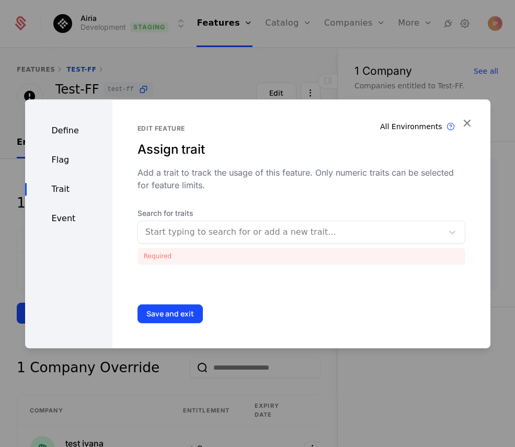
click at [282, 202] on div "Edit feature Assign trait Add a trait to track the usage of this feature. Only …" at bounding box center [301, 194] width 328 height 140
click at [68, 135] on div "Define" at bounding box center [68, 130] width 87 height 13
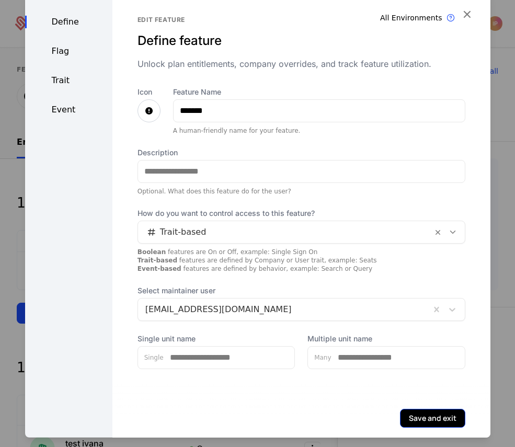
click at [391, 417] on button "Save and exit" at bounding box center [432, 417] width 65 height 19
click at [67, 84] on div "Trait" at bounding box center [68, 80] width 87 height 13
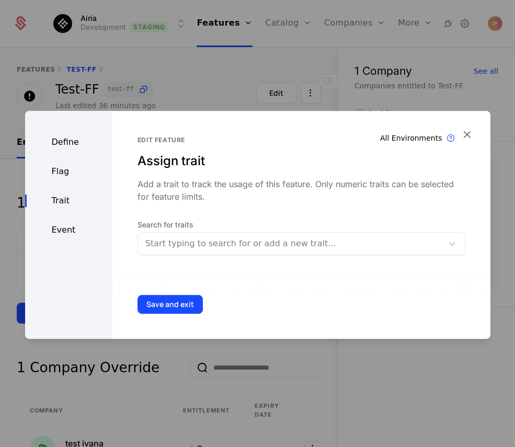
click at [236, 248] on div at bounding box center [290, 243] width 290 height 15
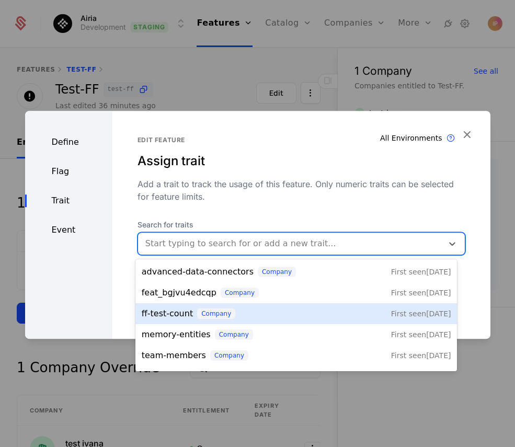
click at [236, 311] on div "ff-test-count company First seen 8/14/25" at bounding box center [296, 313] width 309 height 13
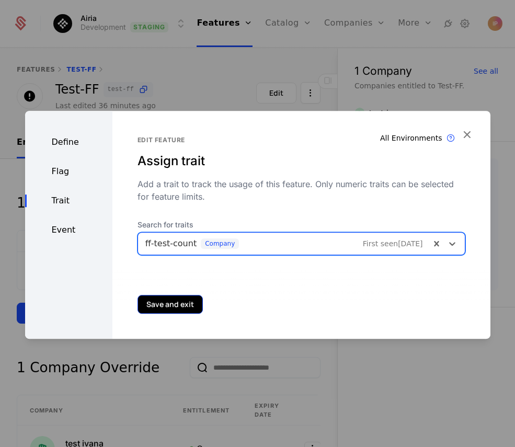
click at [163, 307] on button "Save and exit" at bounding box center [169, 304] width 65 height 19
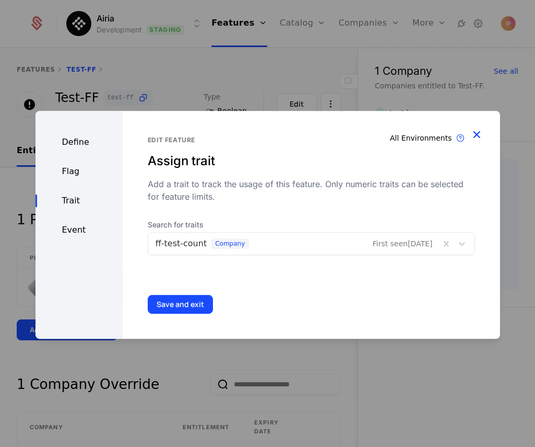
click at [391, 132] on icon "button" at bounding box center [477, 134] width 14 height 14
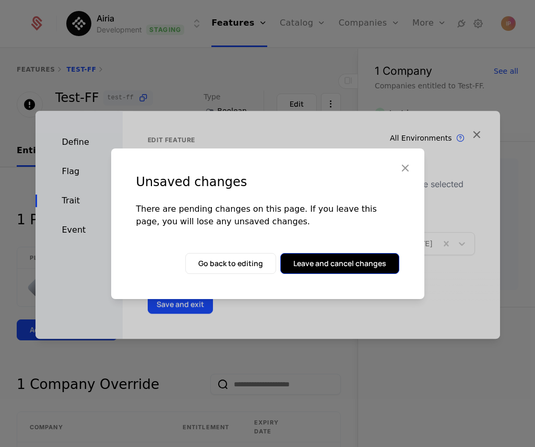
click at [343, 264] on button "Leave and cancel changes" at bounding box center [339, 263] width 119 height 21
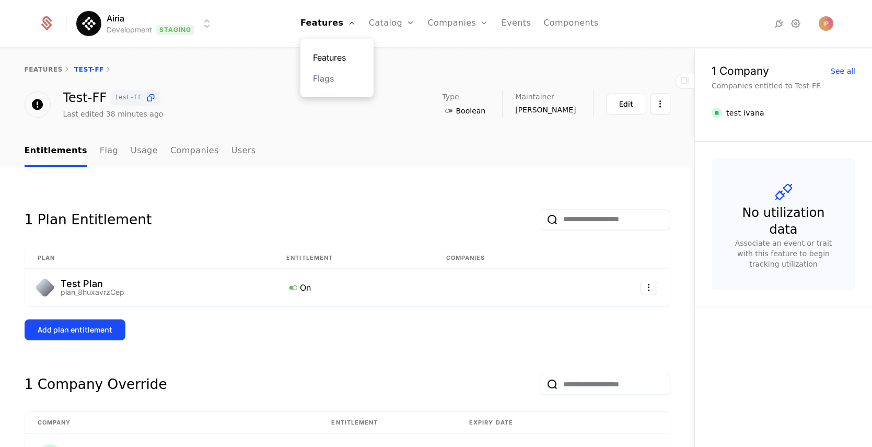
click at [337, 56] on link "Features" at bounding box center [337, 57] width 48 height 13
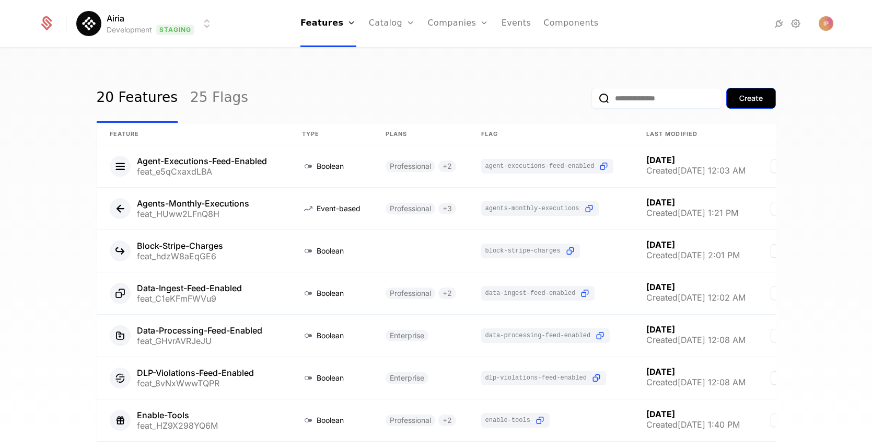
click at [391, 96] on button "Create" at bounding box center [751, 98] width 50 height 21
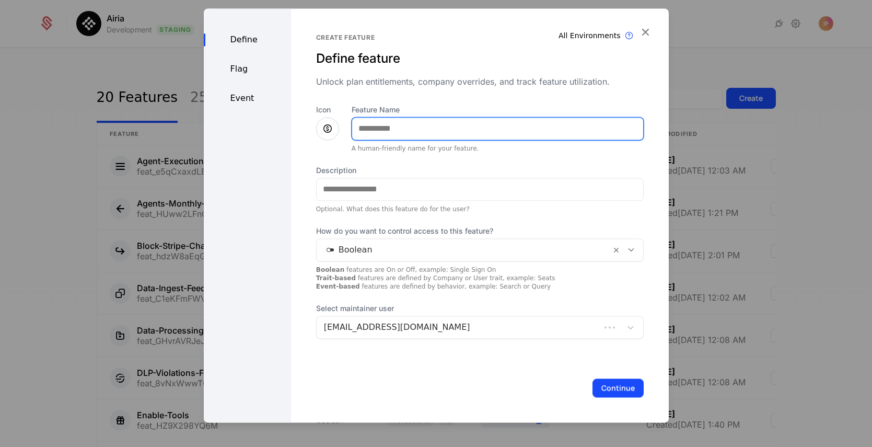
click at [391, 133] on input "Feature Name" at bounding box center [497, 129] width 291 height 22
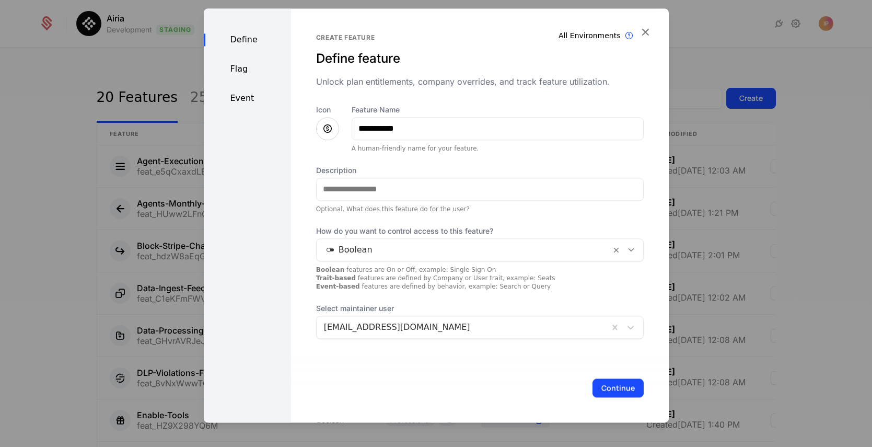
click at [391, 250] on div at bounding box center [631, 249] width 18 height 11
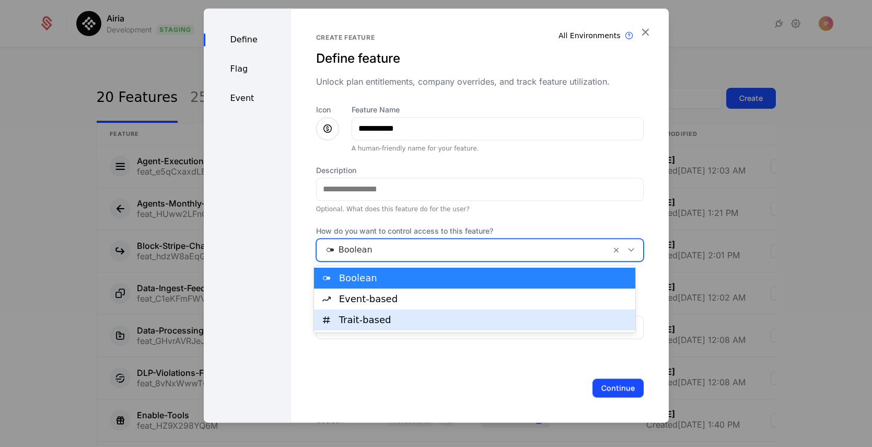
click at [391, 321] on div "Trait-based" at bounding box center [484, 319] width 290 height 9
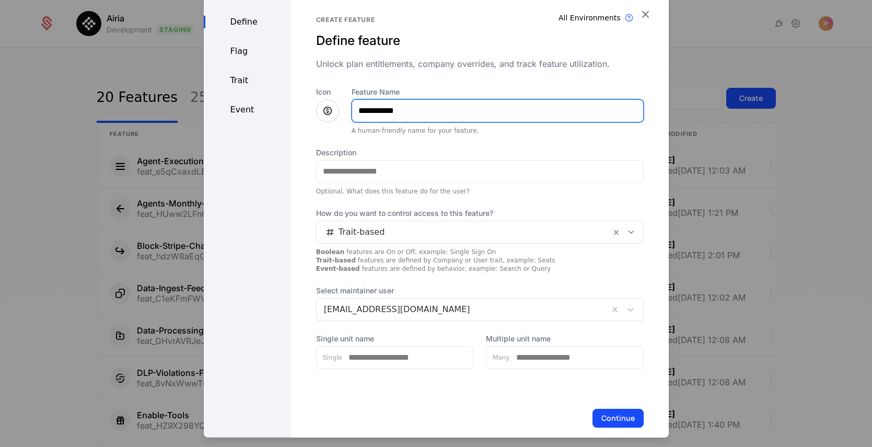
click at [391, 115] on input "**********" at bounding box center [497, 110] width 291 height 22
type input "**********"
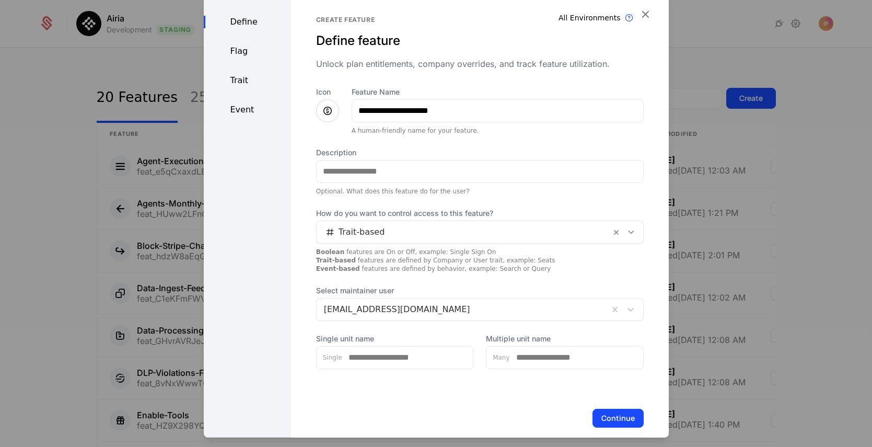
click at [253, 81] on div "Trait" at bounding box center [247, 80] width 87 height 13
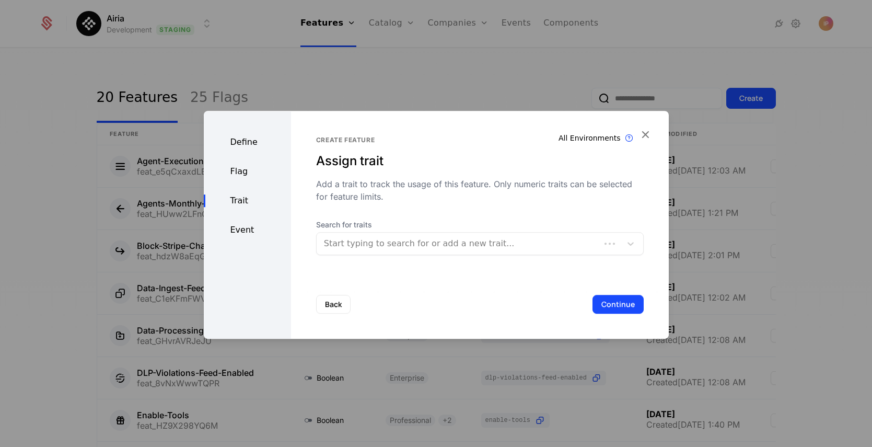
click at [391, 242] on div at bounding box center [458, 243] width 269 height 15
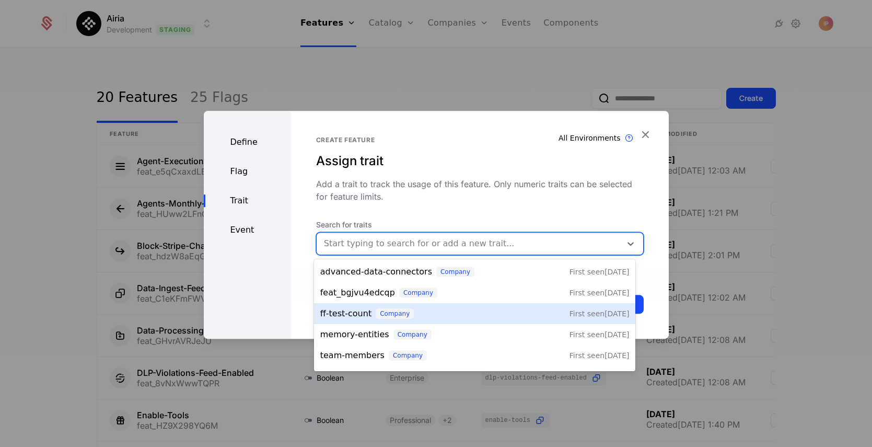
click at [391, 312] on div "ff-test-count company First seen 8/14/25" at bounding box center [474, 313] width 309 height 13
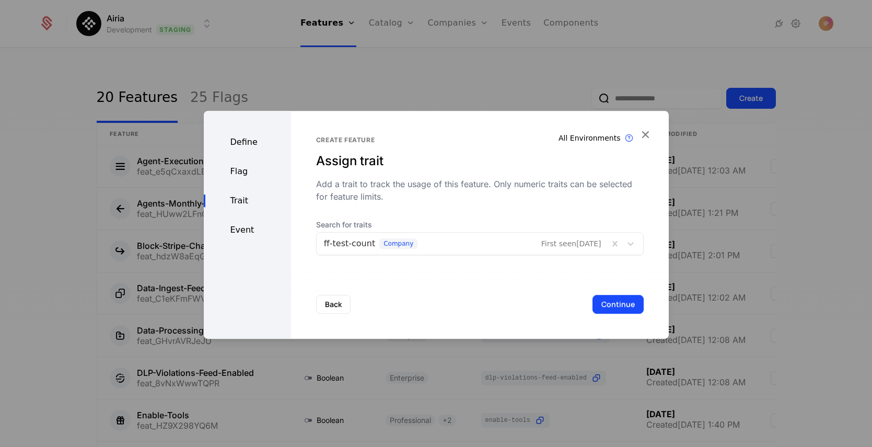
click at [244, 147] on div "Define" at bounding box center [247, 142] width 87 height 13
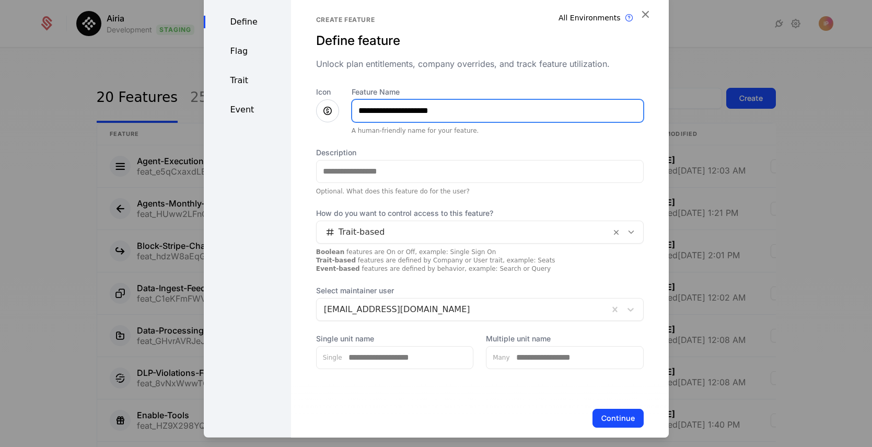
click at [389, 108] on input "**********" at bounding box center [497, 110] width 291 height 22
type input "**********"
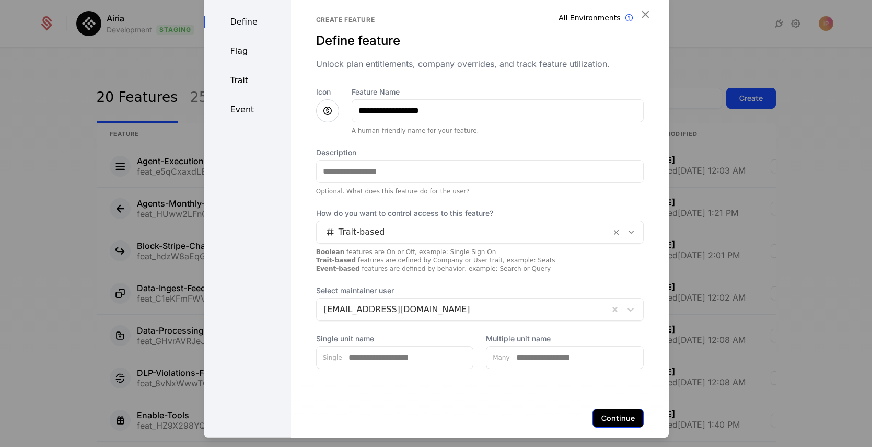
click at [391, 416] on button "Continue" at bounding box center [617, 417] width 51 height 19
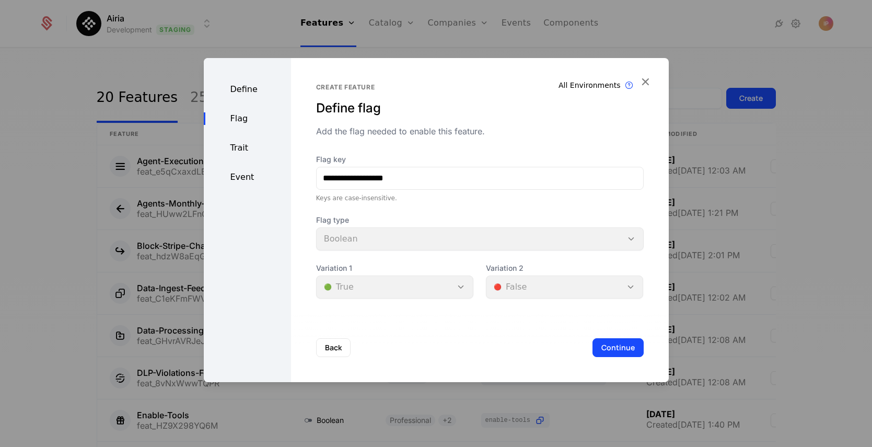
click at [247, 146] on div "Trait" at bounding box center [247, 148] width 87 height 13
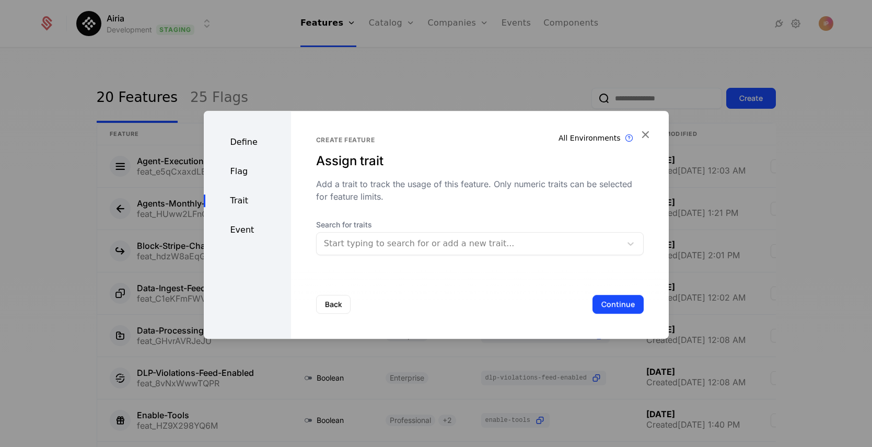
click at [244, 170] on div "Flag" at bounding box center [247, 171] width 87 height 13
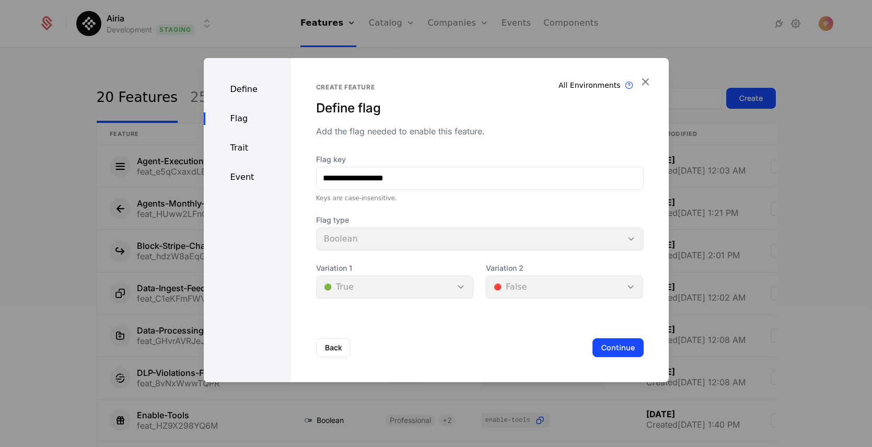
click at [248, 91] on div "Define" at bounding box center [247, 89] width 87 height 13
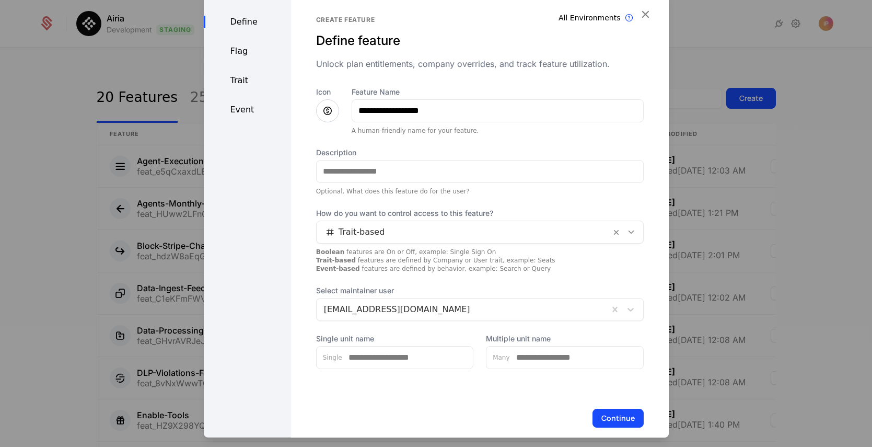
click at [244, 79] on div "Trait" at bounding box center [247, 80] width 87 height 13
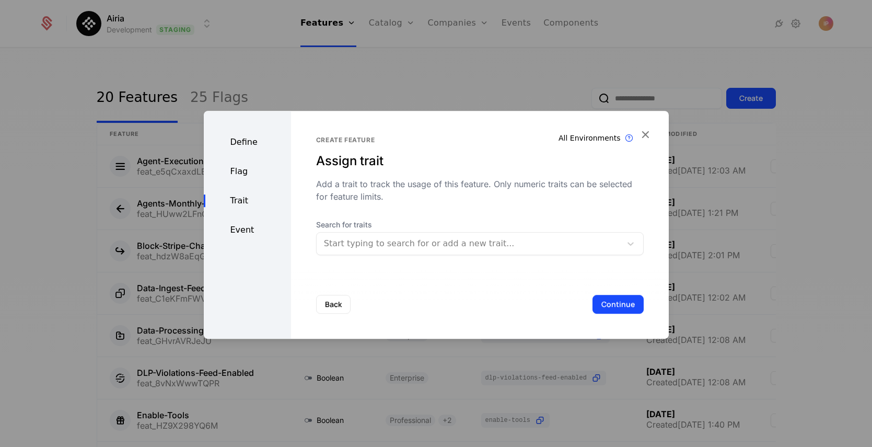
click at [391, 244] on div at bounding box center [469, 243] width 290 height 15
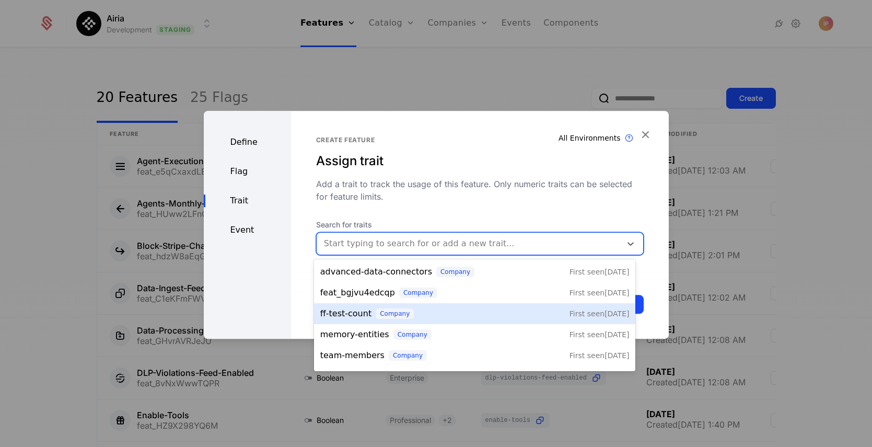
click at [352, 309] on span "ff-test-count" at bounding box center [345, 313] width 51 height 13
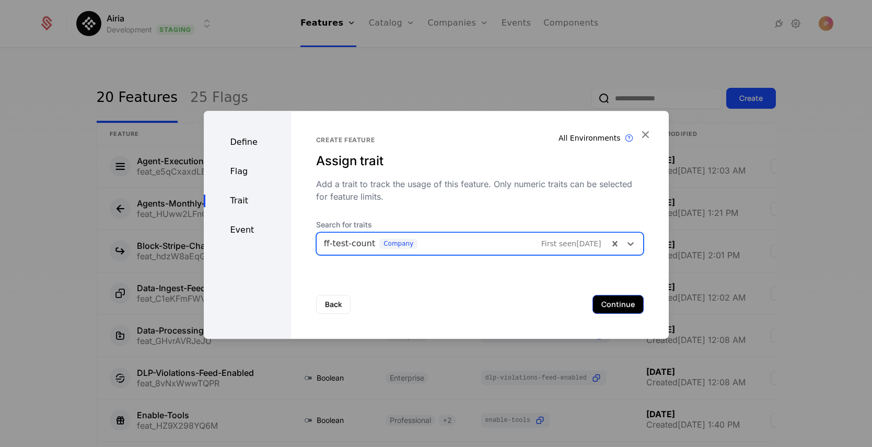
click at [391, 302] on button "Continue" at bounding box center [617, 304] width 51 height 19
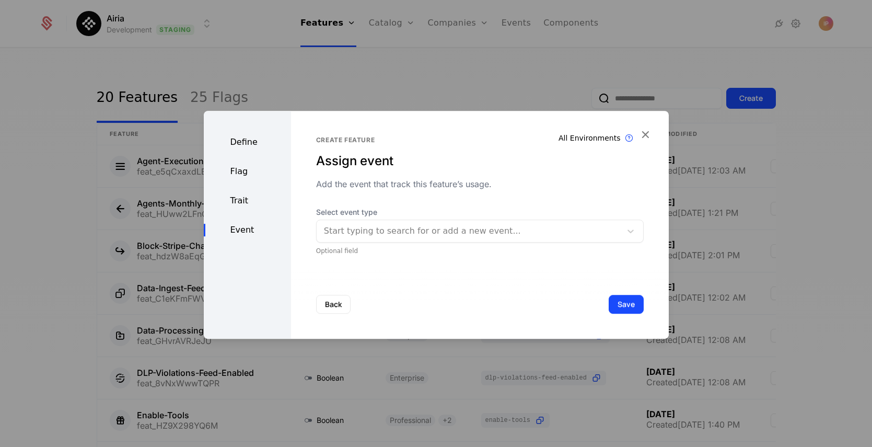
click at [243, 143] on div "Define" at bounding box center [247, 142] width 87 height 13
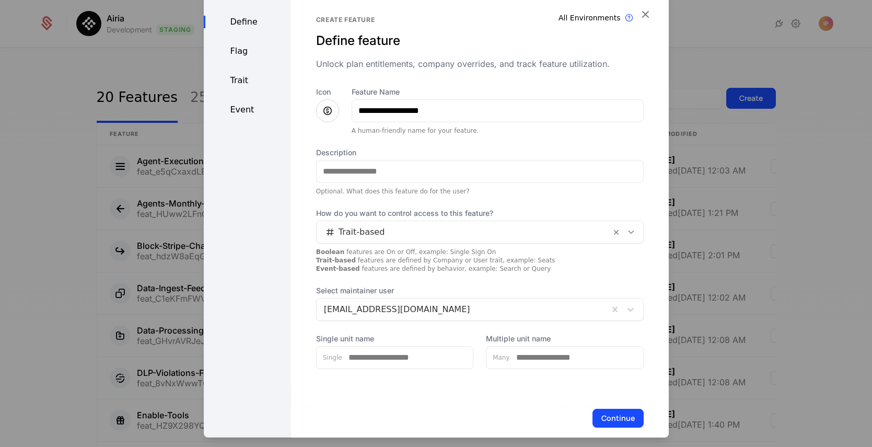
click at [238, 49] on div "Flag" at bounding box center [247, 50] width 87 height 13
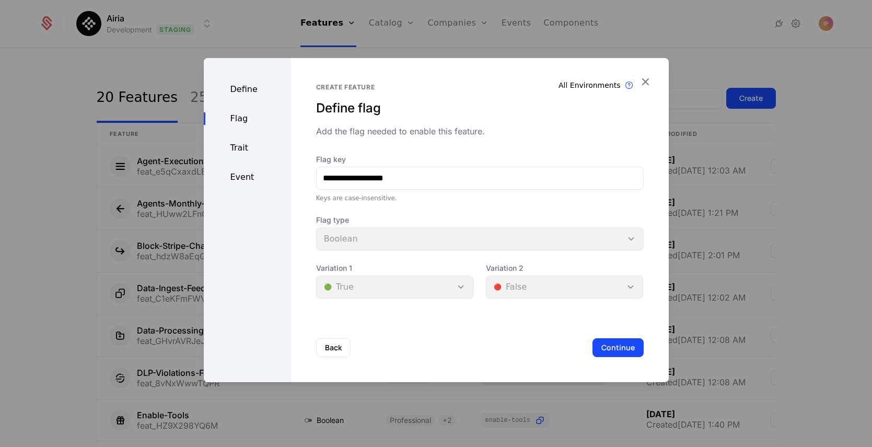
click at [242, 147] on div "Trait" at bounding box center [247, 148] width 87 height 13
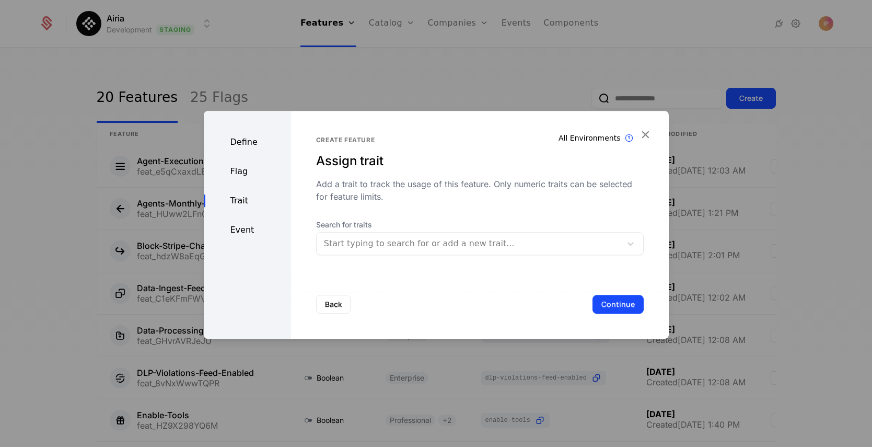
click at [391, 249] on div at bounding box center [469, 243] width 290 height 15
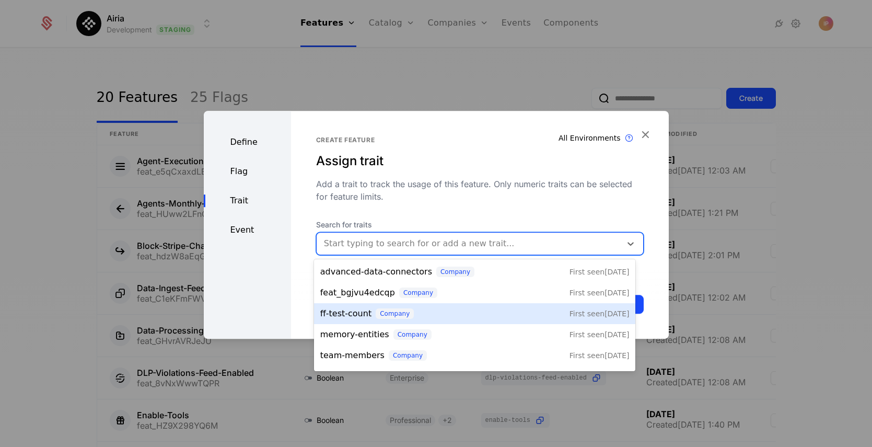
click at [391, 310] on div "ff-test-count company First seen 8/14/25" at bounding box center [474, 313] width 309 height 13
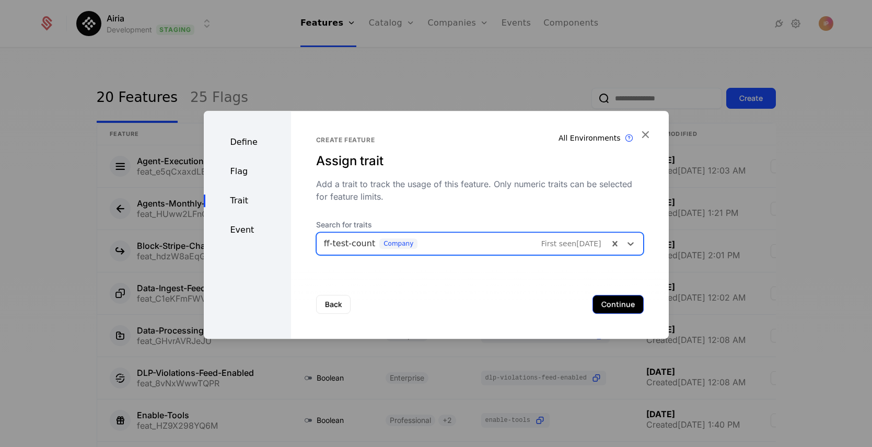
click at [391, 306] on button "Continue" at bounding box center [617, 304] width 51 height 19
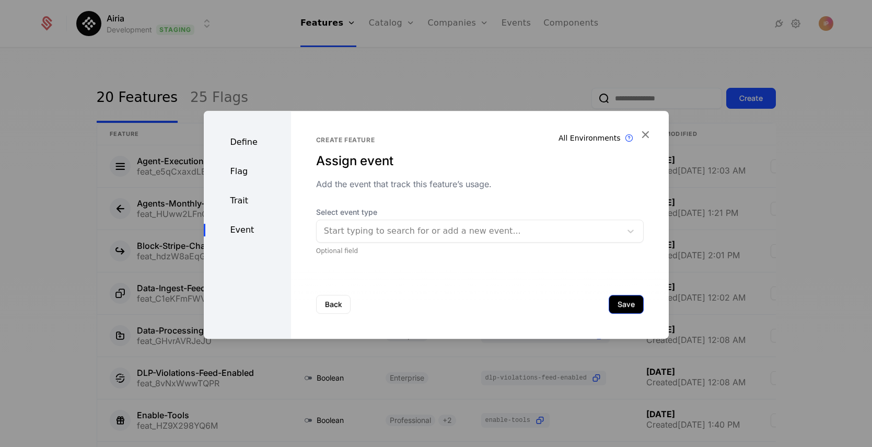
click at [391, 306] on button "Save" at bounding box center [626, 304] width 35 height 19
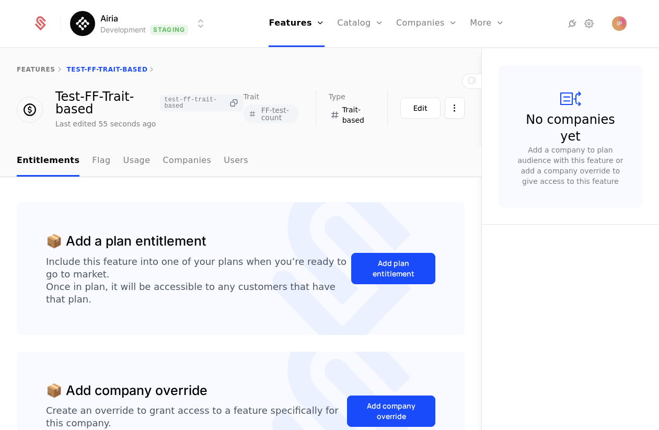
click at [231, 105] on icon at bounding box center [233, 103] width 11 height 11
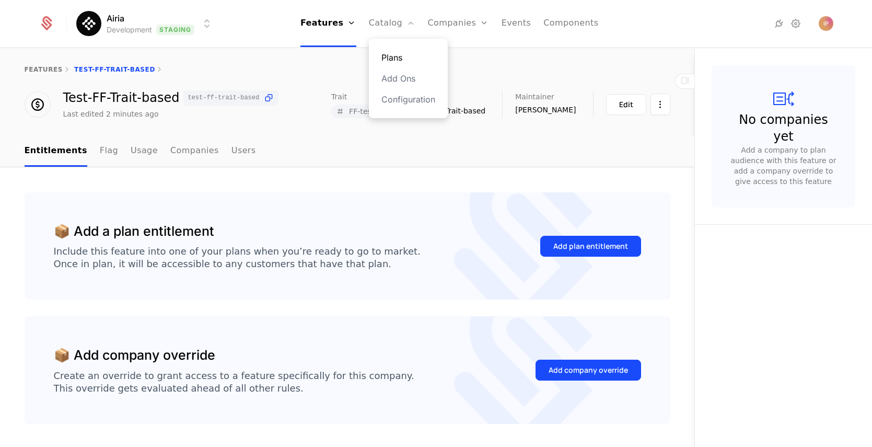
click at [391, 57] on link "Plans" at bounding box center [408, 57] width 54 height 13
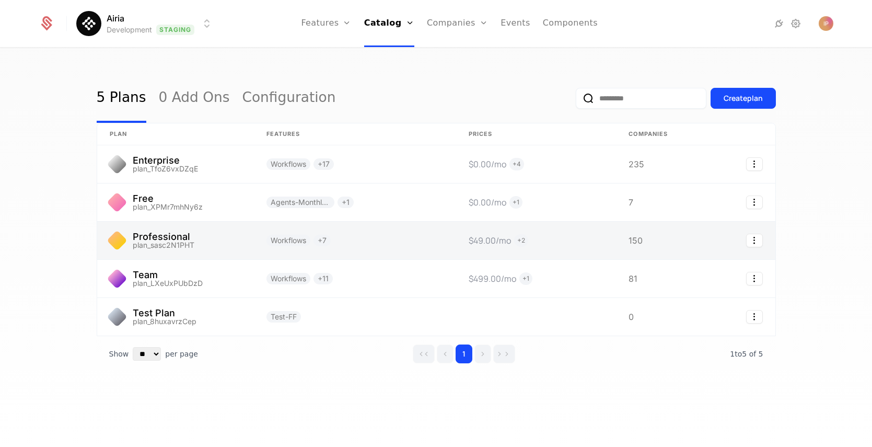
click at [384, 243] on link at bounding box center [355, 240] width 202 height 38
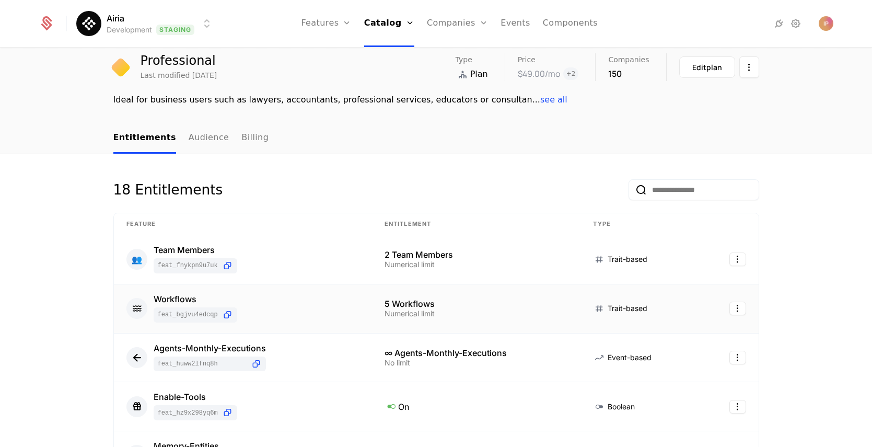
scroll to position [443, 0]
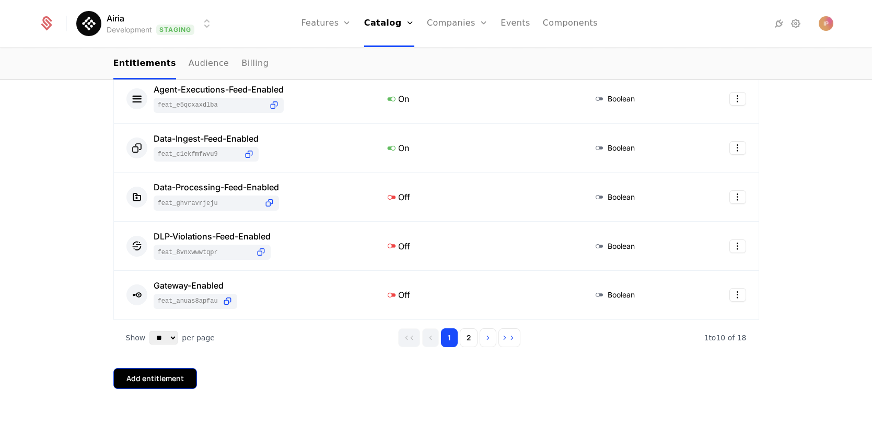
click at [177, 376] on div "Add entitlement" at bounding box center [154, 378] width 57 height 10
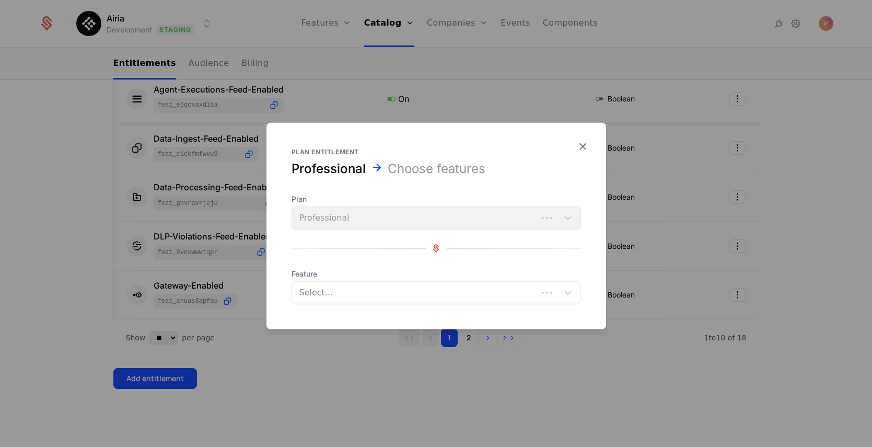
click at [349, 293] on div at bounding box center [415, 292] width 231 height 15
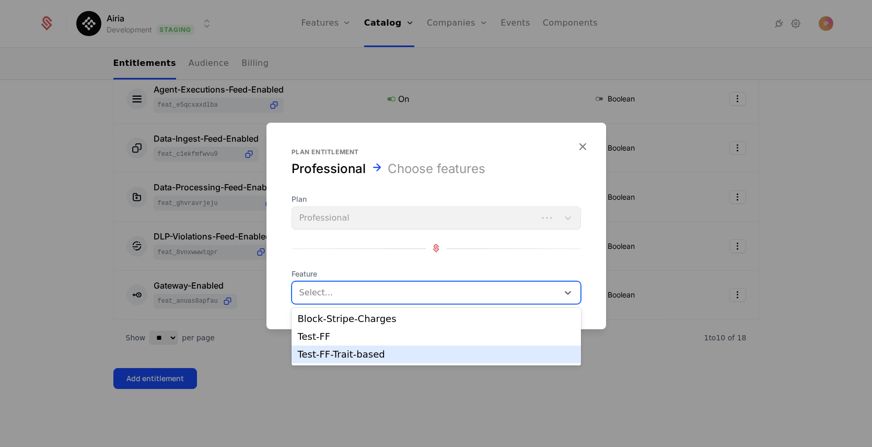
click at [382, 357] on div "Test-FF-Trait-based" at bounding box center [436, 353] width 277 height 9
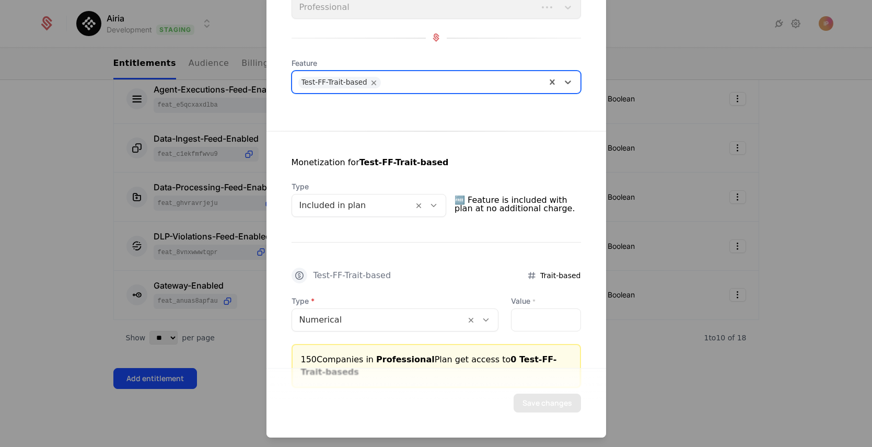
scroll to position [110, 0]
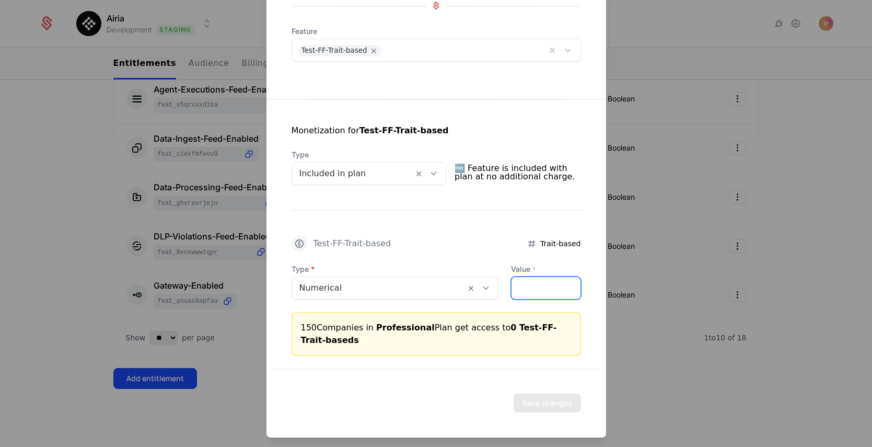
drag, startPoint x: 525, startPoint y: 285, endPoint x: 504, endPoint y: 284, distance: 20.9
click at [391, 284] on input "*" at bounding box center [545, 287] width 68 height 22
type input "*"
click at [391, 401] on button "Save changes" at bounding box center [546, 402] width 67 height 19
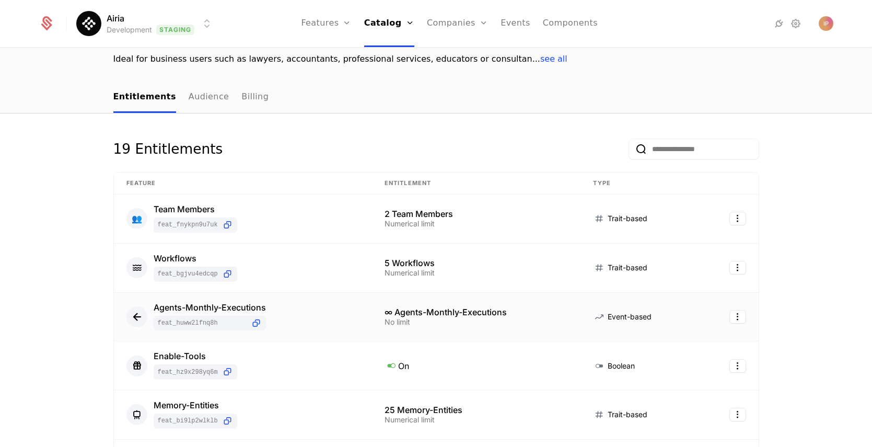
scroll to position [74, 0]
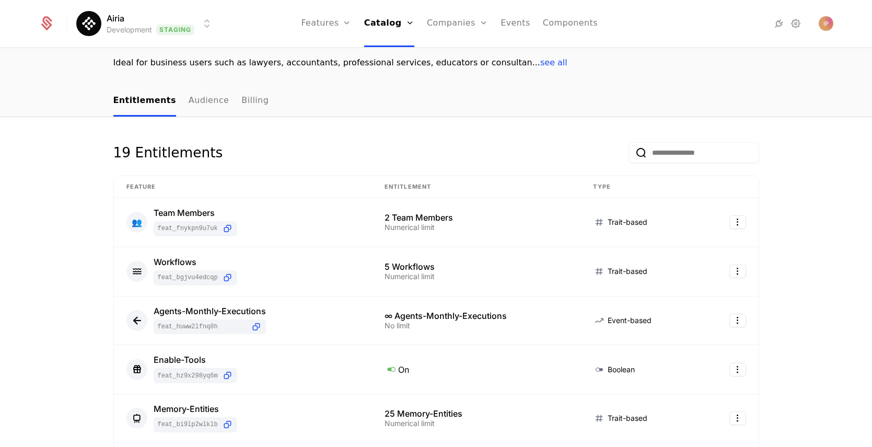
click at [391, 158] on input "email" at bounding box center [693, 152] width 131 height 21
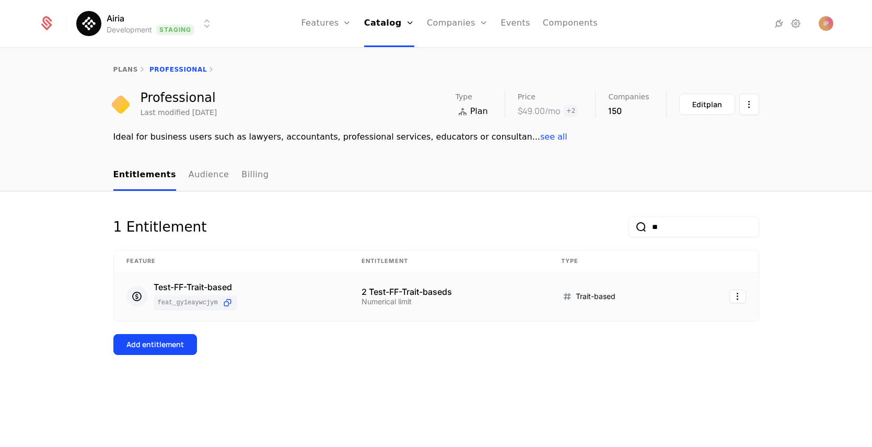
type input "**"
click at [383, 292] on div "2 Test-FF-Trait-baseds" at bounding box center [448, 291] width 174 height 8
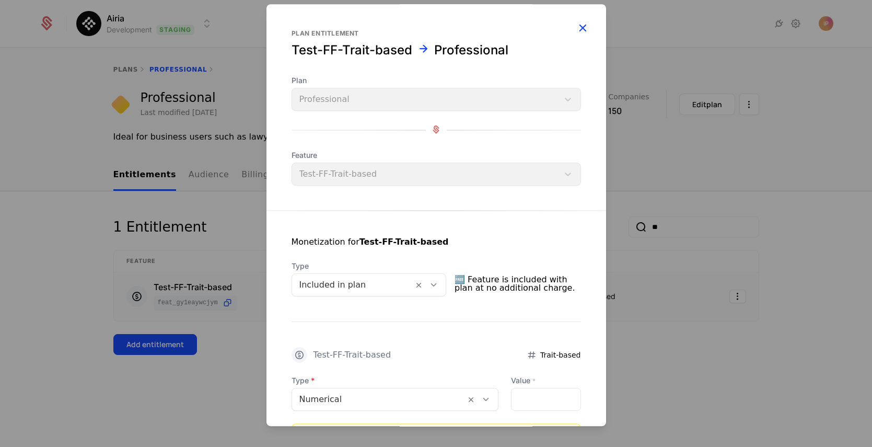
click at [391, 26] on icon "button" at bounding box center [583, 28] width 14 height 14
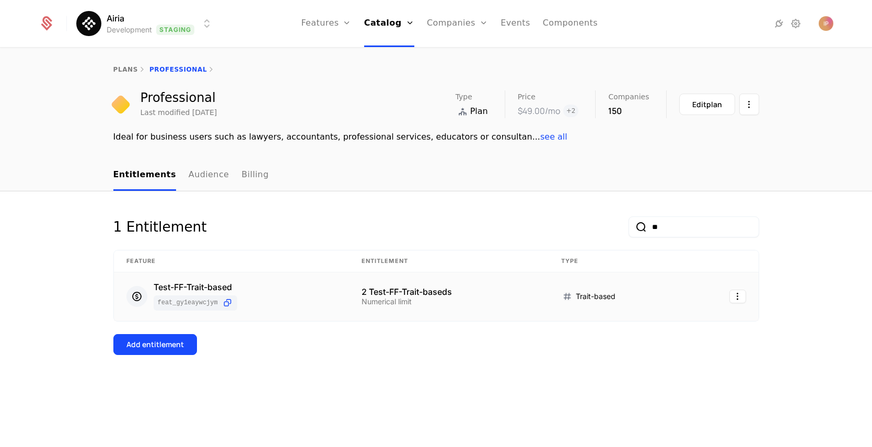
click at [177, 68] on div "plans Professional" at bounding box center [436, 69] width 646 height 8
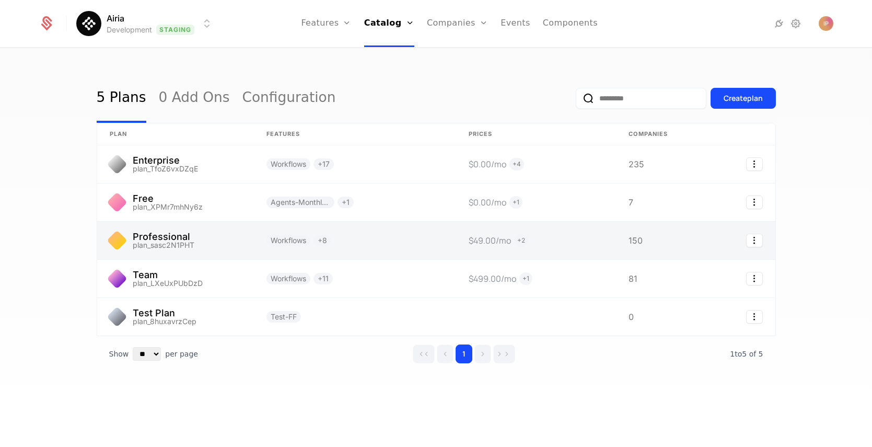
click at [240, 243] on link at bounding box center [175, 240] width 157 height 38
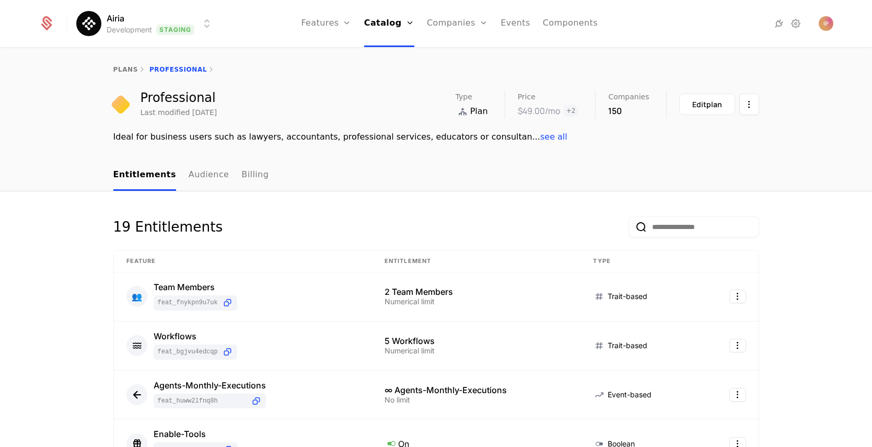
click at [391, 229] on input "email" at bounding box center [693, 226] width 131 height 21
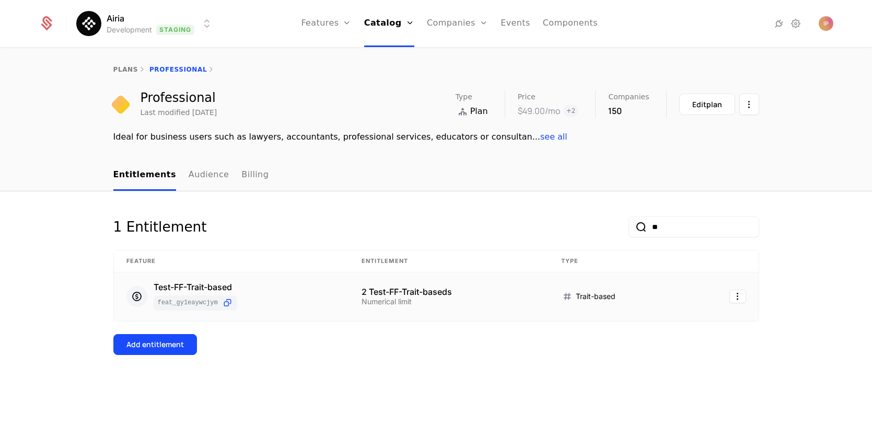
type input "**"
click at [391, 301] on div "Numerical limit" at bounding box center [448, 301] width 174 height 7
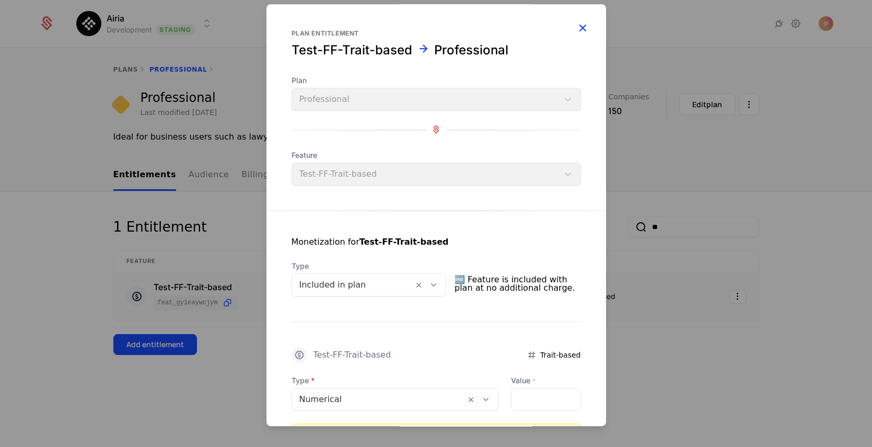
click at [391, 25] on icon "button" at bounding box center [583, 28] width 14 height 14
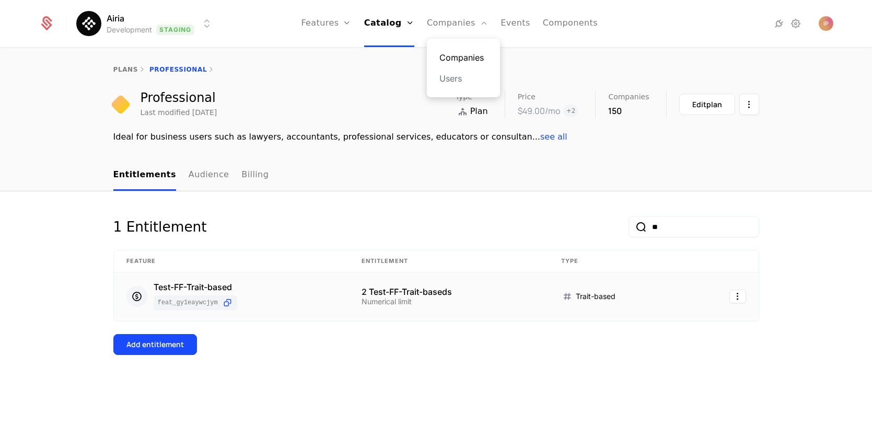
click at [391, 56] on link "Companies" at bounding box center [463, 57] width 48 height 13
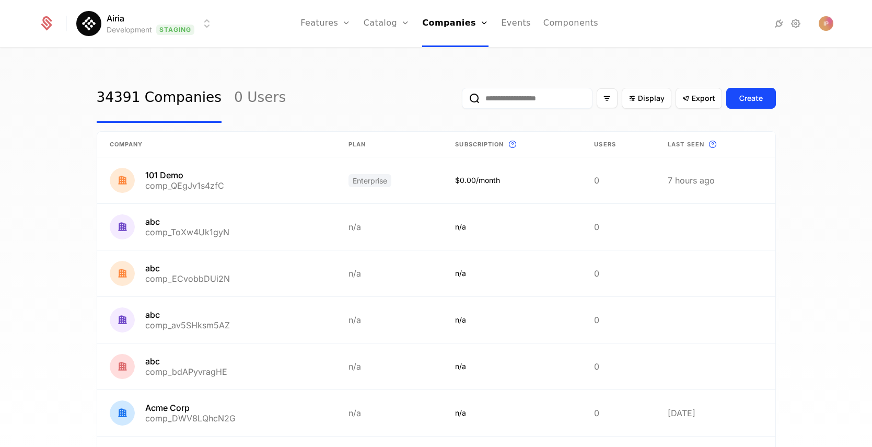
click at [391, 96] on input "email" at bounding box center [527, 98] width 131 height 21
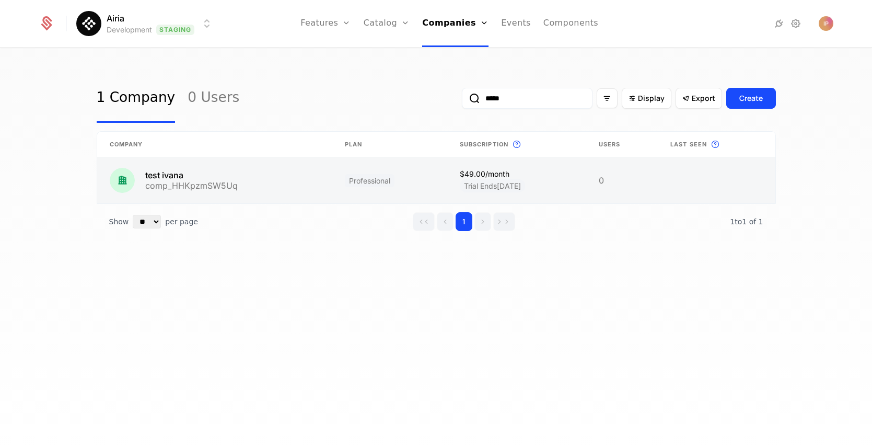
type input "*****"
click at [250, 185] on link at bounding box center [214, 180] width 235 height 46
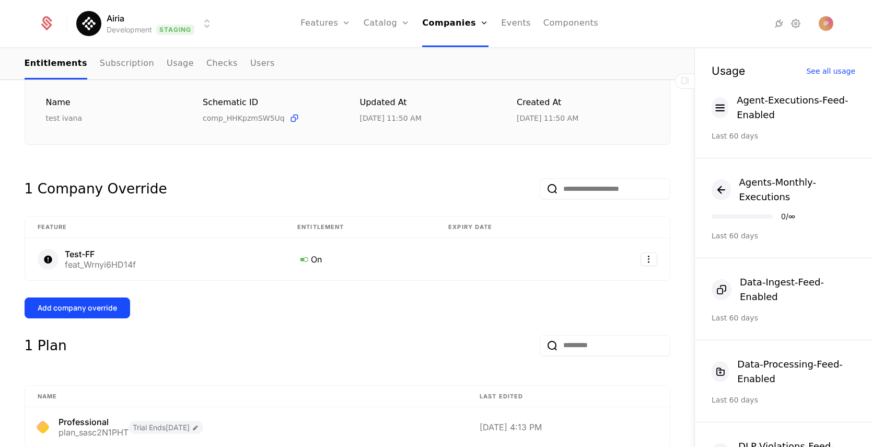
scroll to position [209, 0]
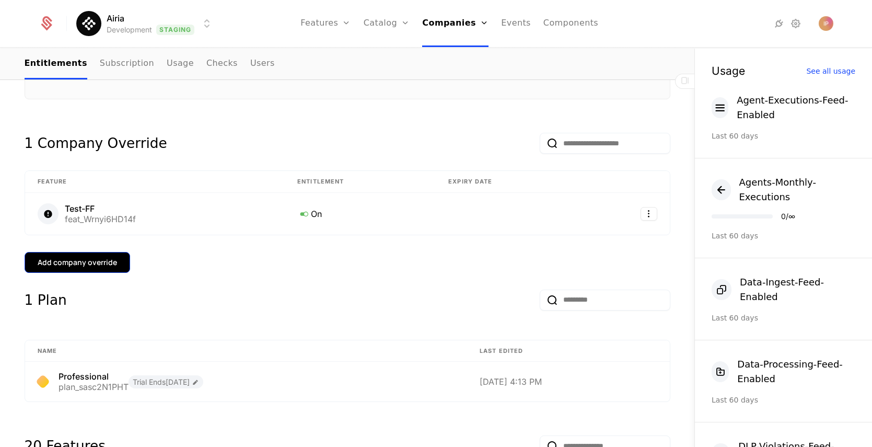
click at [90, 266] on div "Add company override" at bounding box center [77, 262] width 79 height 10
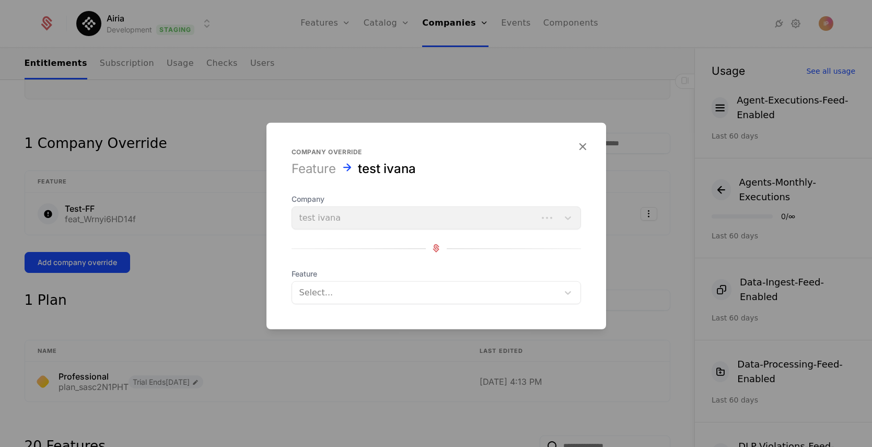
click at [359, 296] on div at bounding box center [425, 292] width 252 height 15
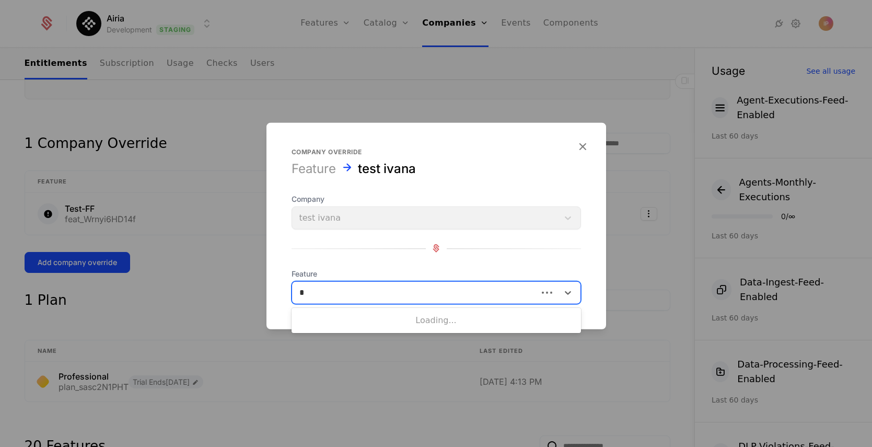
type input "**"
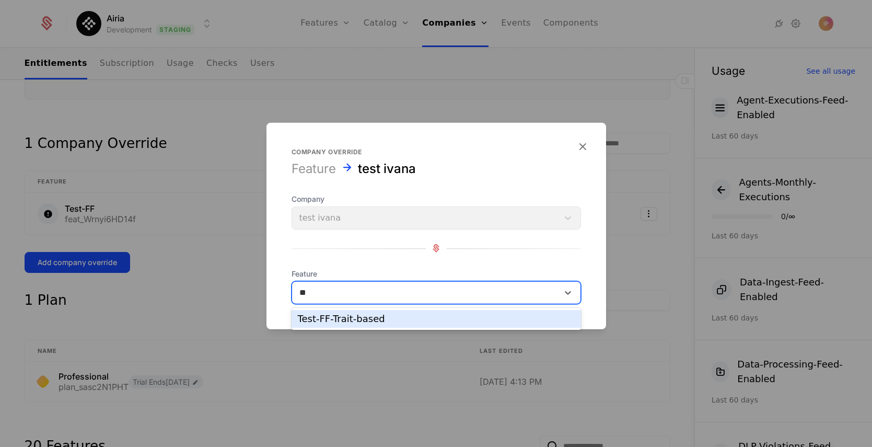
click at [379, 315] on div "Test-FF-Trait-based" at bounding box center [436, 318] width 277 height 9
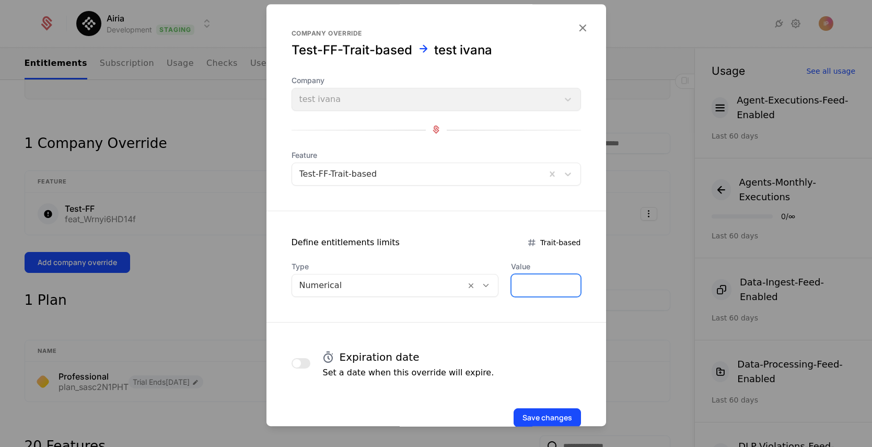
drag, startPoint x: 521, startPoint y: 288, endPoint x: 494, endPoint y: 285, distance: 26.8
click at [391, 285] on div "Type Numerical Value *" at bounding box center [435, 279] width 289 height 36
drag, startPoint x: 522, startPoint y: 287, endPoint x: 502, endPoint y: 286, distance: 19.9
click at [391, 286] on input "*" at bounding box center [545, 285] width 68 height 22
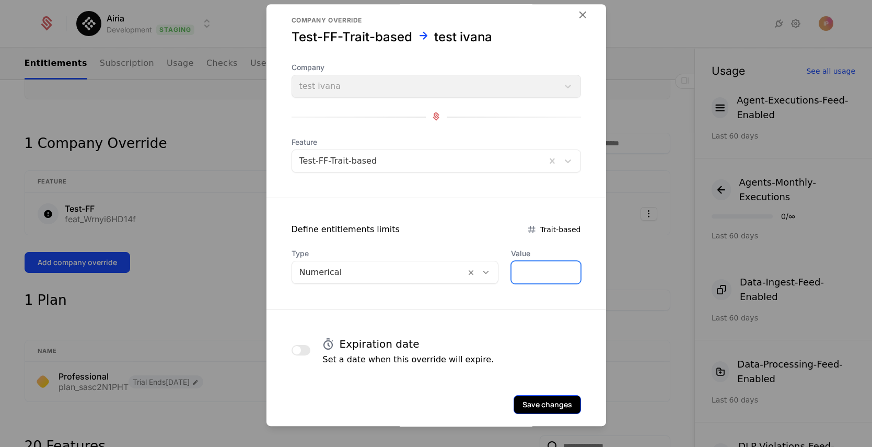
scroll to position [26, 0]
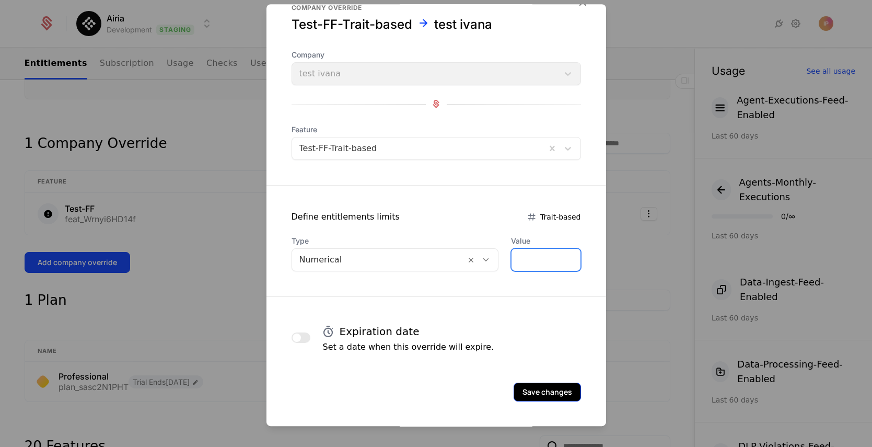
type input "*"
click at [391, 392] on button "Save changes" at bounding box center [546, 391] width 67 height 19
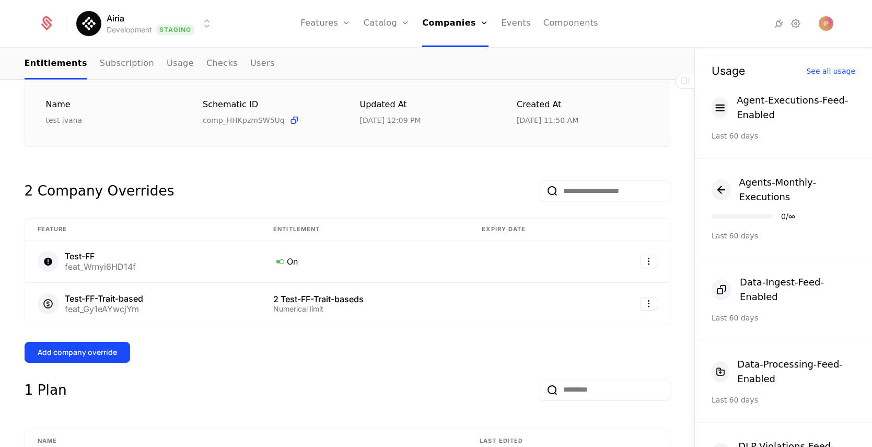
scroll to position [162, 0]
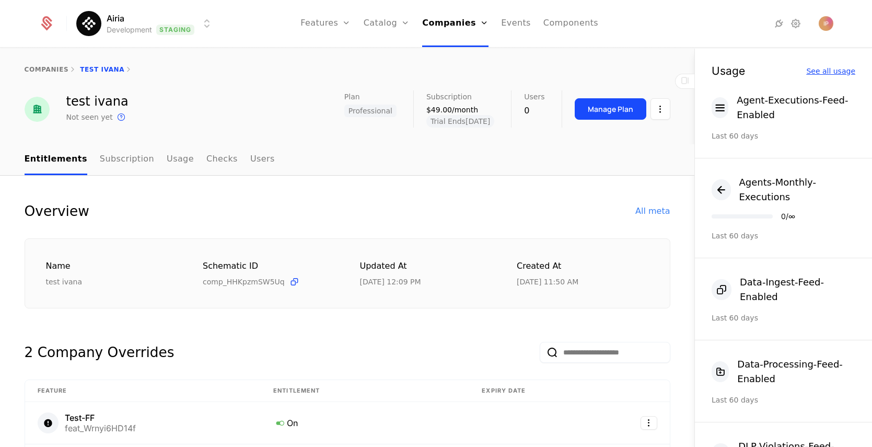
click at [826, 72] on div "See all usage" at bounding box center [830, 70] width 49 height 7
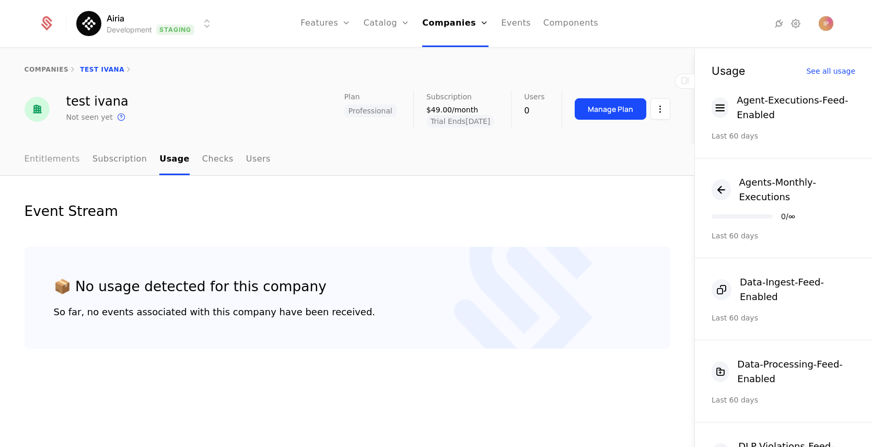
click at [54, 165] on link "Entitlements" at bounding box center [53, 159] width 56 height 31
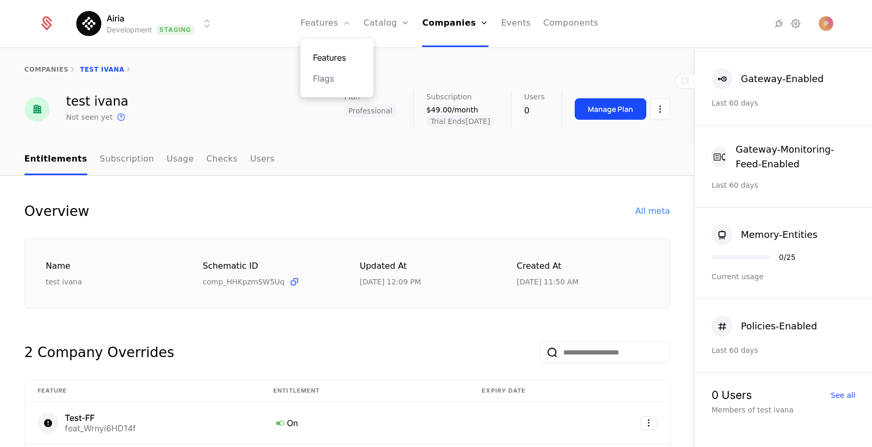
click at [336, 54] on link "Features" at bounding box center [337, 57] width 48 height 13
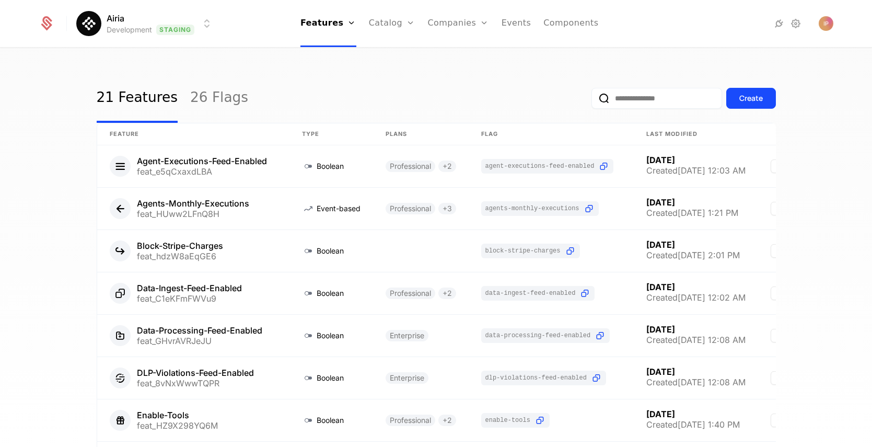
click at [639, 99] on input "email" at bounding box center [656, 98] width 131 height 21
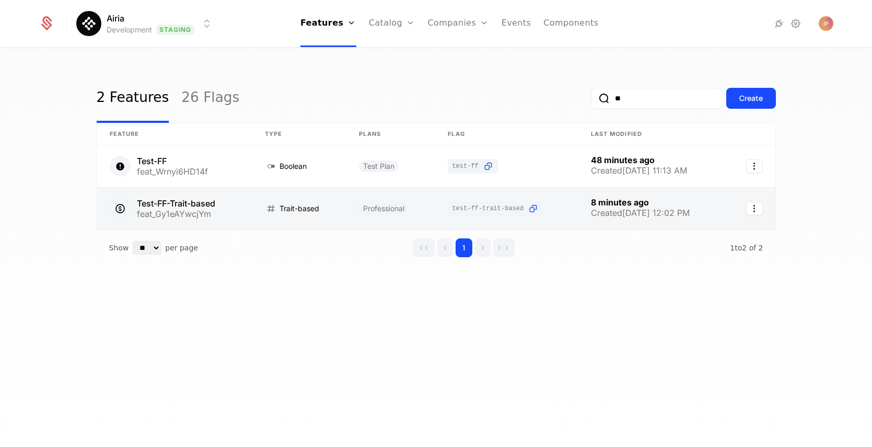
type input "**"
click at [214, 203] on link at bounding box center [174, 209] width 155 height 42
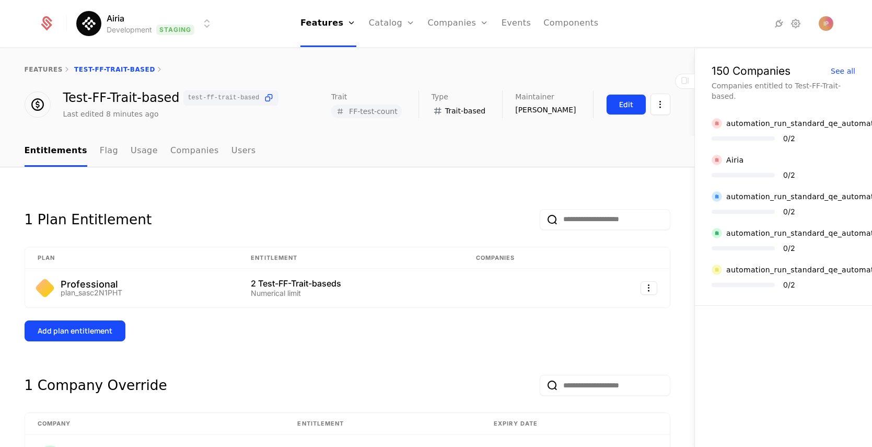
click at [627, 108] on div "Edit" at bounding box center [626, 104] width 14 height 10
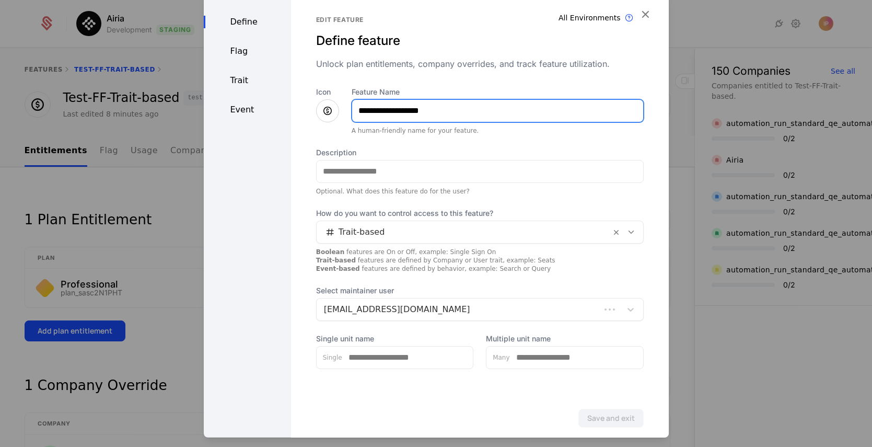
click at [453, 110] on input "**********" at bounding box center [497, 110] width 291 height 22
type input "**********"
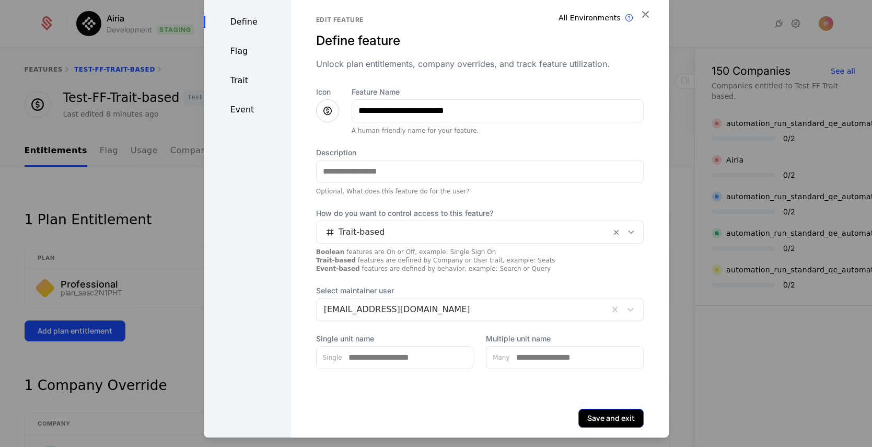
click at [605, 420] on button "Save and exit" at bounding box center [610, 417] width 65 height 19
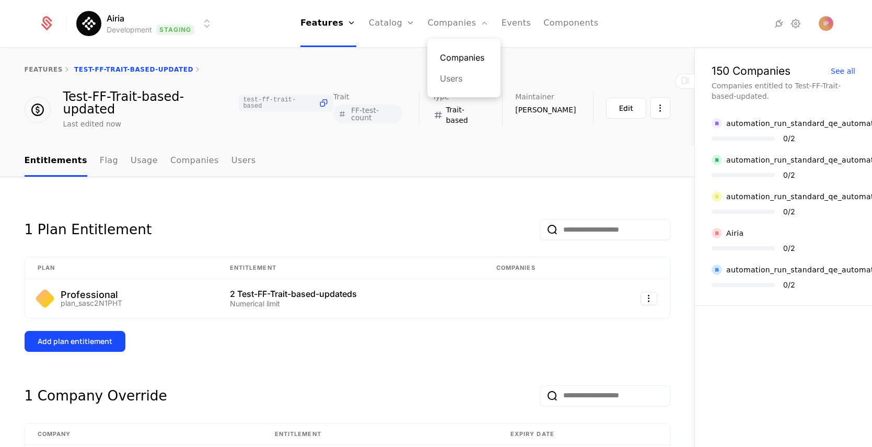
click at [461, 53] on link "Companies" at bounding box center [464, 57] width 48 height 13
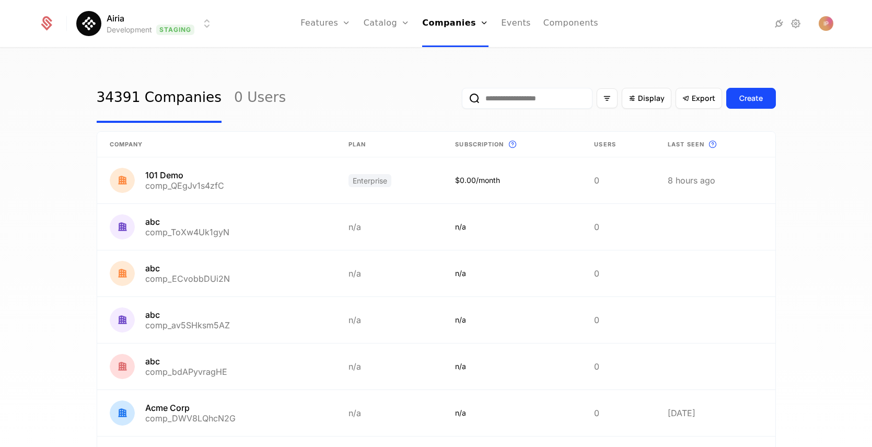
click at [524, 92] on input "email" at bounding box center [527, 98] width 131 height 21
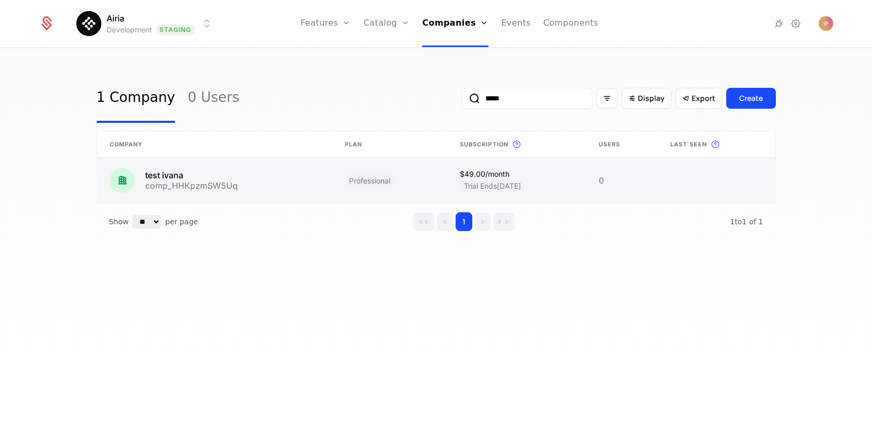
type input "*****"
click at [406, 185] on link at bounding box center [389, 180] width 115 height 46
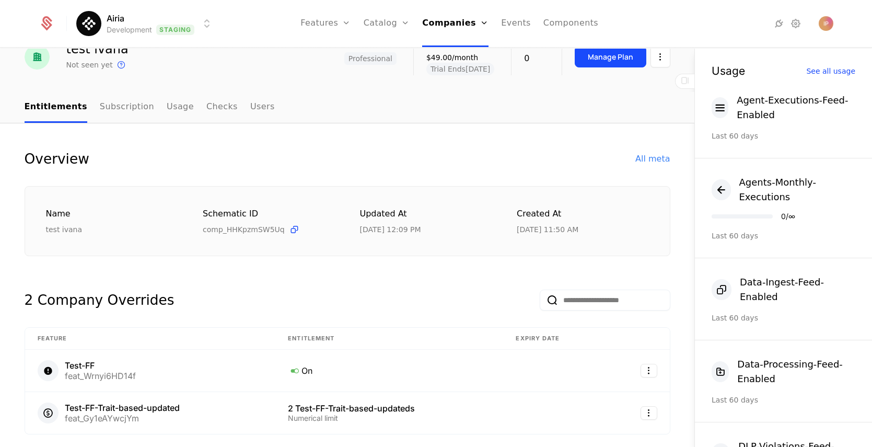
scroll to position [187, 0]
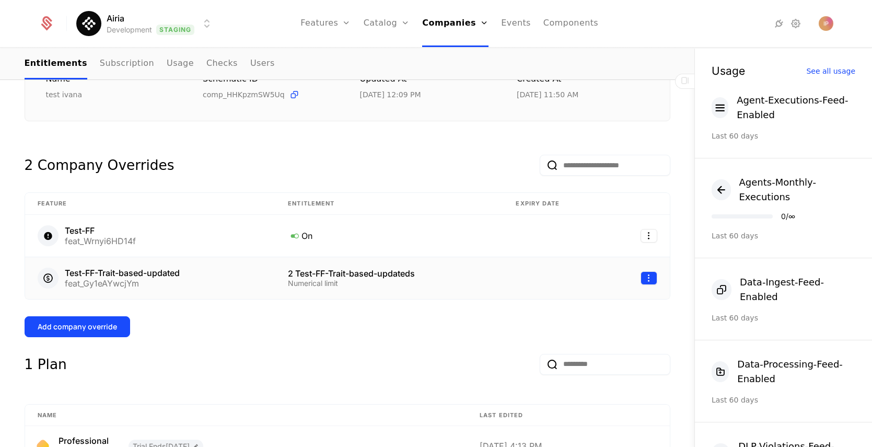
click at [638, 278] on html "Airia Development Staging Features Features Flags Catalog Plans Add Ons Configu…" at bounding box center [436, 223] width 872 height 447
click at [589, 329] on div "Edit" at bounding box center [600, 328] width 79 height 15
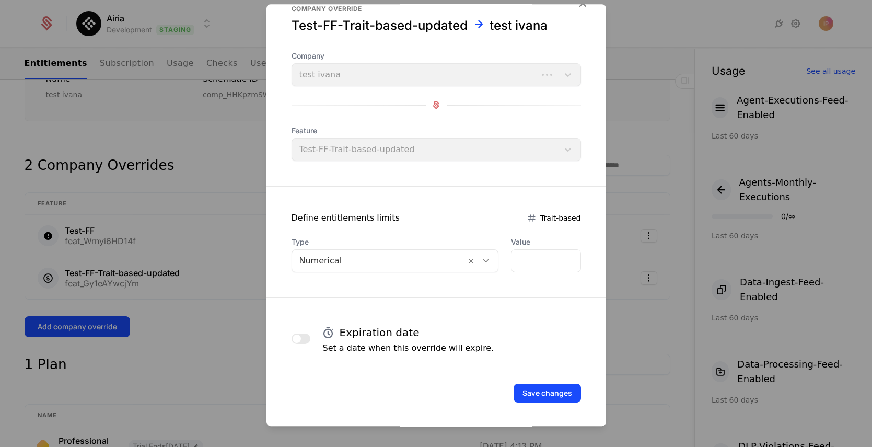
scroll to position [26, 0]
drag, startPoint x: 520, startPoint y: 262, endPoint x: 498, endPoint y: 259, distance: 22.6
click at [498, 259] on div "Type Numerical Value *" at bounding box center [435, 254] width 289 height 36
type input "*"
click at [554, 394] on button "Save changes" at bounding box center [546, 391] width 67 height 19
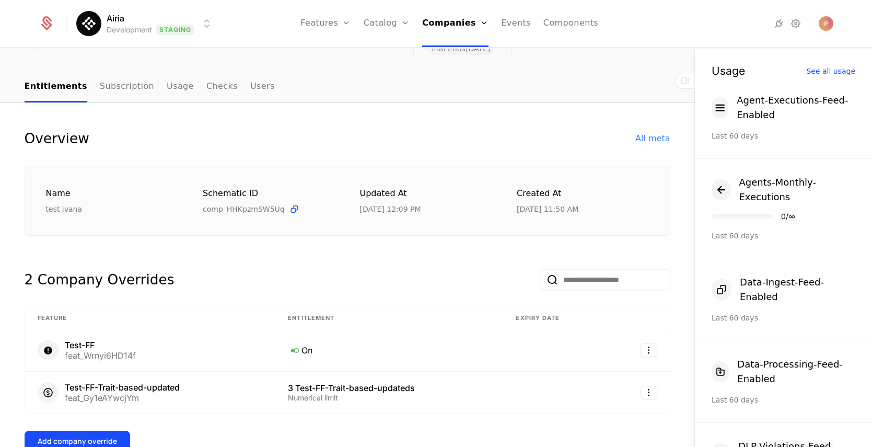
scroll to position [202, 0]
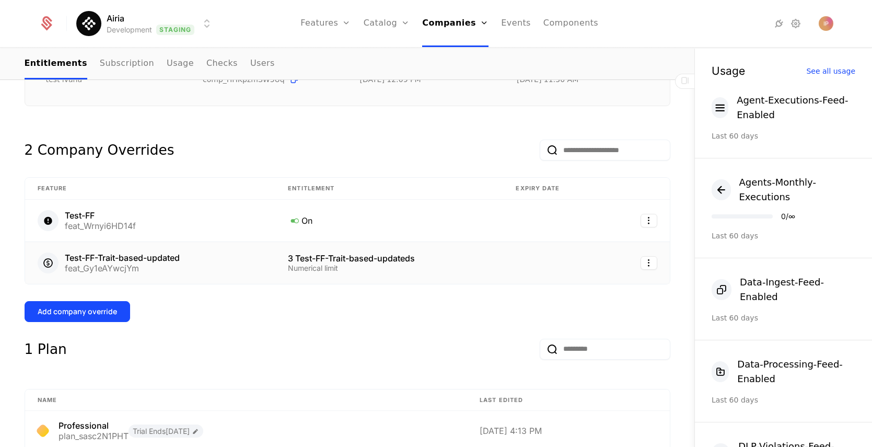
click at [415, 274] on td "3 Test-FF-Trait-based-updateds Numerical limit" at bounding box center [389, 263] width 228 height 42
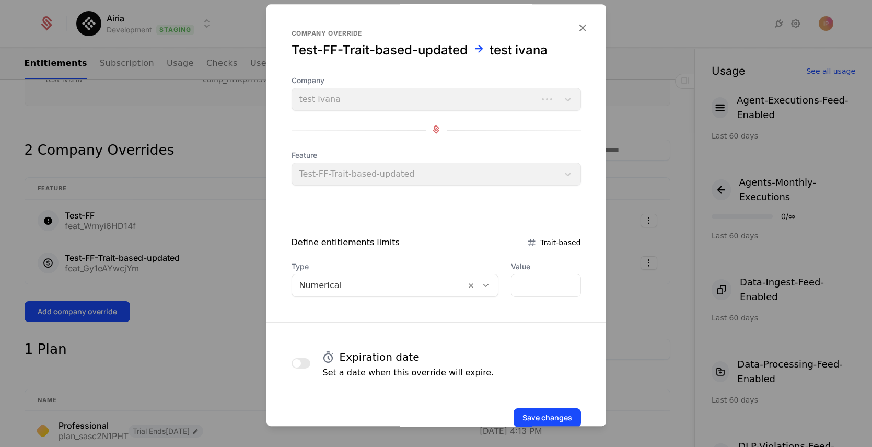
click at [645, 268] on div at bounding box center [436, 223] width 872 height 447
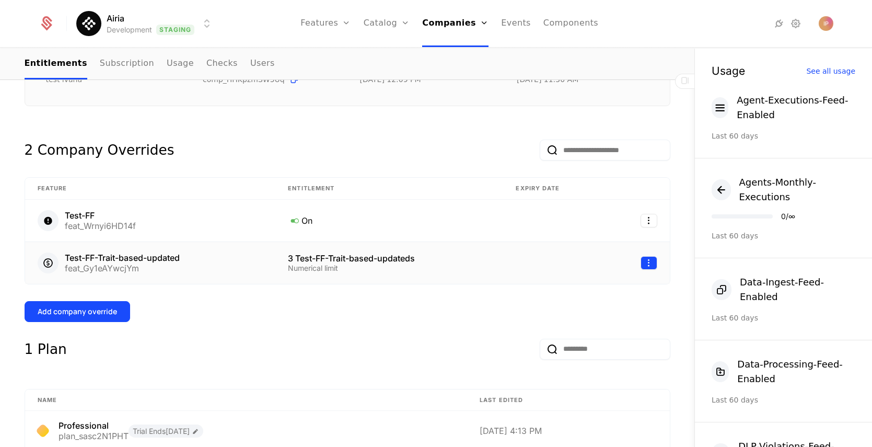
click at [645, 265] on html "Airia Development Staging Features Features Flags Catalog Plans Add Ons Configu…" at bounding box center [436, 223] width 872 height 447
click at [571, 314] on div "Edit" at bounding box center [570, 313] width 18 height 15
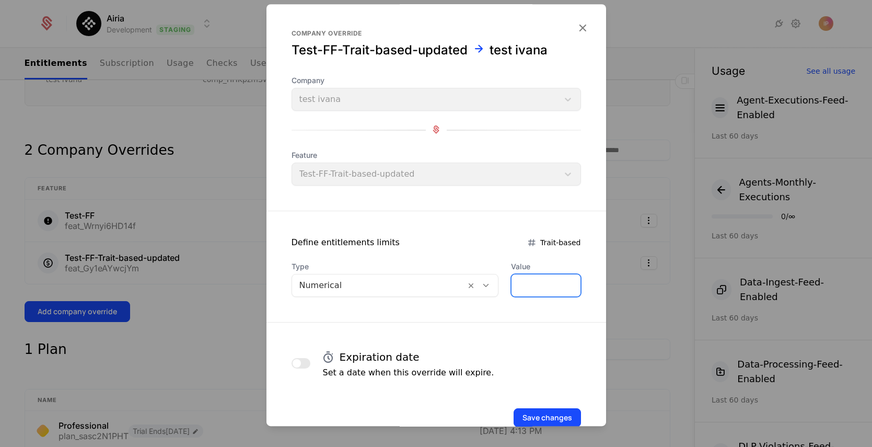
drag, startPoint x: 533, startPoint y: 288, endPoint x: 501, endPoint y: 283, distance: 32.4
click at [511, 283] on input "*" at bounding box center [545, 285] width 68 height 22
type input "*"
click at [548, 415] on button "Save changes" at bounding box center [546, 417] width 67 height 19
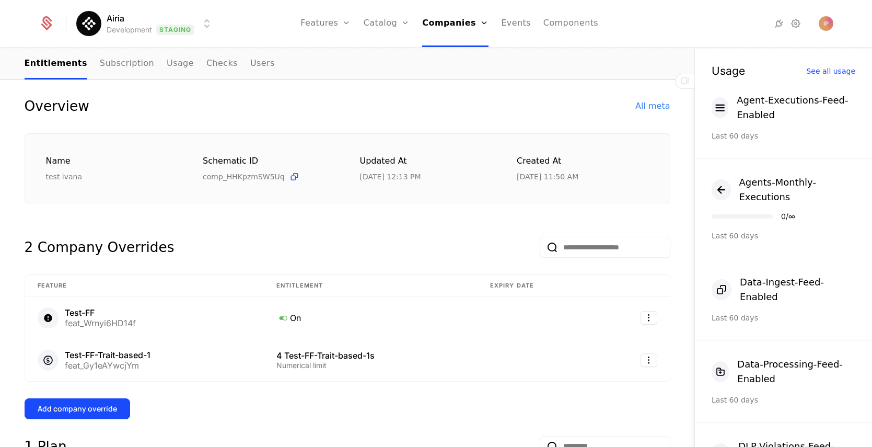
scroll to position [259, 0]
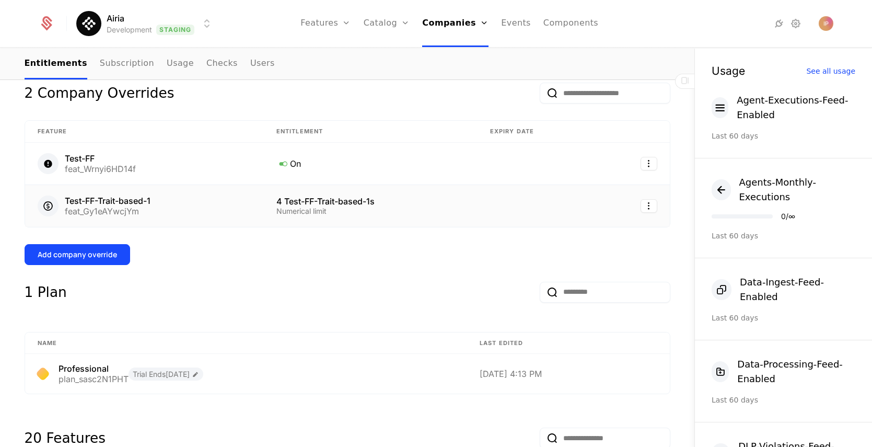
click at [473, 216] on td "4 Test-FF-Trait-based-1s Numerical limit" at bounding box center [371, 206] width 214 height 42
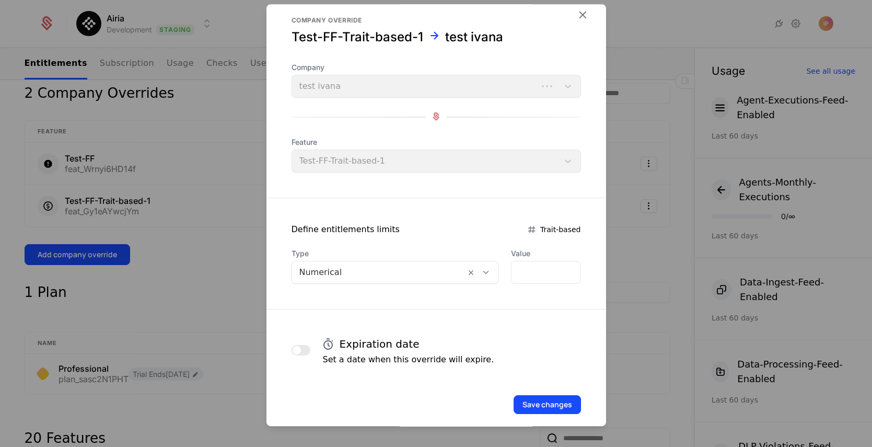
scroll to position [19, 0]
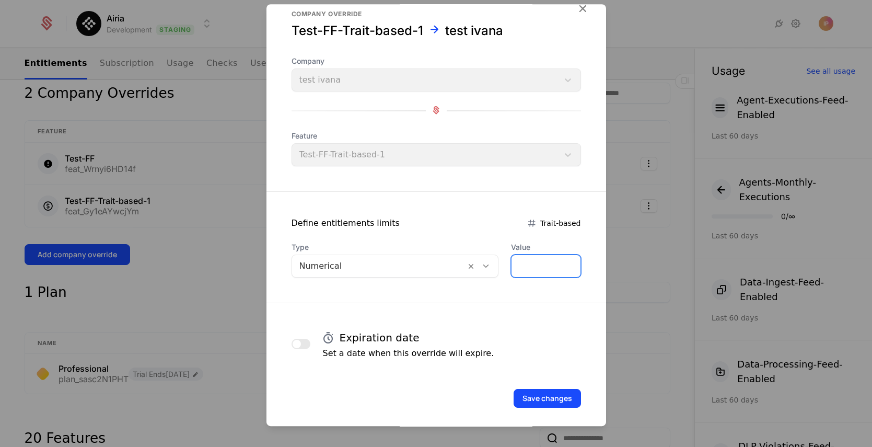
drag, startPoint x: 522, startPoint y: 265, endPoint x: 469, endPoint y: 262, distance: 52.8
click at [469, 262] on div "Type Numerical Value *" at bounding box center [435, 260] width 289 height 36
type input "*"
click at [548, 400] on button "Save changes" at bounding box center [546, 398] width 67 height 19
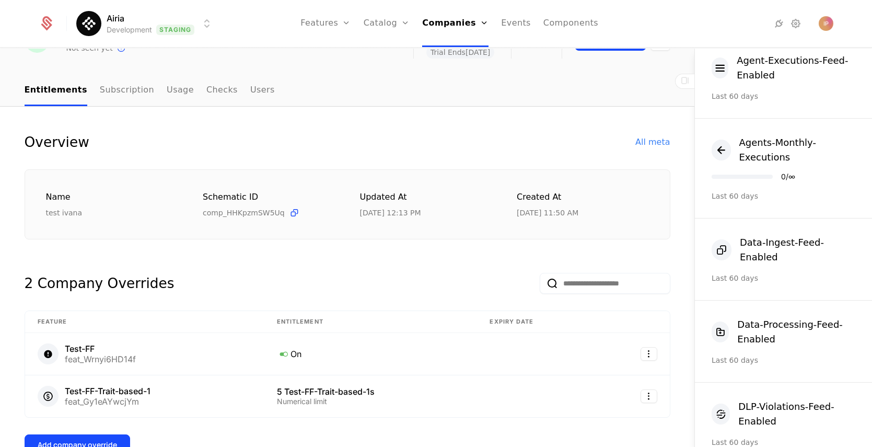
scroll to position [0, 0]
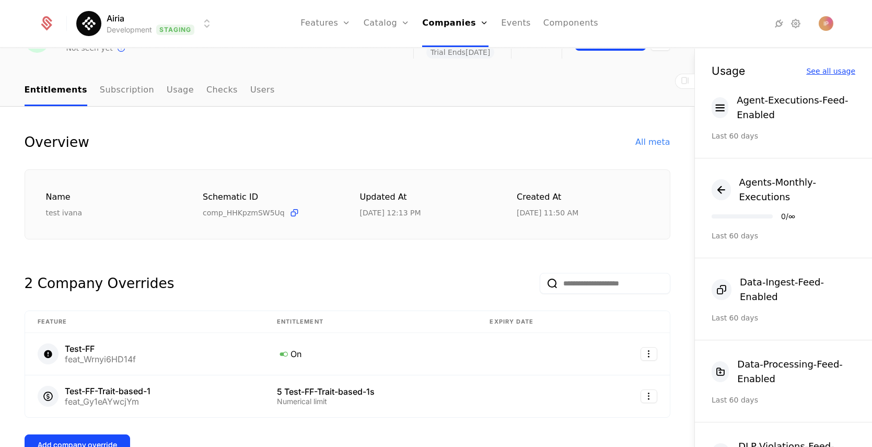
click at [818, 72] on div "See all usage" at bounding box center [830, 70] width 49 height 7
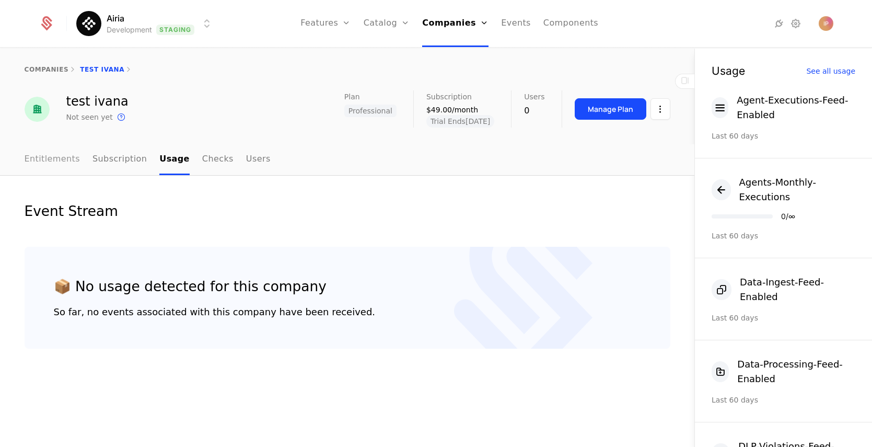
click at [60, 163] on link "Entitlements" at bounding box center [53, 159] width 56 height 31
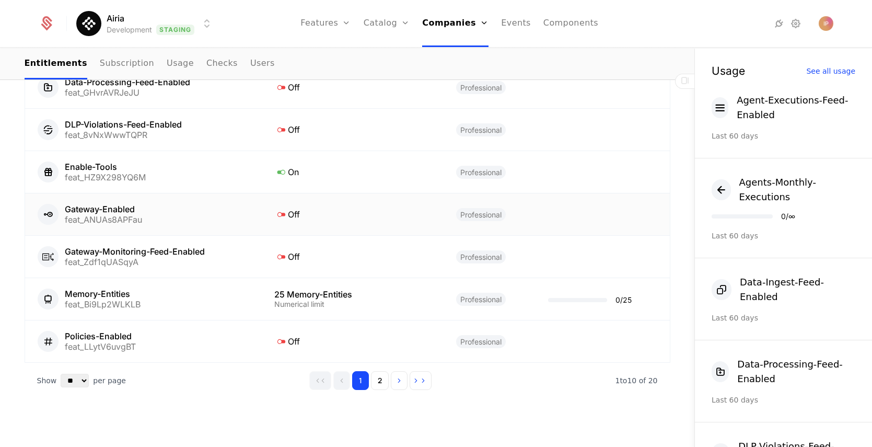
scroll to position [813, 0]
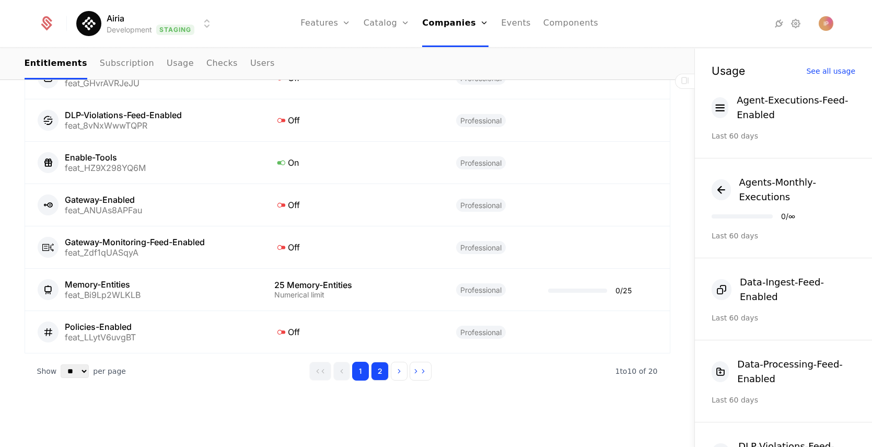
click at [376, 375] on button "2" at bounding box center [380, 370] width 18 height 19
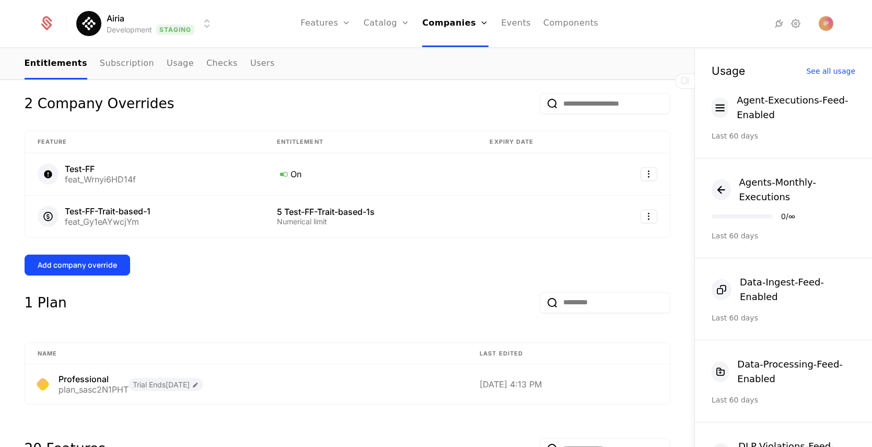
scroll to position [232, 0]
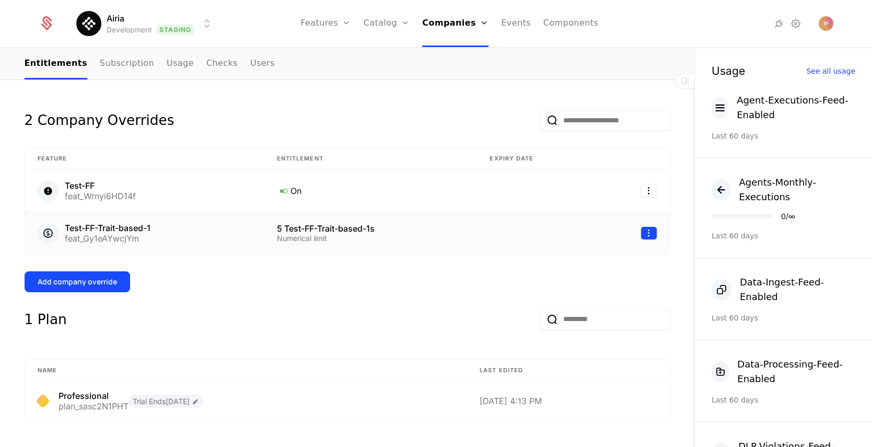
click at [640, 235] on html "Airia Development Staging Features Features Flags Catalog Plans Add Ons Configu…" at bounding box center [436, 223] width 872 height 447
click at [585, 282] on div "Edit" at bounding box center [574, 283] width 27 height 15
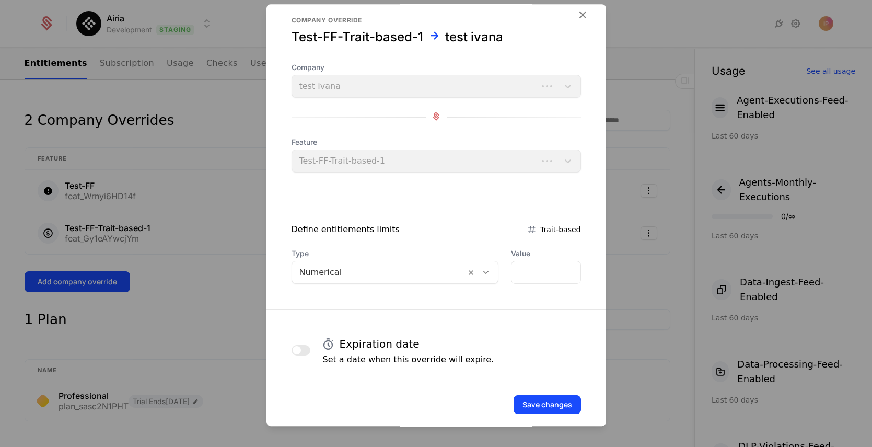
scroll to position [26, 0]
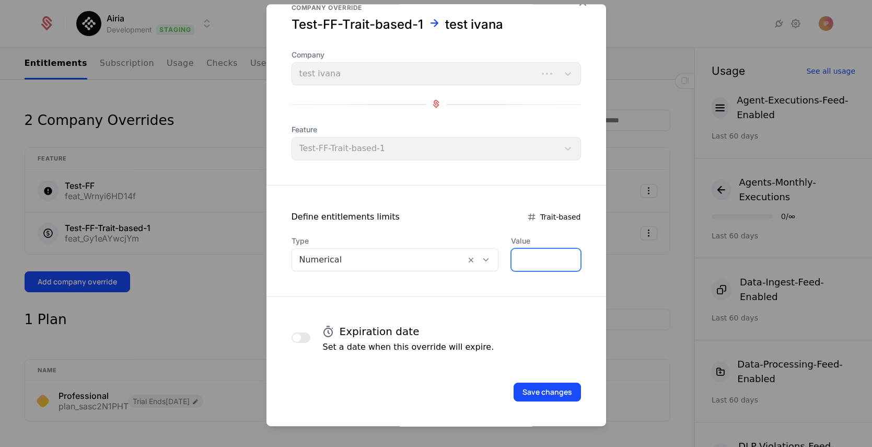
click at [472, 260] on div "Type Numerical Value *" at bounding box center [435, 254] width 289 height 36
type input "*"
click at [560, 393] on button "Save changes" at bounding box center [546, 391] width 67 height 19
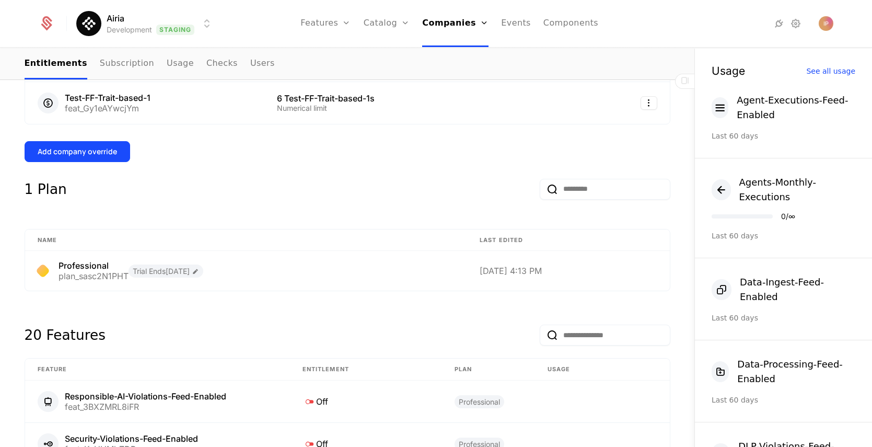
scroll to position [540, 0]
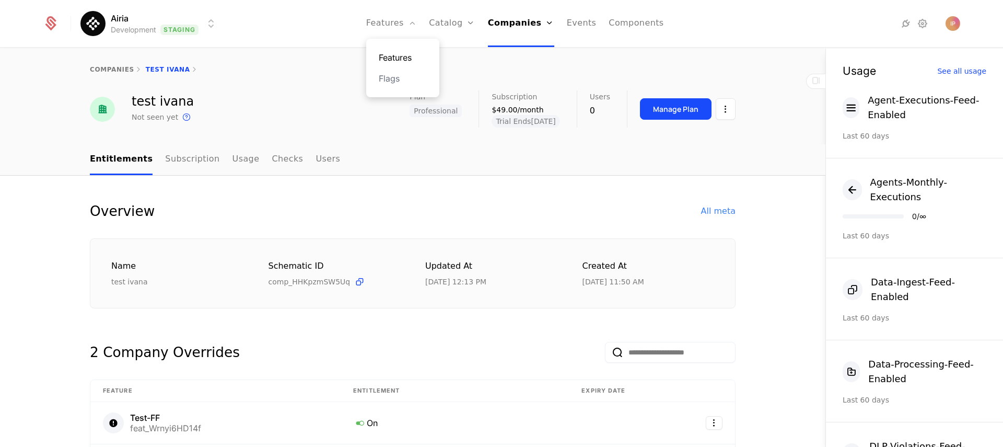
click at [406, 56] on link "Features" at bounding box center [403, 57] width 48 height 13
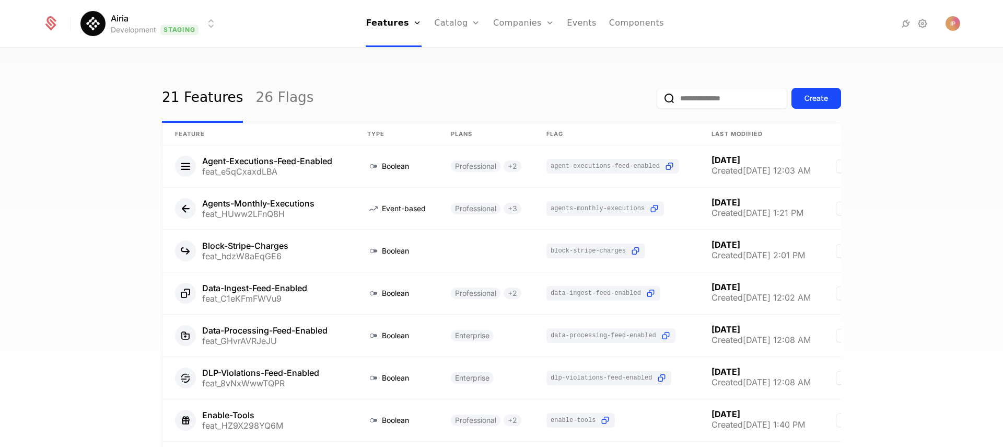
click at [743, 101] on input "email" at bounding box center [722, 98] width 131 height 21
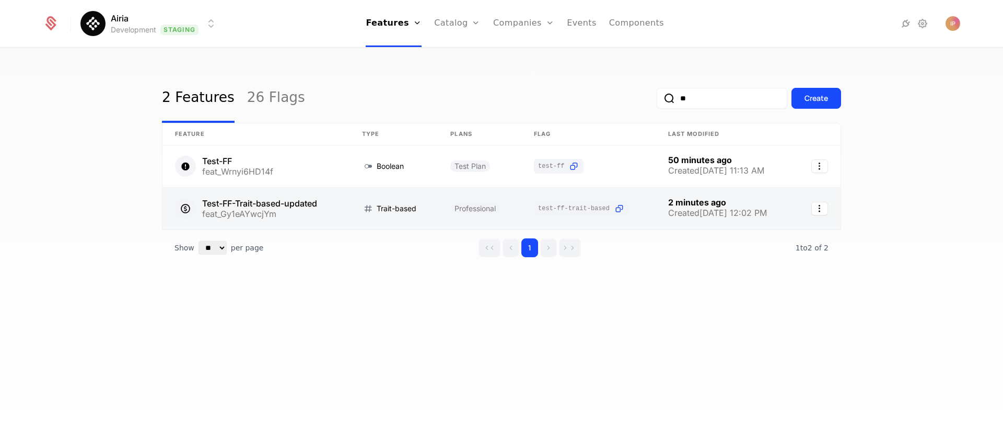
type input "**"
click at [288, 206] on link at bounding box center [255, 209] width 187 height 42
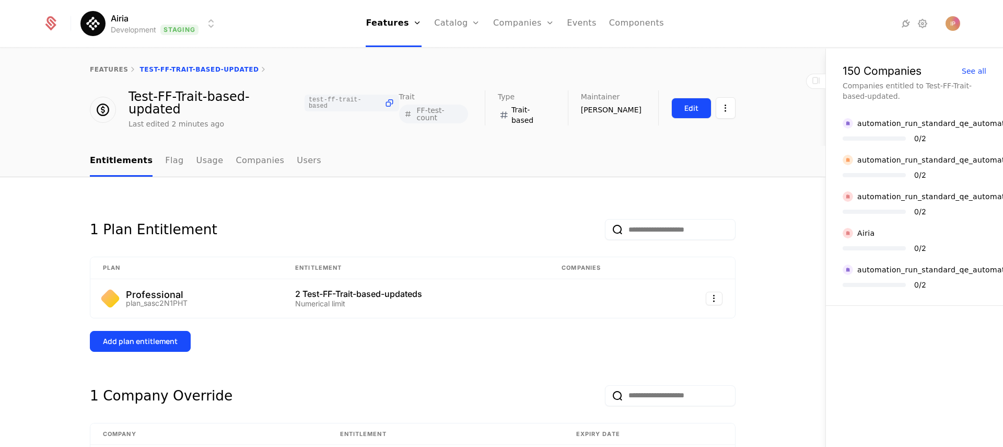
click at [682, 110] on button "Edit" at bounding box center [691, 108] width 40 height 21
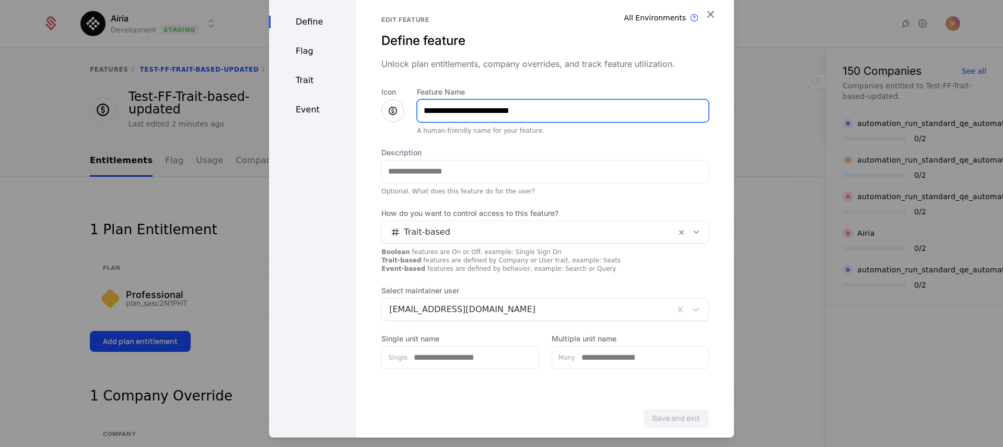
drag, startPoint x: 543, startPoint y: 112, endPoint x: 502, endPoint y: 114, distance: 41.3
click at [502, 114] on input "**********" at bounding box center [562, 110] width 291 height 22
type input "**********"
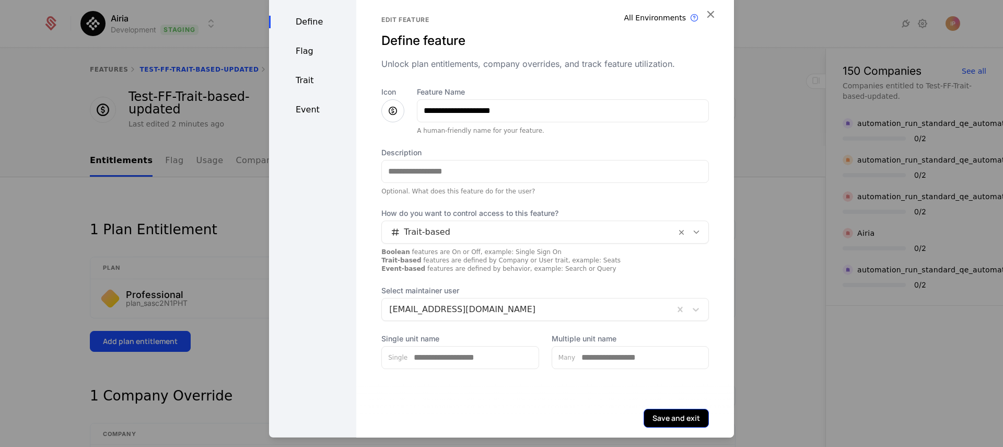
click at [667, 419] on button "Save and exit" at bounding box center [676, 417] width 65 height 19
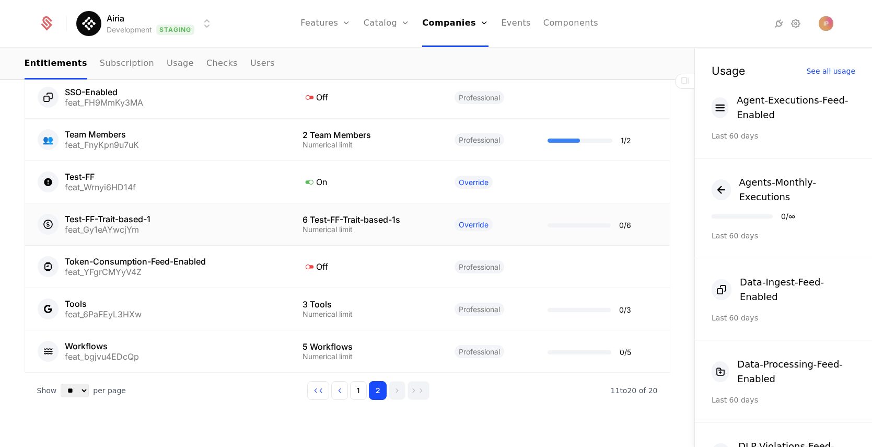
scroll to position [813, 0]
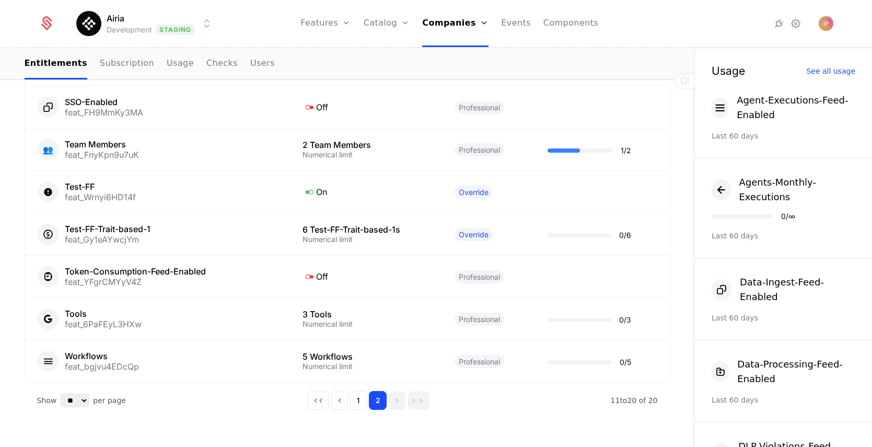
scroll to position [813, 0]
